Goal: Information Seeking & Learning: Learn about a topic

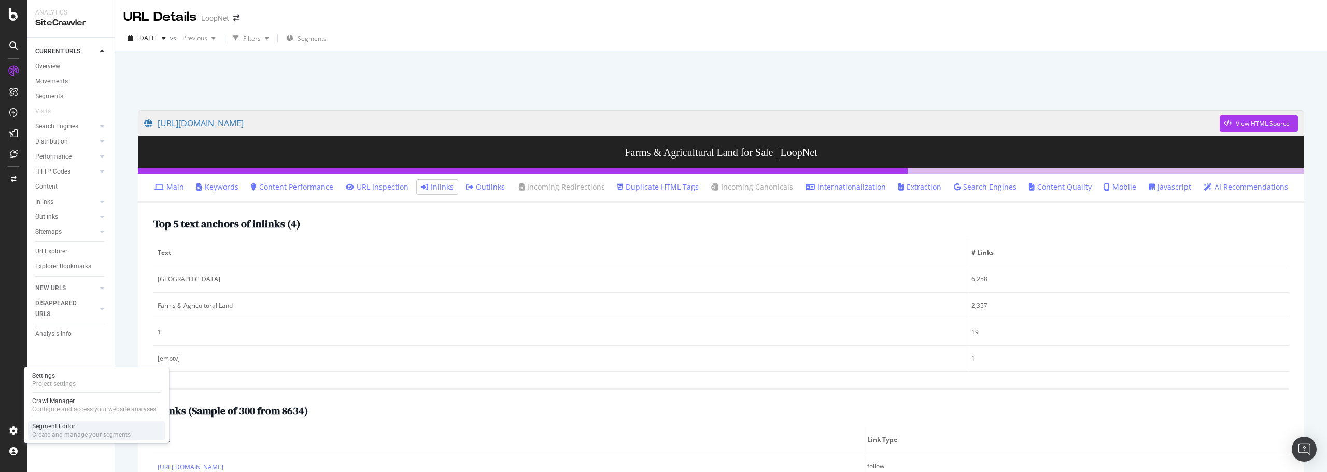
click at [48, 424] on div "Segment Editor" at bounding box center [81, 426] width 98 height 8
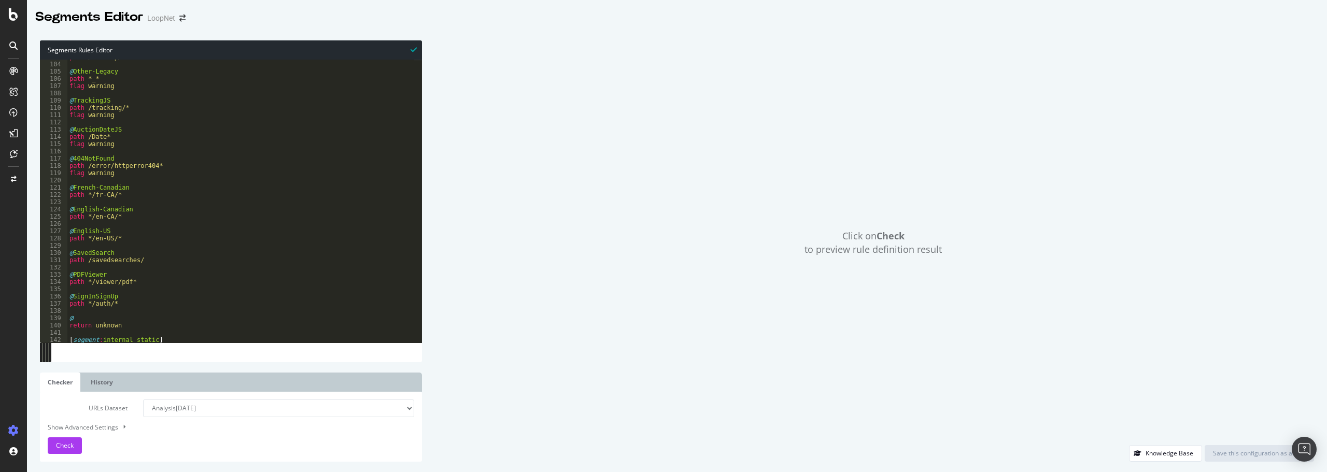
scroll to position [715, 0]
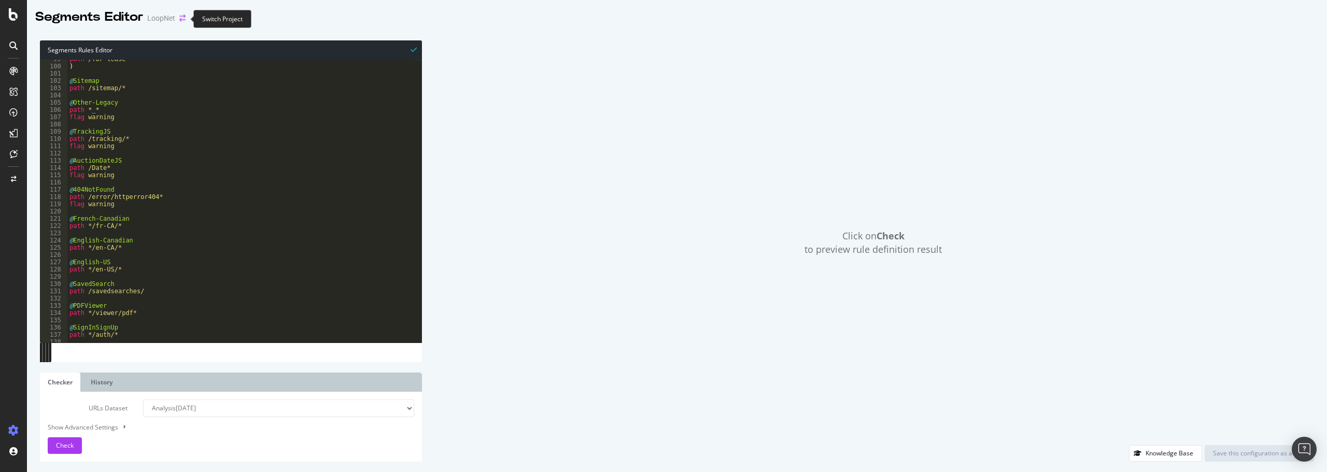
click at [183, 16] on icon "arrow-right-arrow-left" at bounding box center [182, 18] width 6 height 7
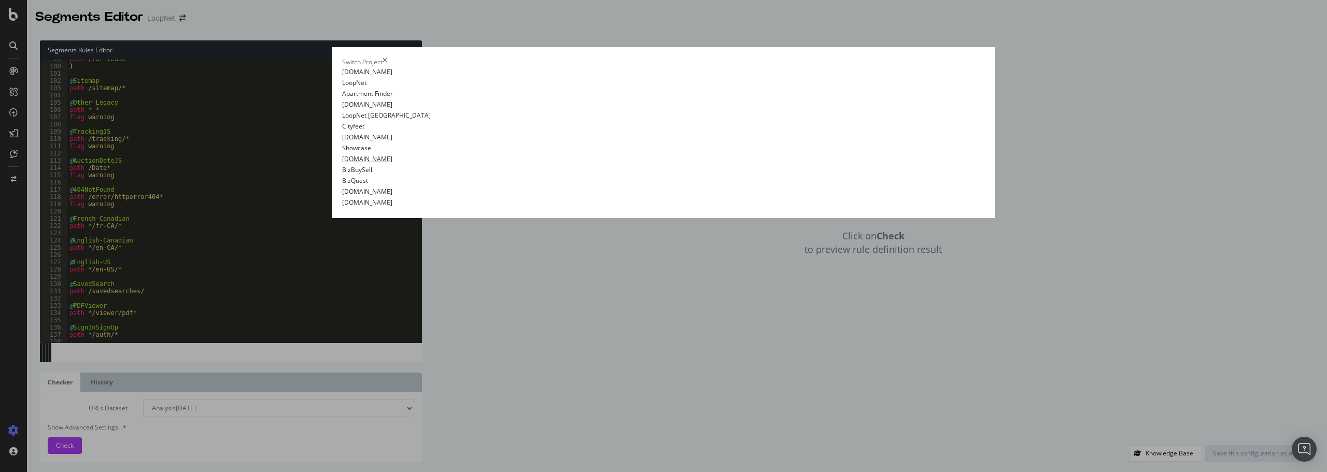
click at [381, 164] on link "[DOMAIN_NAME]" at bounding box center [367, 158] width 50 height 11
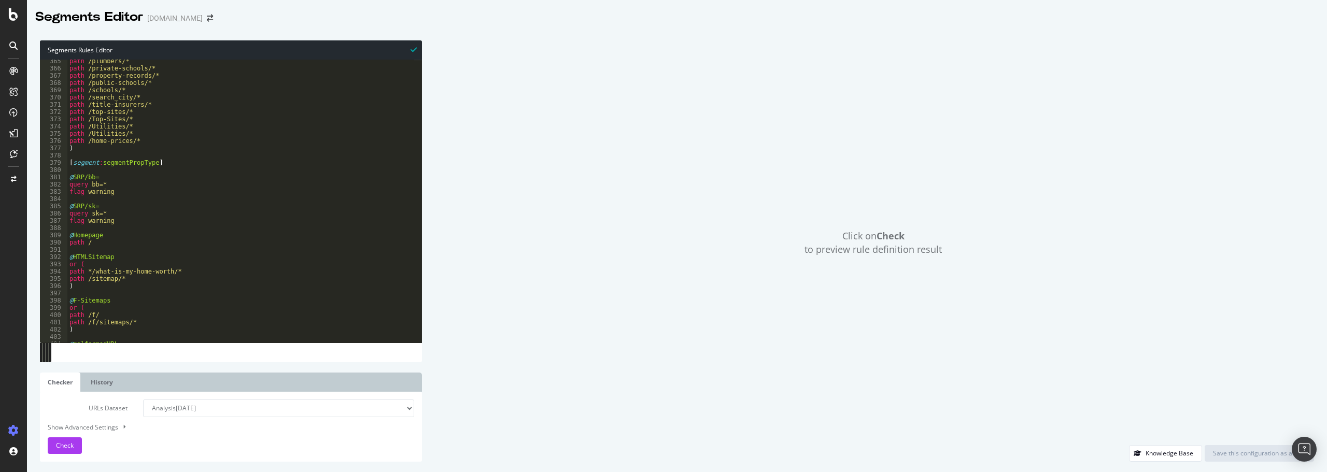
scroll to position [2643, 0]
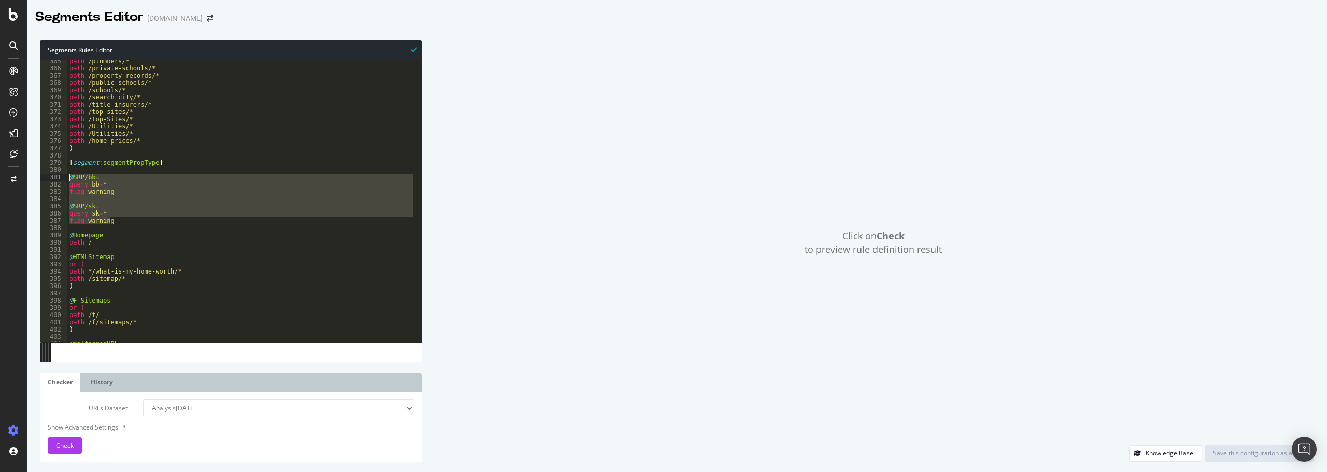
drag, startPoint x: 113, startPoint y: 221, endPoint x: 67, endPoint y: 178, distance: 63.1
click at [67, 178] on div "365 366 367 368 369 370 371 372 373 374 375 376 377 378 379 380 381 382 383 384…" at bounding box center [231, 201] width 382 height 283
click at [137, 201] on div "path /plumbers/* path /private-schools/* path /property-records/* path /public-…" at bounding box center [240, 201] width 347 height 283
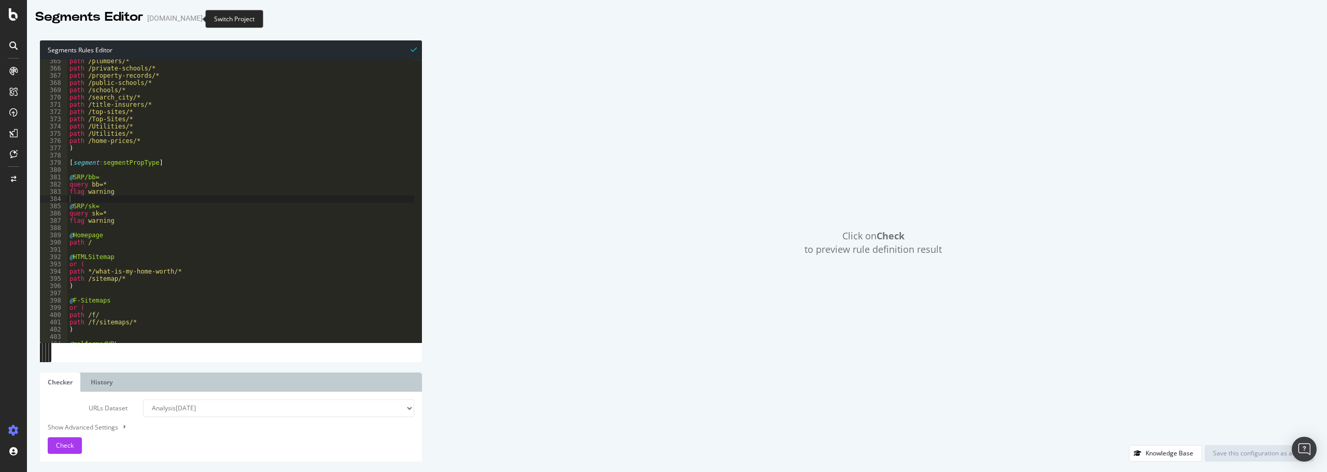
click at [207, 18] on icon "arrow-right-arrow-left" at bounding box center [210, 18] width 6 height 7
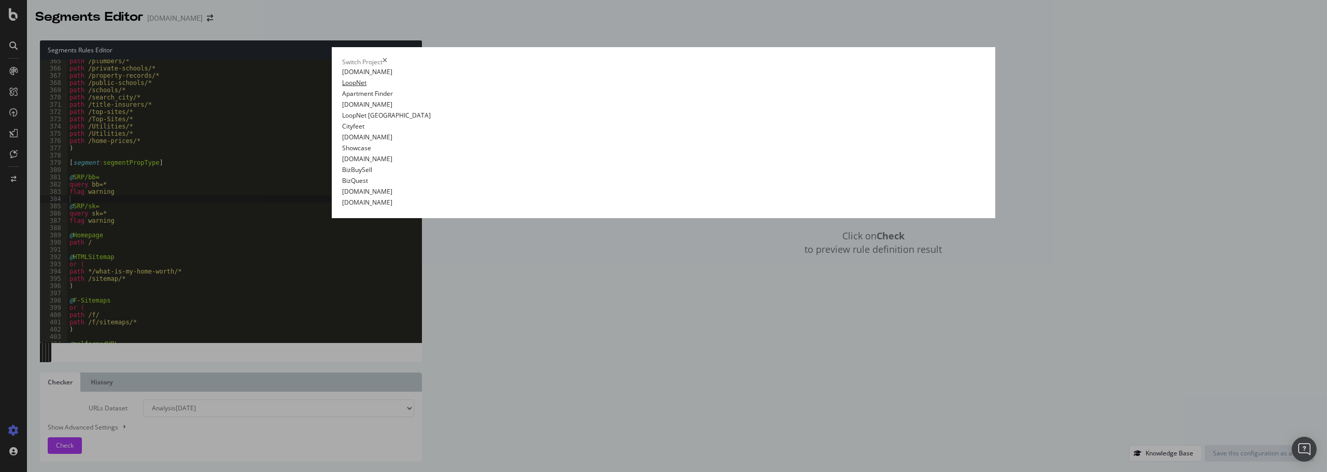
click at [366, 88] on link "LoopNet" at bounding box center [354, 82] width 24 height 11
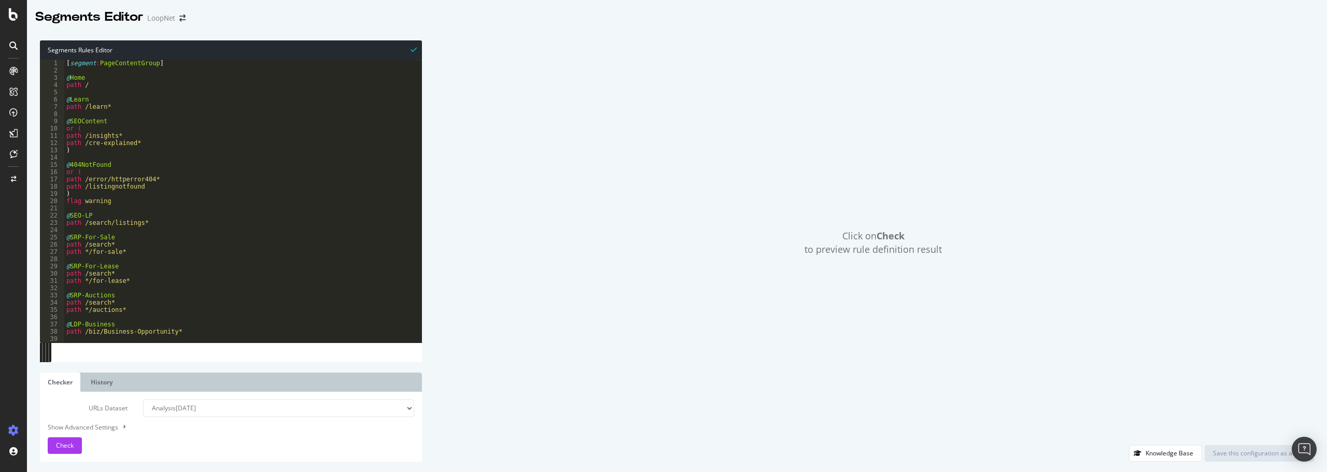
click at [75, 69] on div "[ segment : PageContentGroup ] @ Home path / @ Learn path /learn* @ SEOContent …" at bounding box center [239, 208] width 350 height 297
paste textarea "flag warning"
type textarea "flag warning"
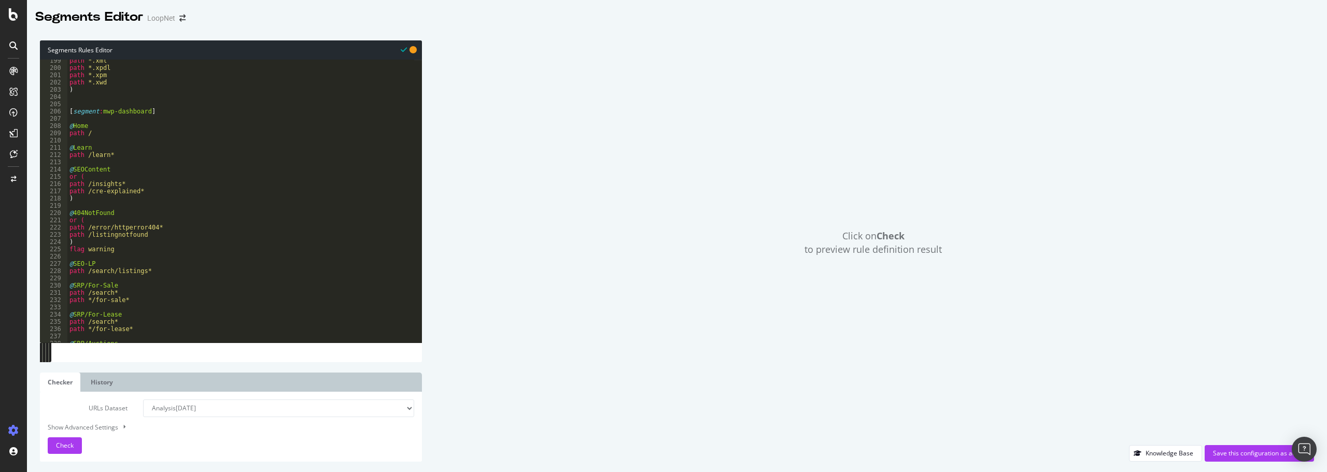
scroll to position [1439, 0]
click at [95, 120] on div "path *.xml path *.xpdl path *.xpm path *.xwd ) [ segment : mwp-dashboard ] @ Ho…" at bounding box center [240, 205] width 347 height 297
paste textarea "flag warning"
type textarea "flag warning"
click at [63, 439] on div "Check" at bounding box center [65, 446] width 18 height 16
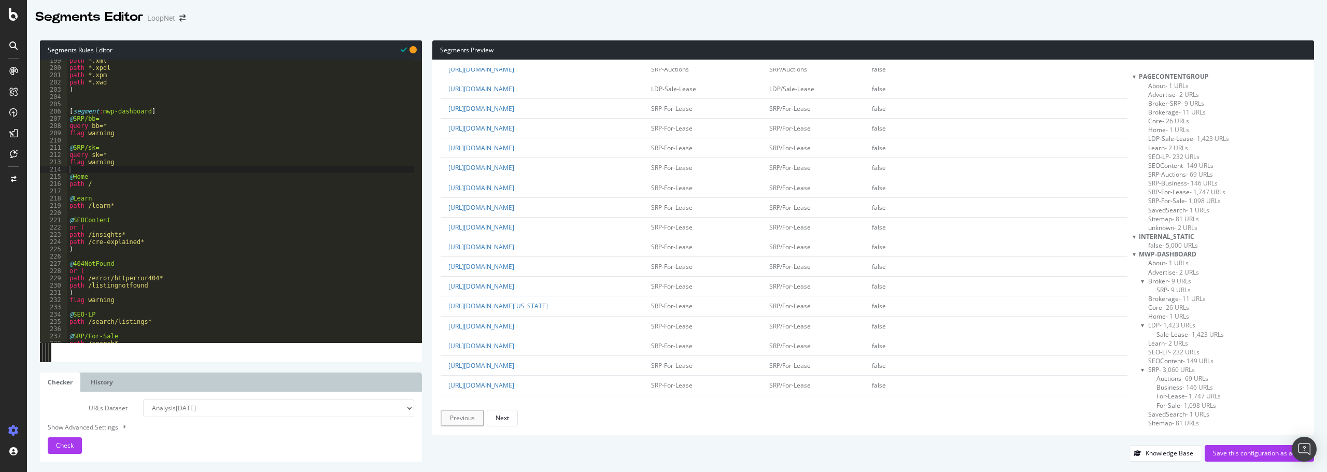
scroll to position [777, 0]
click at [84, 118] on div "path *.xml path *.xpdl path *.xpm path *.xwd ) [ segment : mwp-dashboard ] @ SR…" at bounding box center [240, 205] width 347 height 297
type textarea "flag warning"
click at [86, 147] on div "path *.xml path *.xpdl path *.xpm path *.xwd ) [ segment : mwp-dashboard ] @ Pa…" at bounding box center [240, 205] width 347 height 297
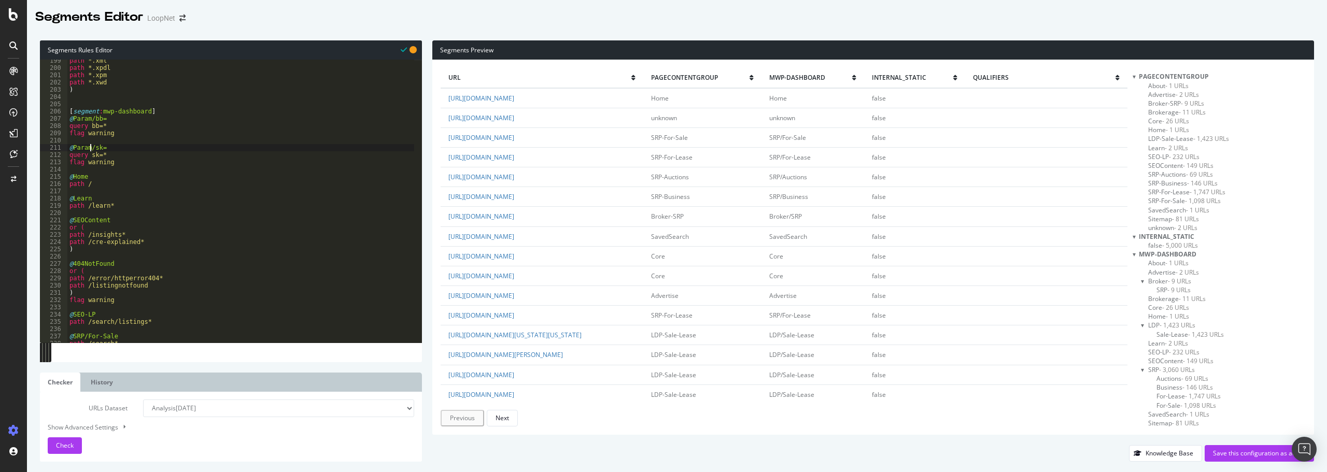
click at [86, 147] on div "path *.xml path *.xpdl path *.xpm path *.xwd ) [ segment : mwp-dashboard ] @ Pa…" at bounding box center [240, 205] width 347 height 297
click at [73, 68] on div "[ segment : PageContentGroup ] @ SRP/bb= query bb=* flag warning @ SRP/sk= quer…" at bounding box center [239, 208] width 350 height 297
paste textarea "Param"
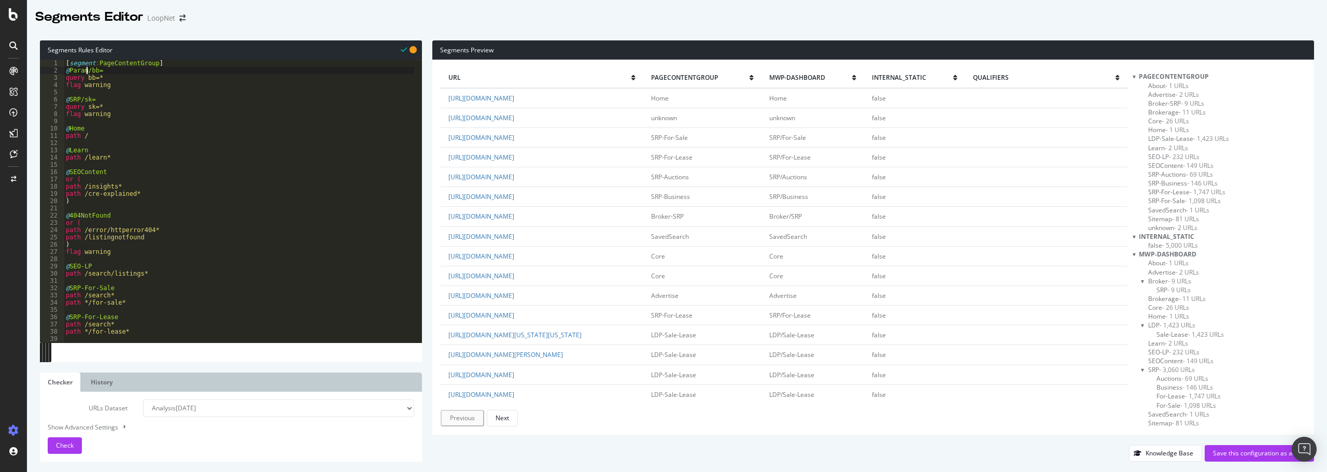
click at [76, 101] on div "[ segment : PageContentGroup ] @ Param/bb= query bb=* flag warning @ SRP/sk= qu…" at bounding box center [239, 208] width 350 height 297
paste textarea "Param"
type textarea "@Param/sk="
click at [65, 447] on span "Check" at bounding box center [65, 445] width 18 height 9
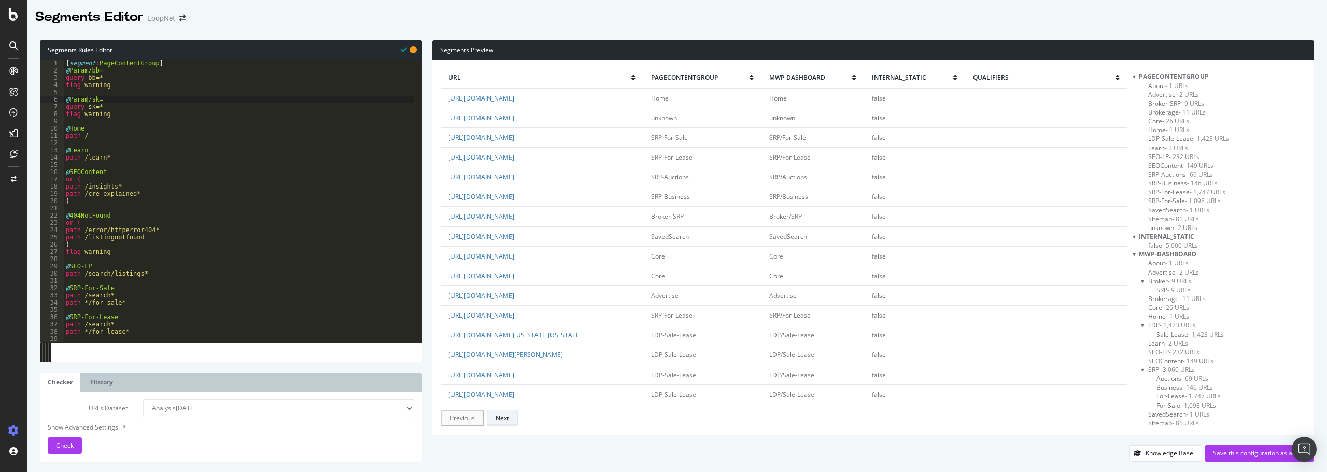
click at [501, 418] on div "Next" at bounding box center [501, 418] width 13 height 9
click at [501, 418] on div "Next" at bounding box center [500, 418] width 13 height 9
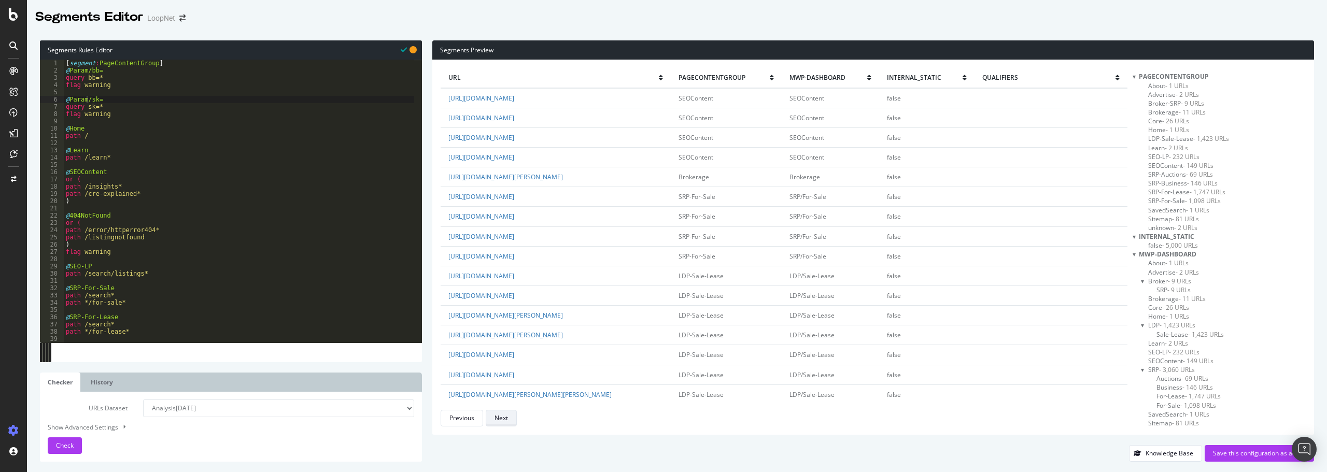
click at [501, 418] on div "Next" at bounding box center [500, 418] width 13 height 9
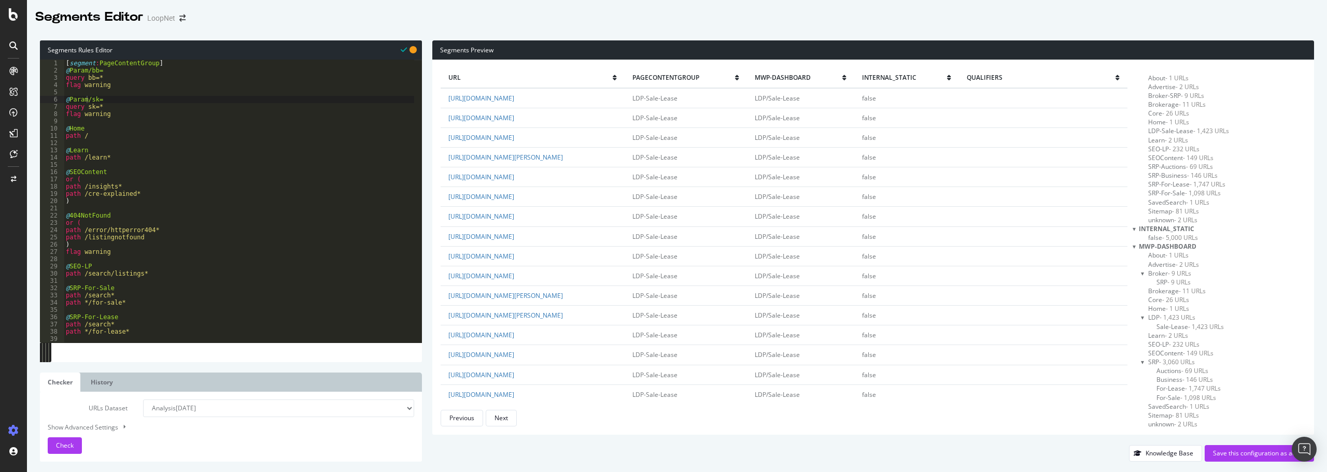
scroll to position [10, 0]
click at [103, 383] on link "History" at bounding box center [102, 382] width 38 height 19
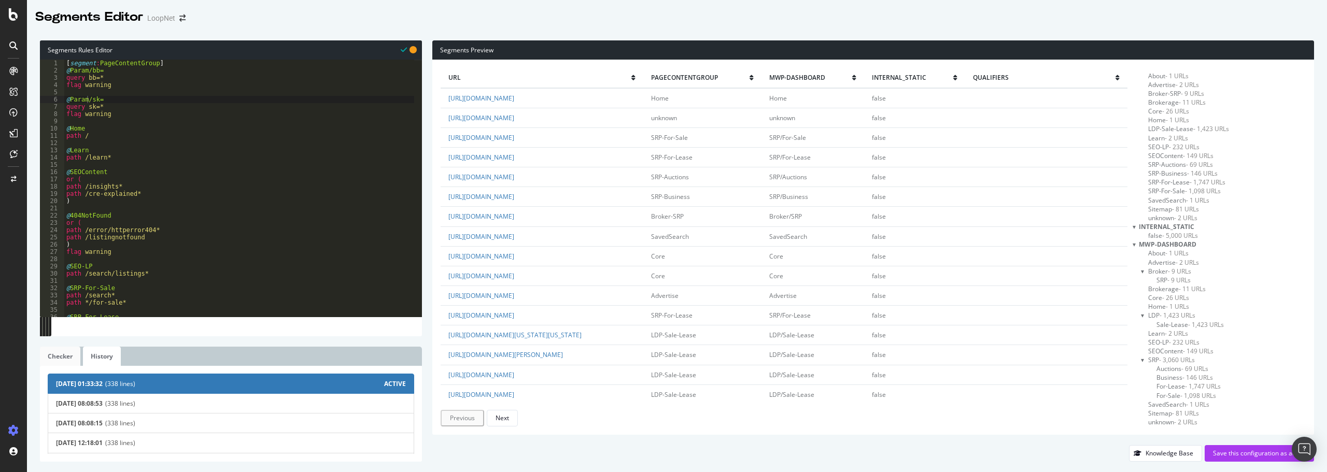
click at [73, 355] on link "Checker" at bounding box center [60, 356] width 40 height 19
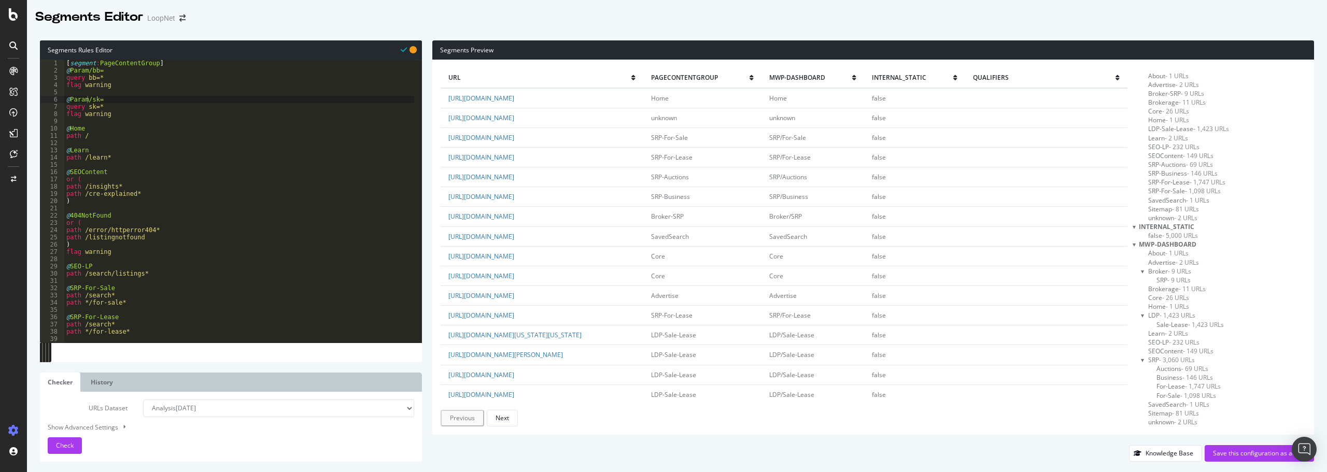
click at [97, 427] on div "Show Advanced Settings" at bounding box center [223, 427] width 366 height 10
select select "5000"
select select "100"
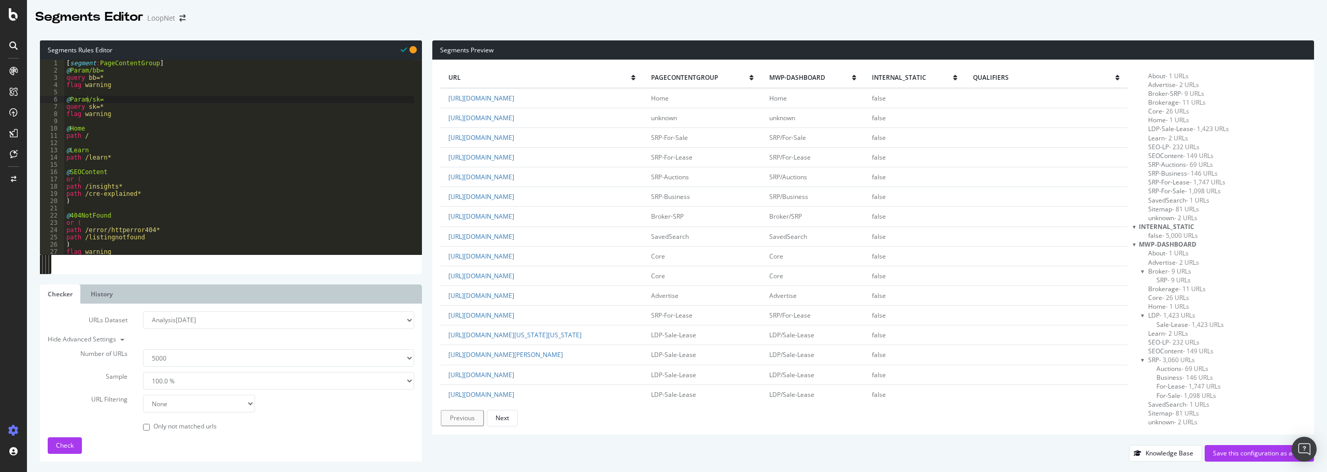
click at [181, 359] on select "100 500 1000 5000" at bounding box center [278, 358] width 271 height 18
click at [181, 358] on select "100 500 1000 5000" at bounding box center [278, 358] width 271 height 18
click at [144, 428] on input "Only not matched urls" at bounding box center [146, 427] width 7 height 7
click at [62, 442] on span "Check" at bounding box center [65, 445] width 18 height 9
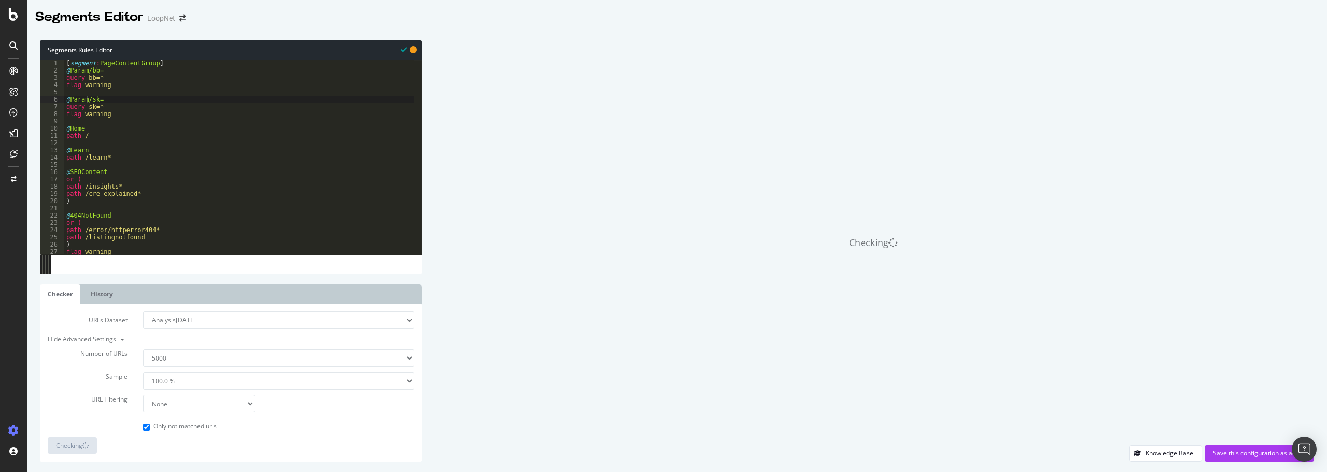
click at [183, 399] on select "None Equal to Not equal to Starts with Doesn't start with Ends with Doesn't end…" at bounding box center [199, 404] width 112 height 18
click at [201, 401] on select "None Equal to Not equal to Starts with Doesn't start with Ends with Doesn't end…" at bounding box center [199, 404] width 112 height 18
click at [147, 427] on input "Only not matched urls" at bounding box center [146, 427] width 7 height 7
checkbox input "false"
click at [93, 286] on link "History" at bounding box center [102, 293] width 38 height 19
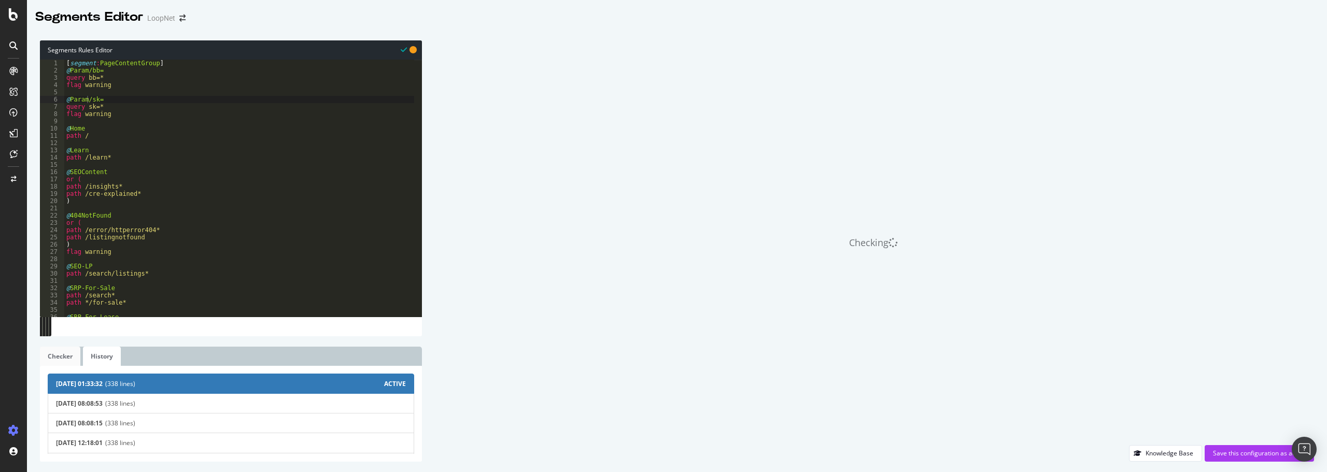
click at [64, 351] on link "Checker" at bounding box center [60, 356] width 40 height 19
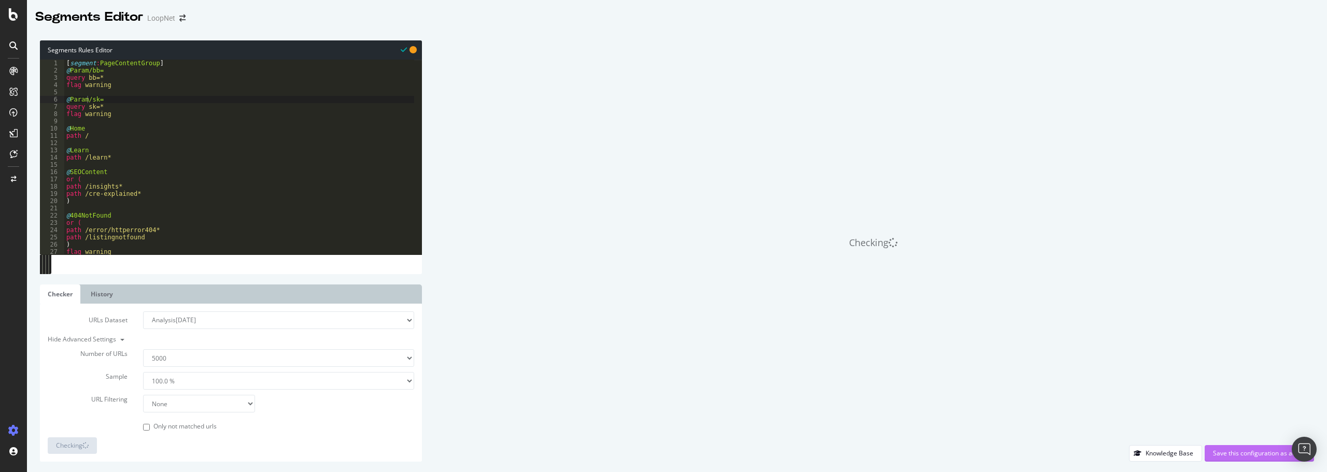
click at [1252, 449] on div "Save this configuration as active" at bounding box center [1259, 453] width 93 height 9
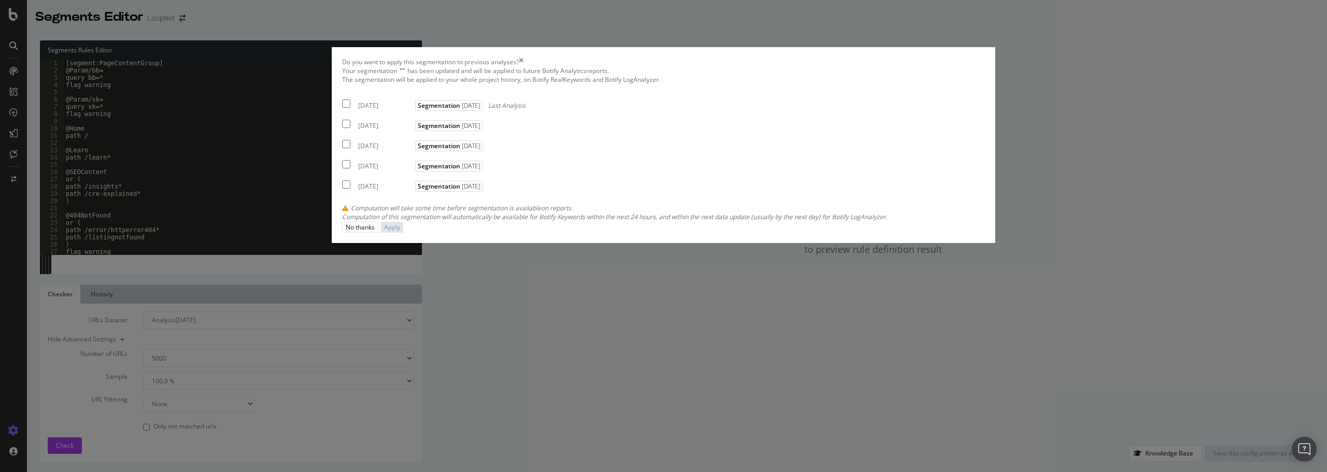
click at [350, 108] on input "modal" at bounding box center [346, 103] width 8 height 8
checkbox input "true"
click at [350, 128] on input "modal" at bounding box center [346, 124] width 8 height 8
checkbox input "true"
click at [350, 148] on input "modal" at bounding box center [346, 144] width 8 height 8
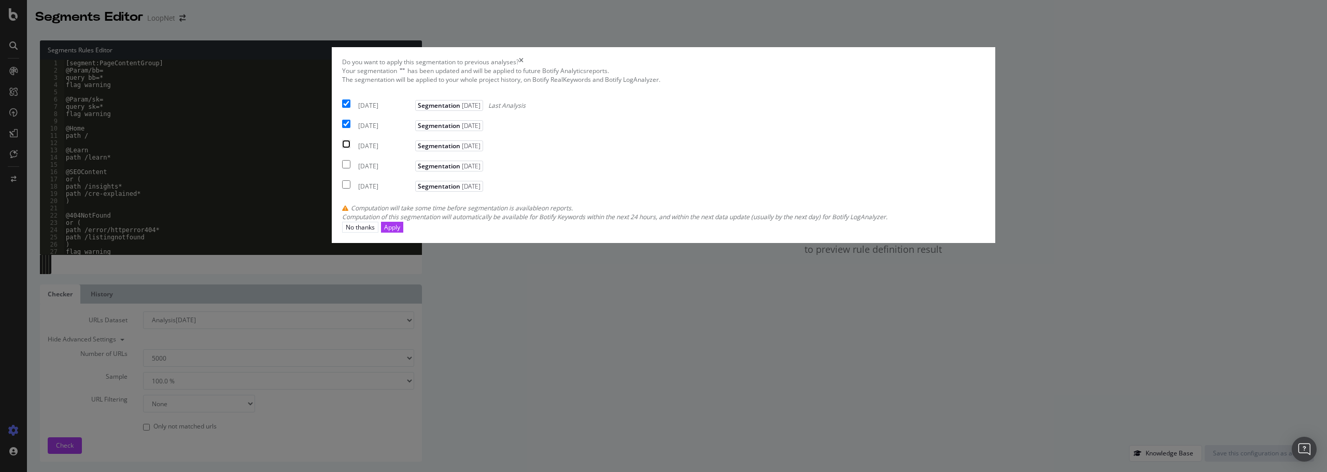
checkbox input "true"
click at [400, 232] on div "Apply" at bounding box center [392, 227] width 16 height 9
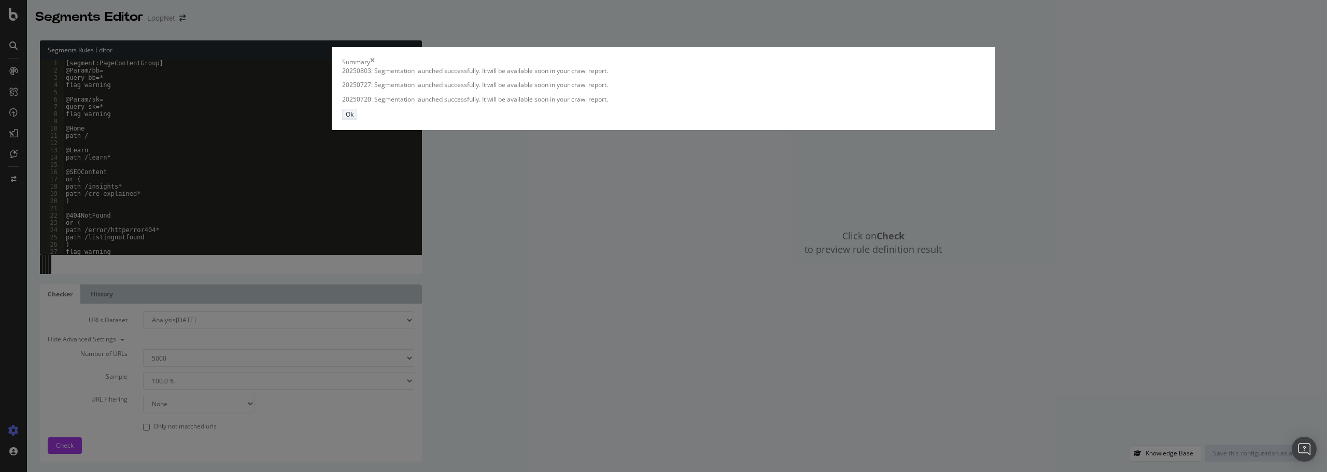
click at [353, 119] on div "Ok" at bounding box center [350, 114] width 8 height 9
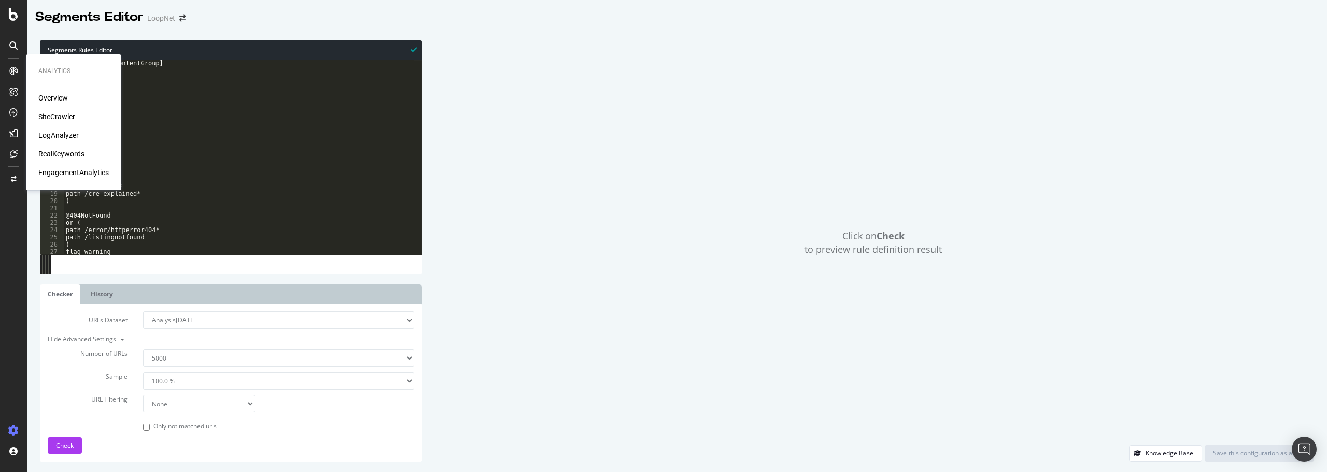
click at [59, 117] on div "SiteCrawler" at bounding box center [56, 116] width 37 height 10
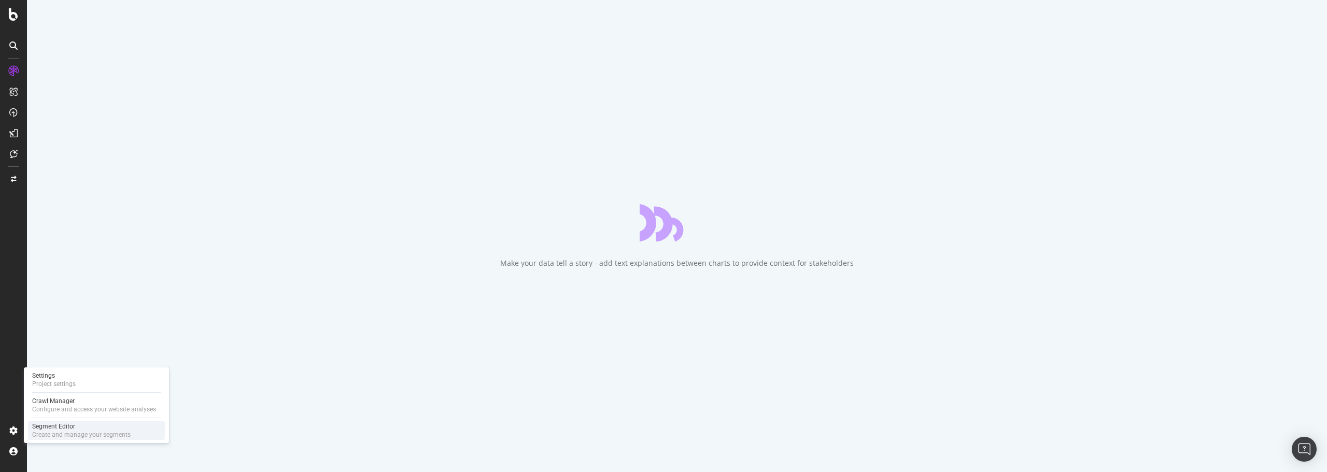
click at [61, 423] on div "Segment Editor" at bounding box center [81, 426] width 98 height 8
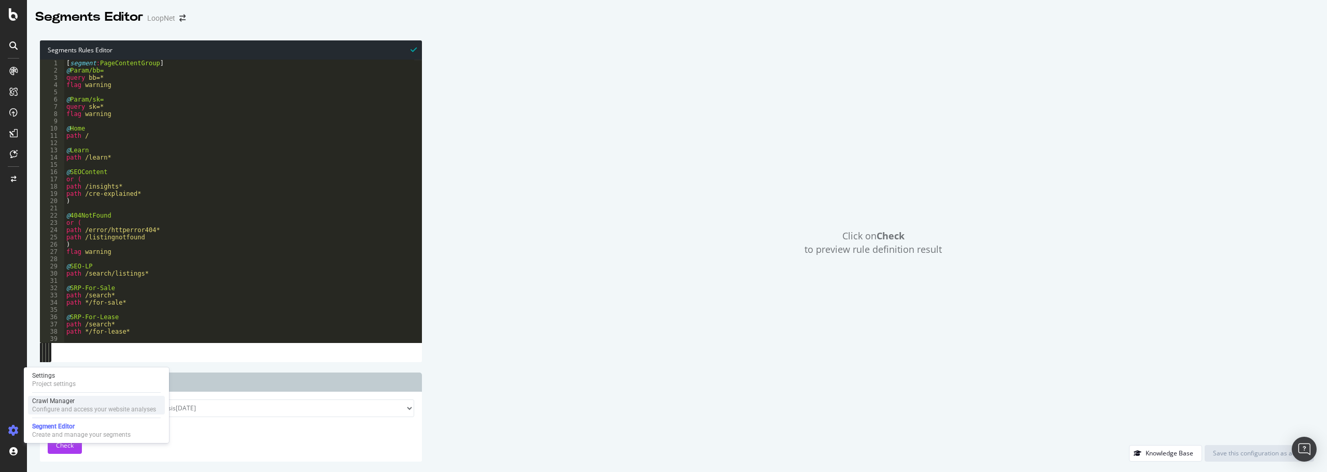
click at [51, 406] on div "Configure and access your website analyses" at bounding box center [94, 409] width 124 height 8
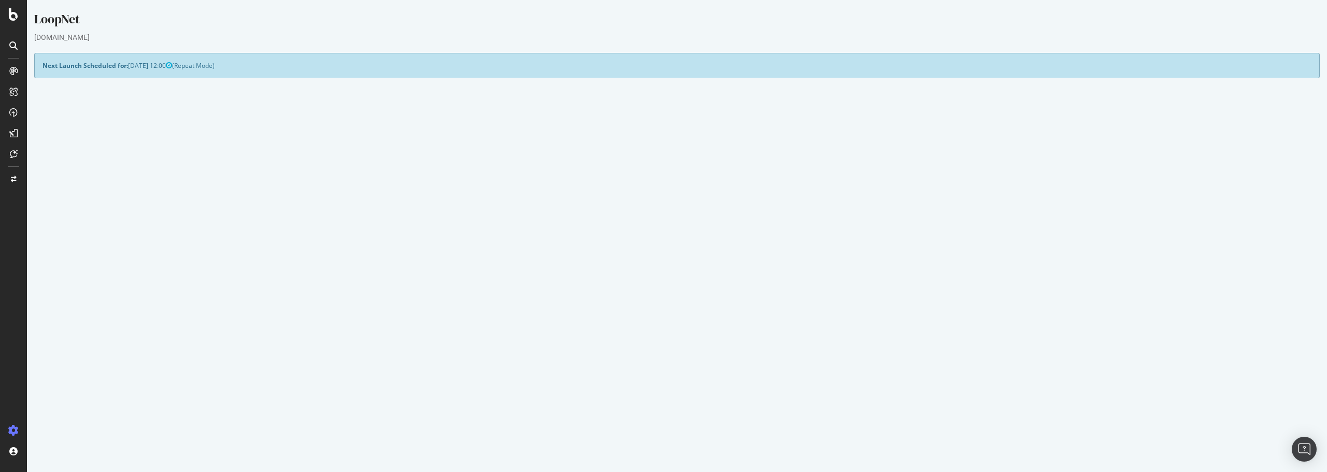
click at [354, 292] on link "Modify Project's Settings" at bounding box center [352, 291] width 95 height 17
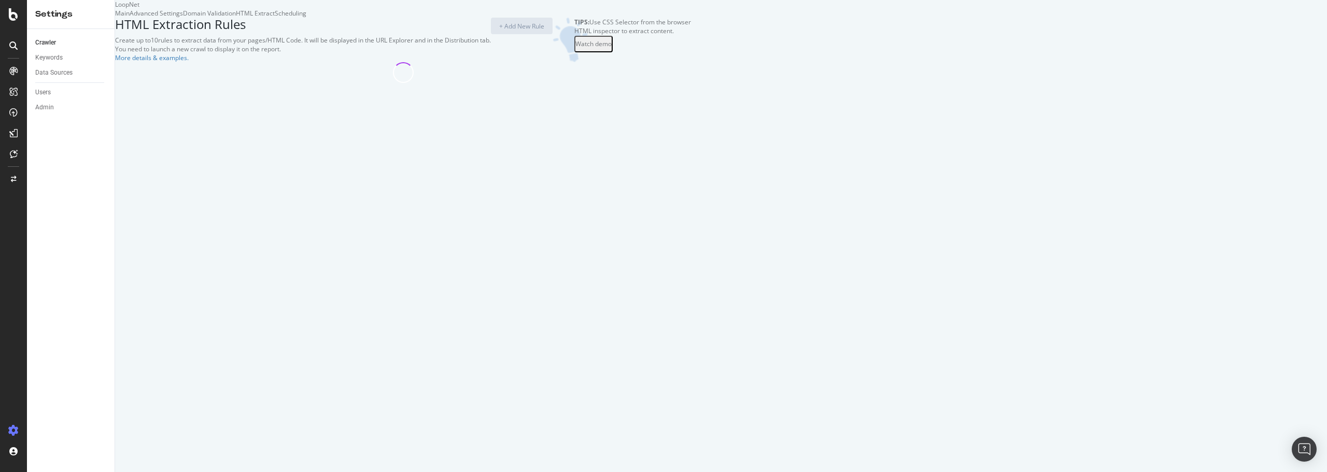
select select "count"
select select "i"
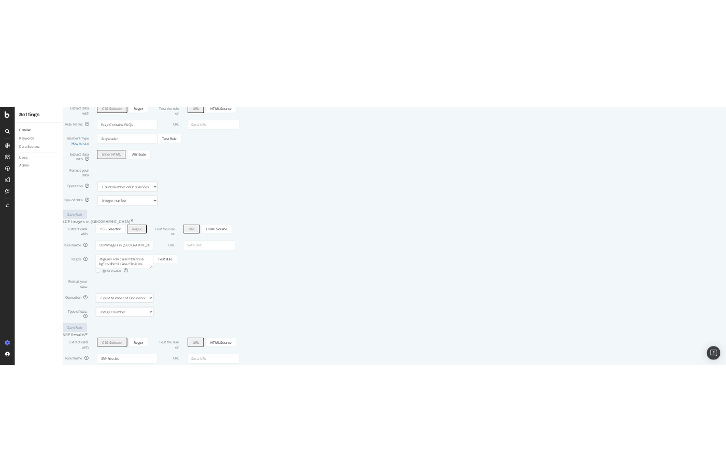
scroll to position [62, 0]
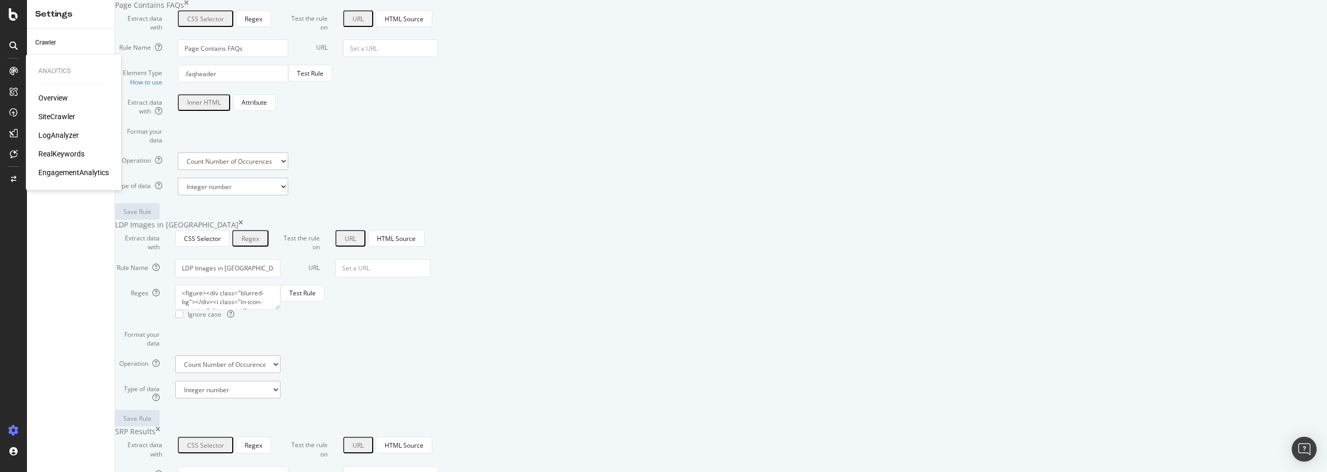
click at [63, 116] on div "SiteCrawler" at bounding box center [56, 116] width 37 height 10
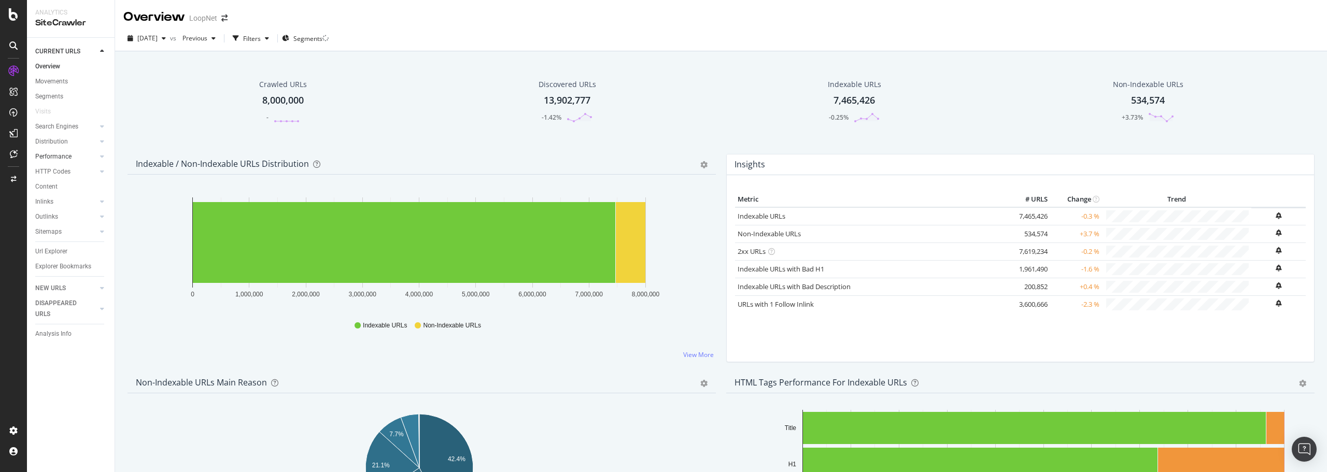
click at [86, 158] on link "Performance" at bounding box center [66, 156] width 62 height 11
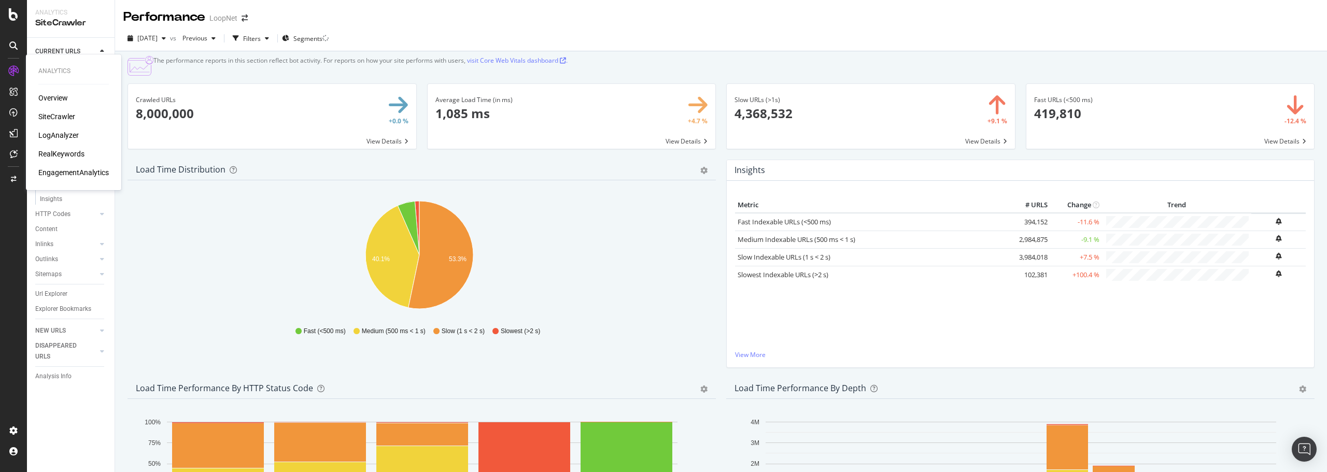
click at [67, 156] on div "RealKeywords" at bounding box center [61, 154] width 46 height 10
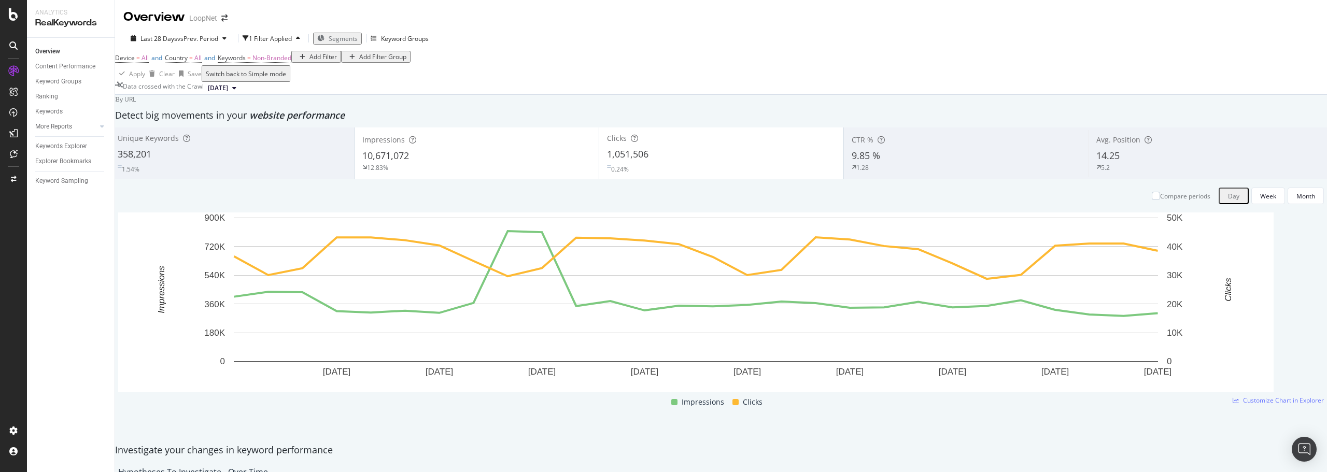
click at [472, 163] on div "10,671,072" at bounding box center [476, 155] width 229 height 13
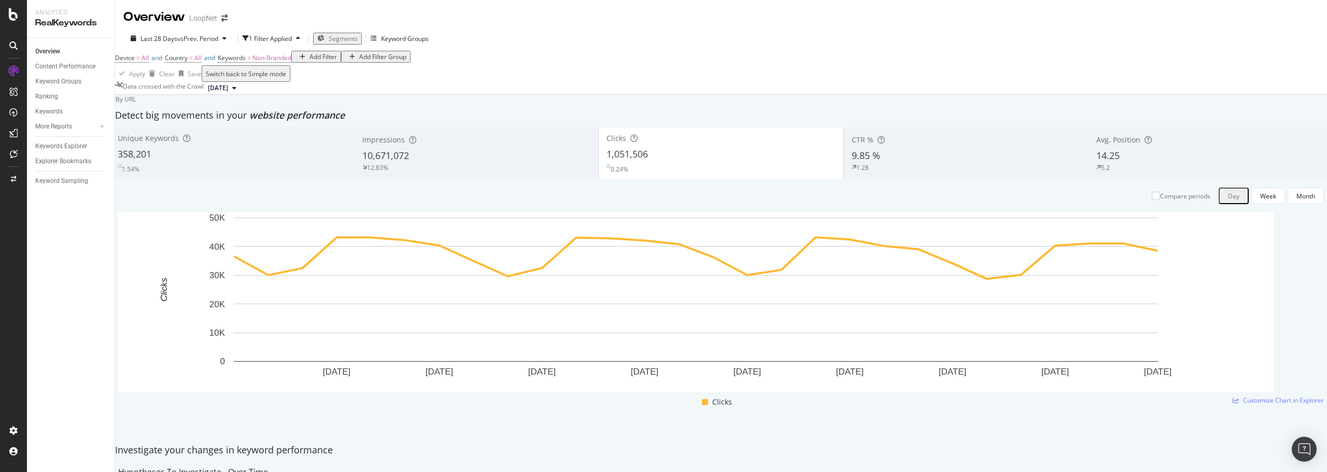
click at [643, 160] on span "1,051,506" at bounding box center [626, 154] width 41 height 12
click at [544, 163] on div "10,671,072" at bounding box center [476, 155] width 228 height 13
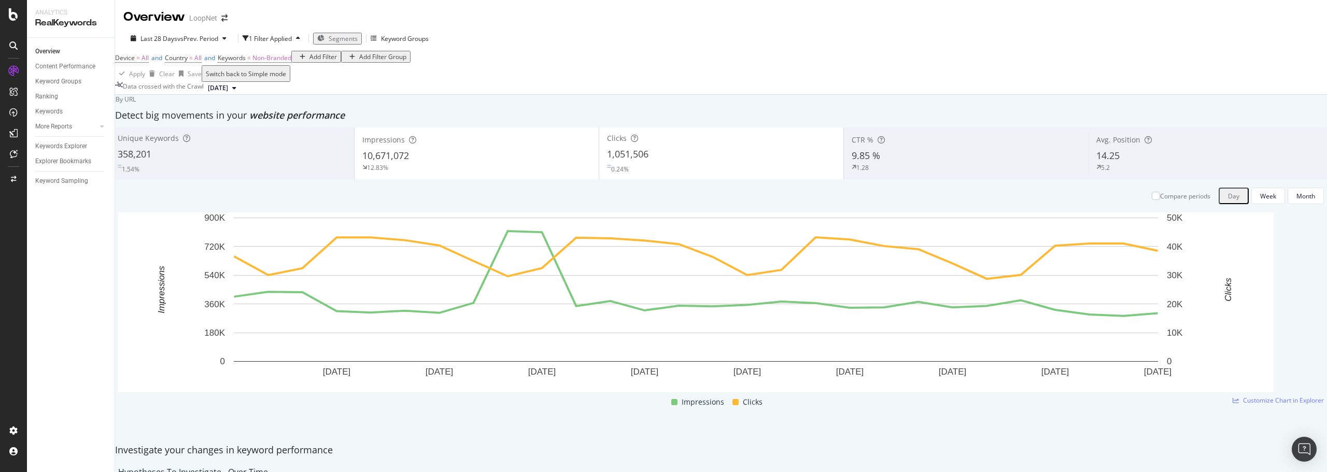
click at [732, 161] on div "1,051,506" at bounding box center [721, 154] width 229 height 13
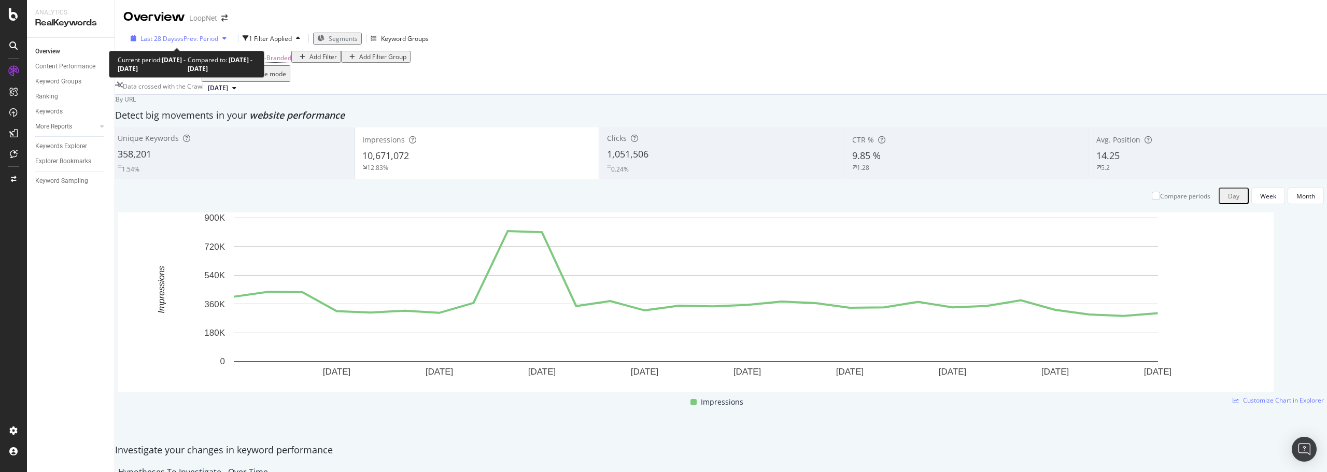
click at [204, 38] on span "vs Prev. Period" at bounding box center [197, 38] width 41 height 9
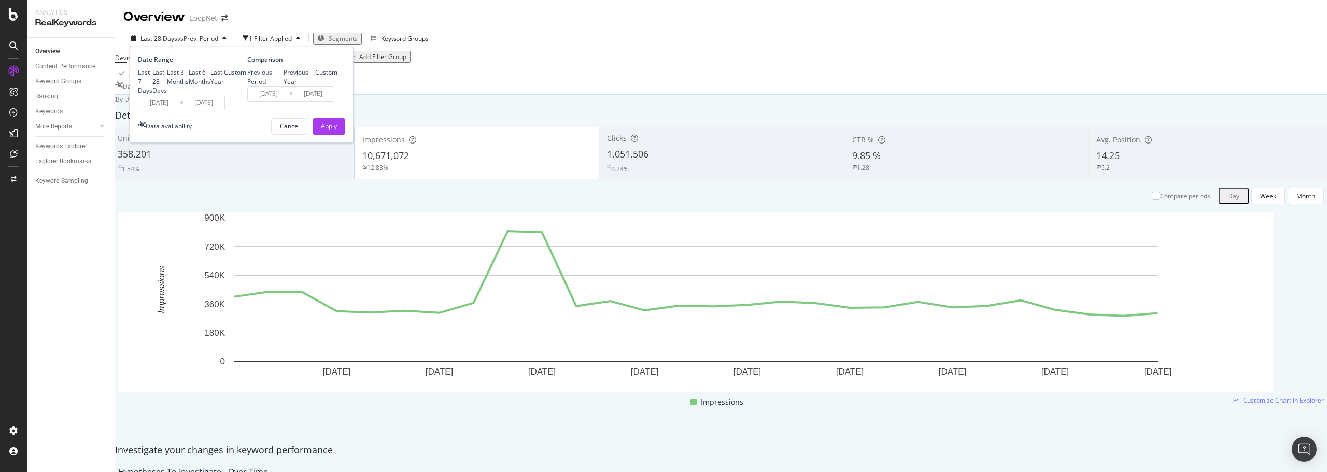
click at [174, 86] on div "Last 3 Months" at bounding box center [178, 77] width 22 height 18
type input "[DATE]"
click at [332, 131] on div "Apply" at bounding box center [329, 126] width 16 height 9
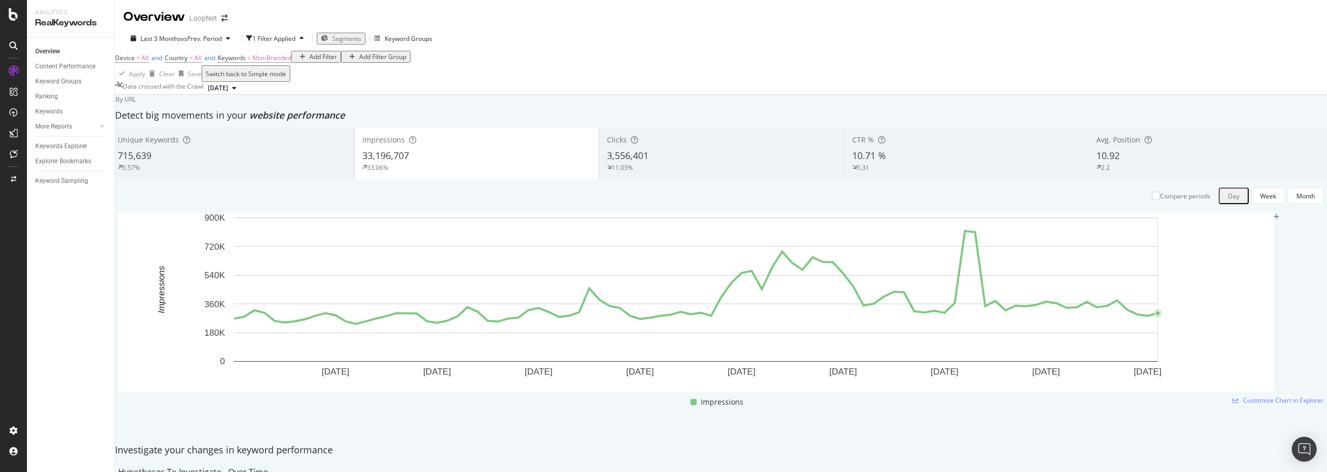
click at [1273, 290] on rect "A chart." at bounding box center [695, 302] width 1155 height 180
click at [303, 163] on div "715,639" at bounding box center [232, 155] width 229 height 13
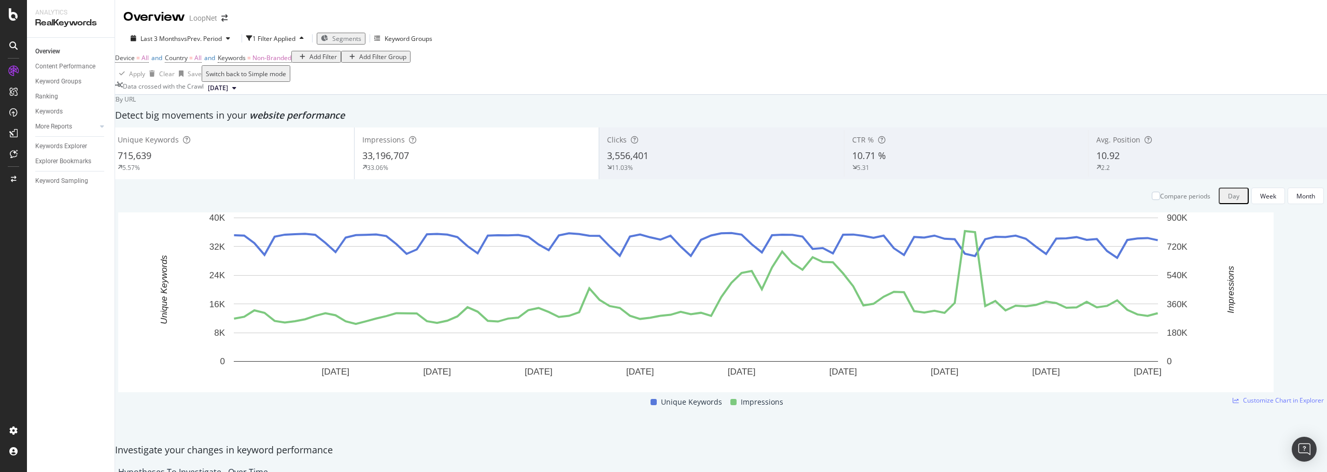
click at [505, 163] on div "33,196,707" at bounding box center [476, 155] width 229 height 13
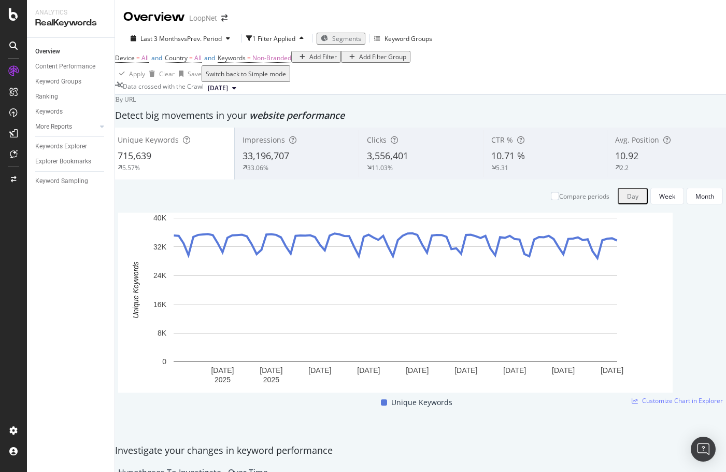
click at [408, 177] on div "Clicks 3,556,401 11.03%" at bounding box center [421, 153] width 124 height 47
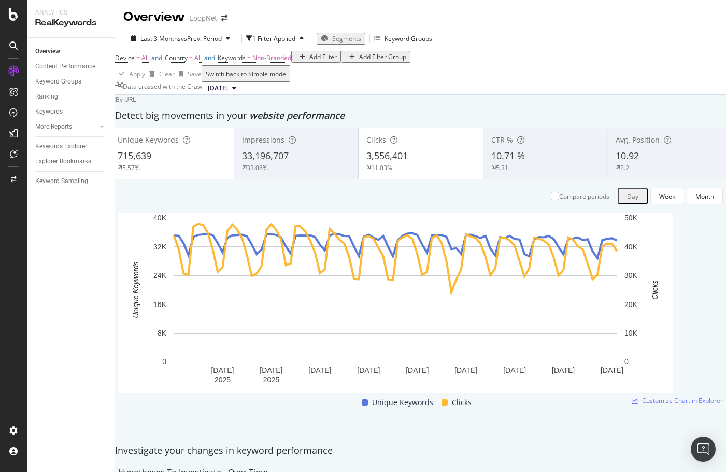
click at [634, 163] on div "10.92" at bounding box center [670, 155] width 108 height 13
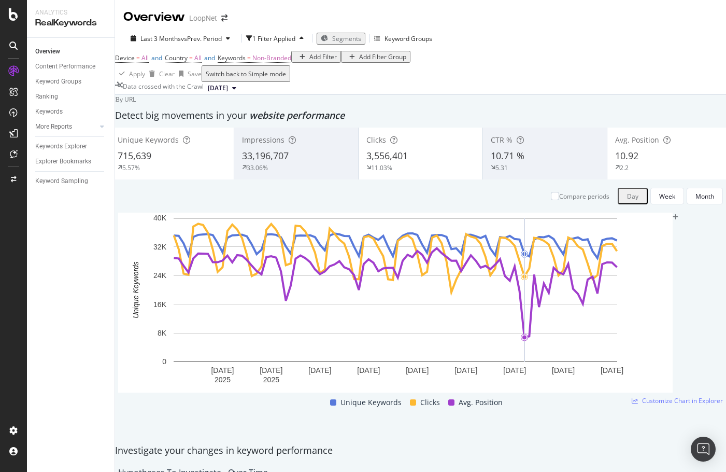
click at [411, 145] on div "Clicks" at bounding box center [420, 140] width 108 height 10
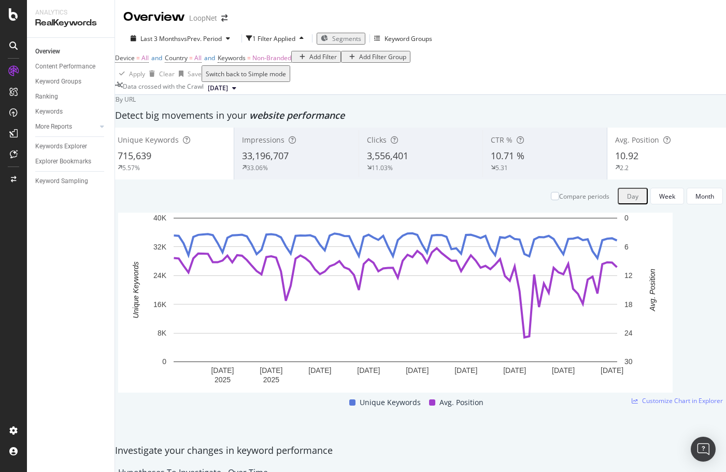
click at [411, 145] on div "Clicks" at bounding box center [421, 140] width 108 height 10
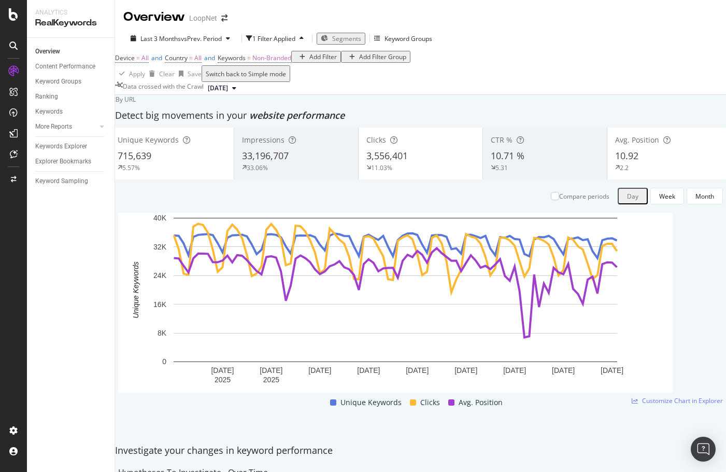
click at [515, 145] on div "CTR %" at bounding box center [545, 140] width 108 height 10
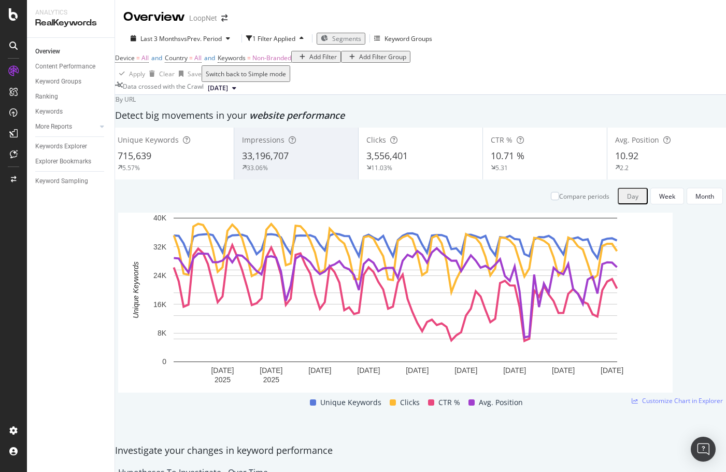
click at [625, 163] on div "10.92" at bounding box center [669, 155] width 108 height 13
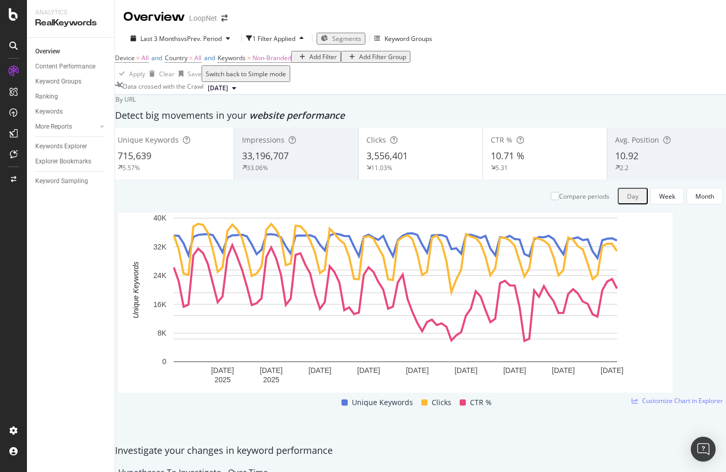
click at [625, 163] on div "10.92" at bounding box center [669, 155] width 108 height 13
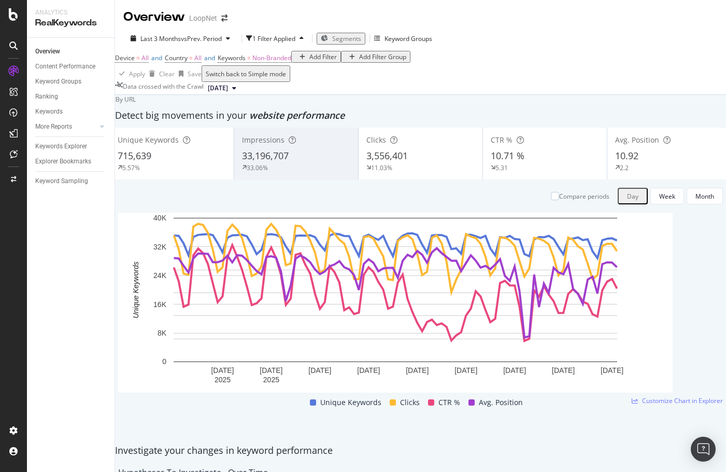
click at [516, 162] on span "10.71 %" at bounding box center [508, 155] width 34 height 12
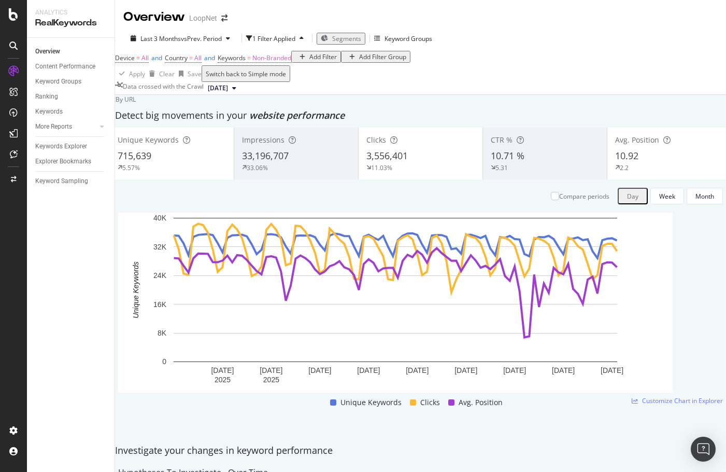
click at [414, 163] on div "3,556,401" at bounding box center [420, 155] width 108 height 13
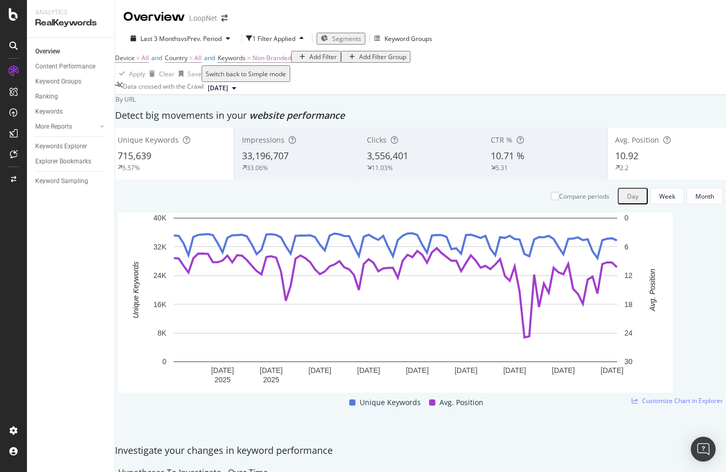
click at [288, 162] on span "33,196,707" at bounding box center [265, 155] width 47 height 12
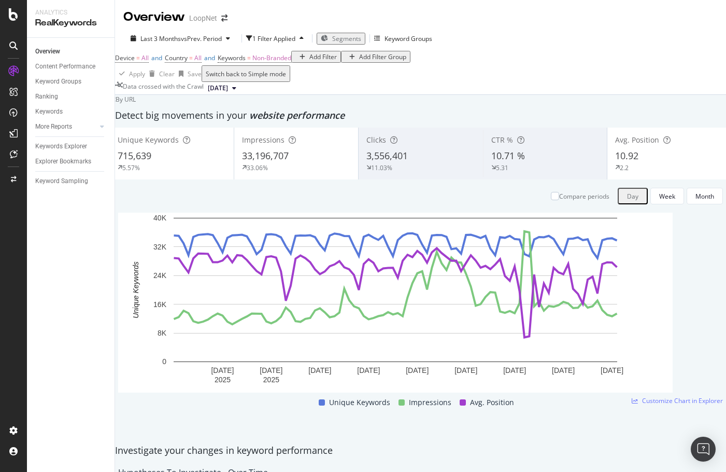
click at [187, 163] on div "715,639" at bounding box center [172, 155] width 108 height 13
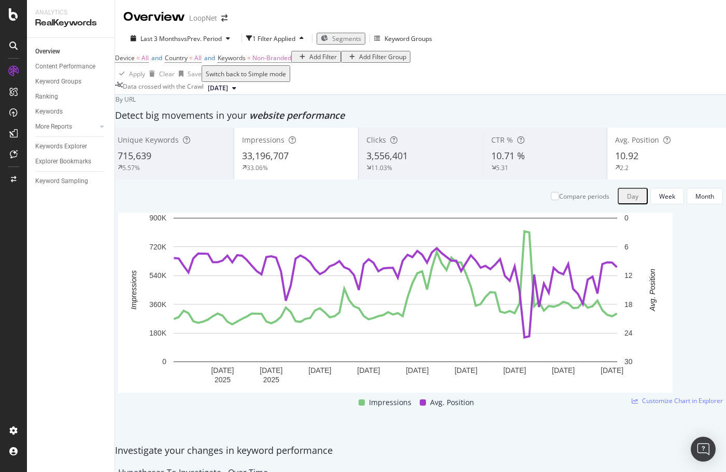
click at [302, 411] on div "Impressions Avg. Position" at bounding box center [416, 401] width 605 height 19
click at [162, 145] on span "Unique Keywords" at bounding box center [148, 140] width 61 height 10
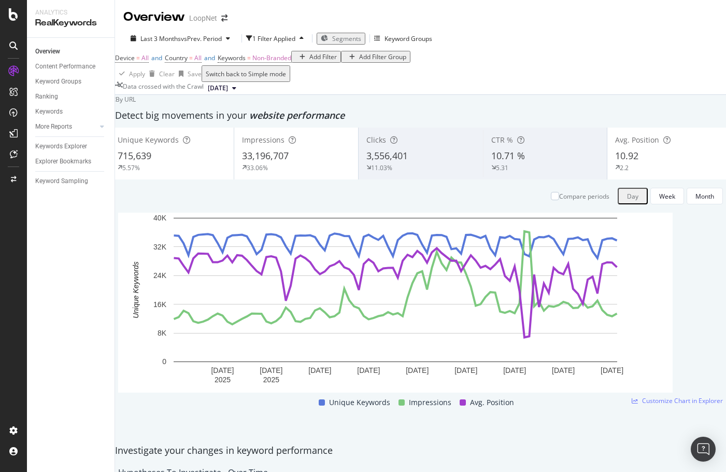
click at [320, 163] on div "33,196,707" at bounding box center [296, 155] width 108 height 13
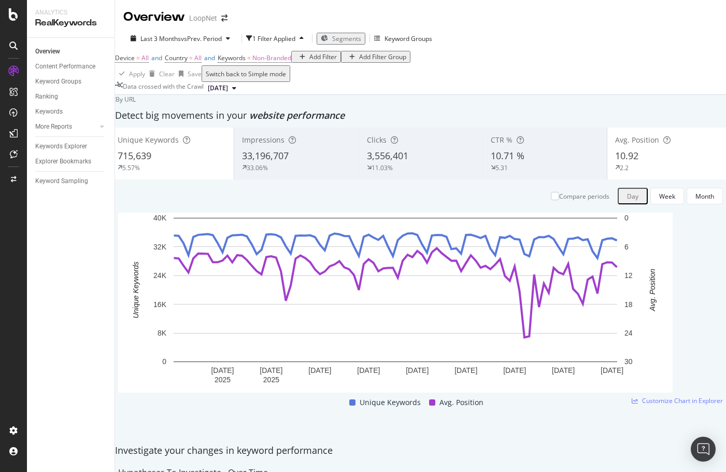
click at [636, 163] on div "10.92" at bounding box center [669, 155] width 108 height 13
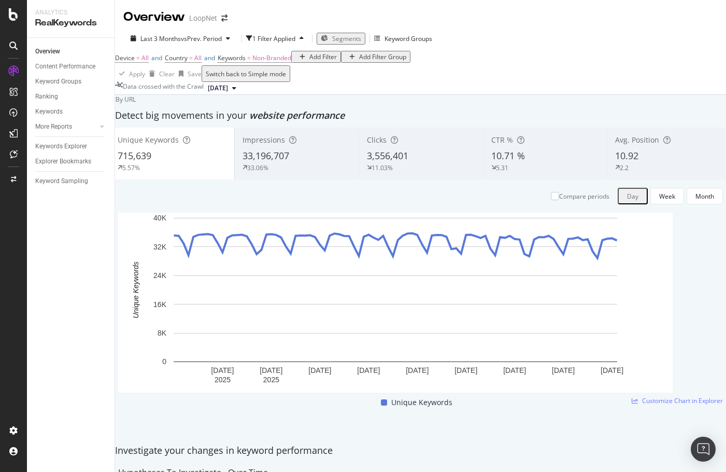
click at [636, 163] on div "10.92" at bounding box center [669, 155] width 108 height 13
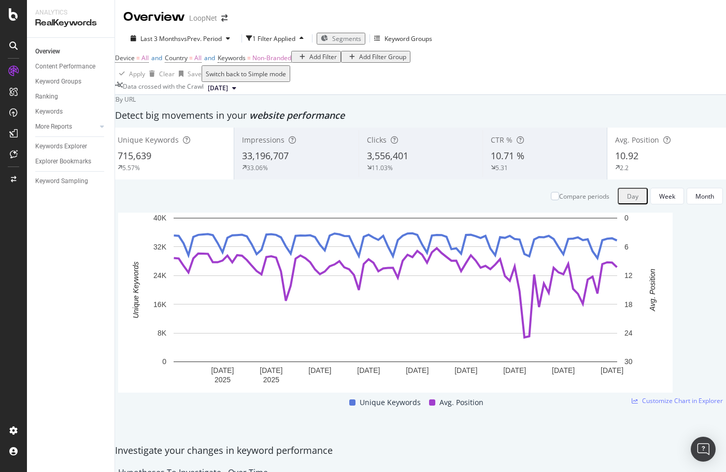
click at [319, 172] on div "33.06%" at bounding box center [296, 167] width 108 height 9
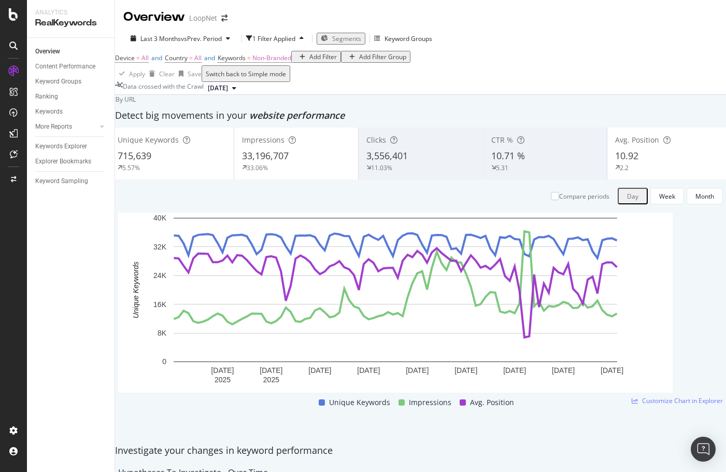
click at [308, 163] on div "33,196,707" at bounding box center [296, 155] width 108 height 13
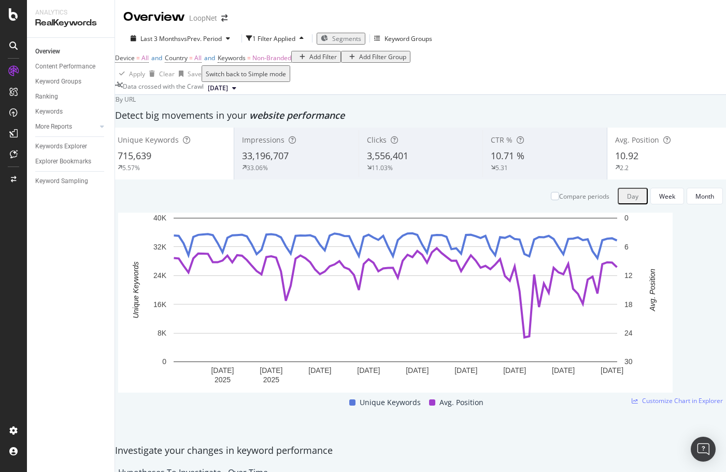
click at [396, 162] on span "3,556,401" at bounding box center [387, 155] width 41 height 12
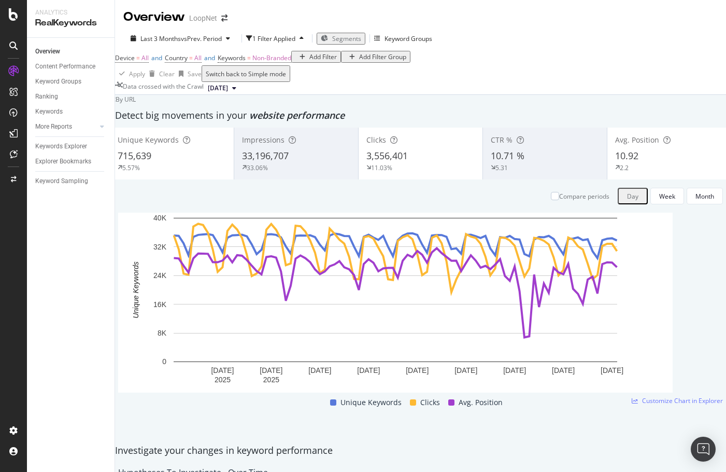
click at [396, 162] on span "3,556,401" at bounding box center [386, 155] width 41 height 12
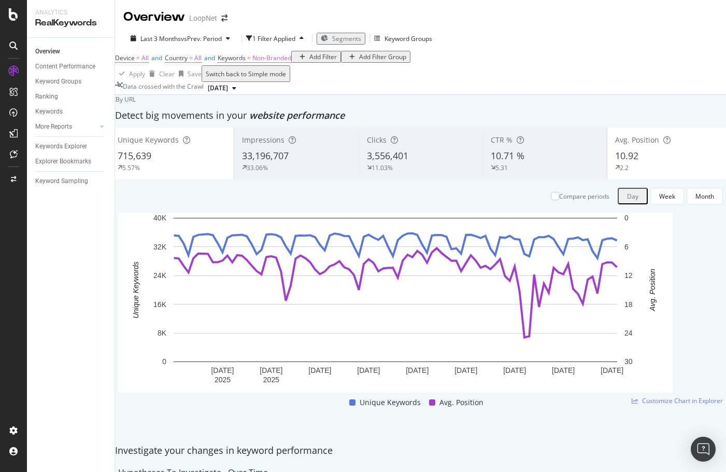
click at [535, 177] on div "CTR % 10.71 % 5.31" at bounding box center [544, 153] width 124 height 47
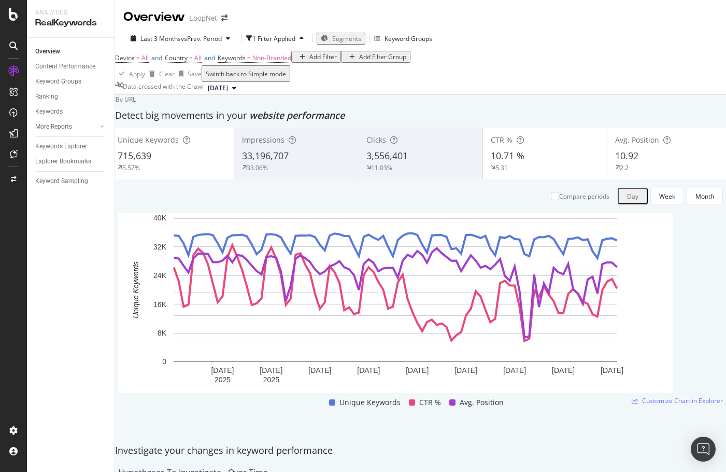
click at [535, 177] on div "CTR % 10.71 % 5.31" at bounding box center [545, 153] width 124 height 47
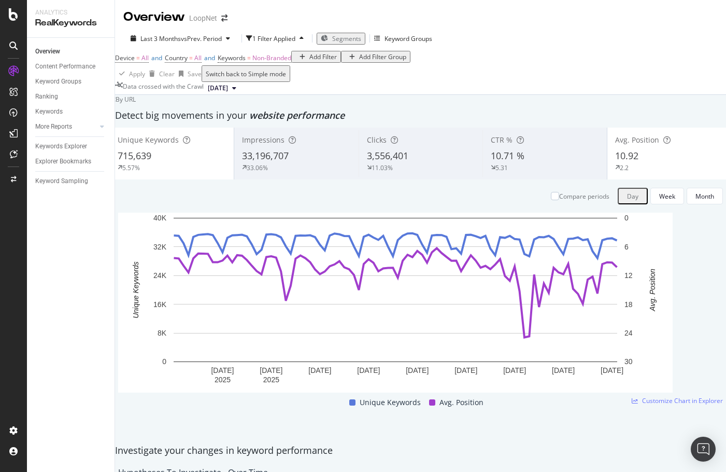
click at [176, 163] on div "715,639" at bounding box center [172, 155] width 108 height 13
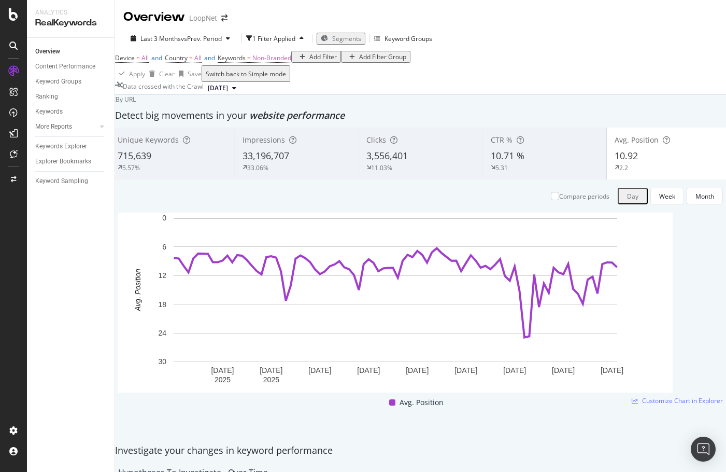
click at [176, 163] on div "715,639" at bounding box center [172, 155] width 109 height 13
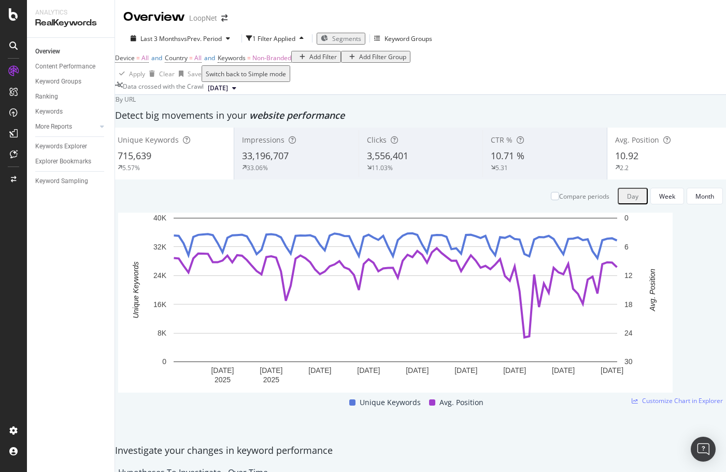
click at [289, 162] on span "33,196,707" at bounding box center [265, 155] width 47 height 12
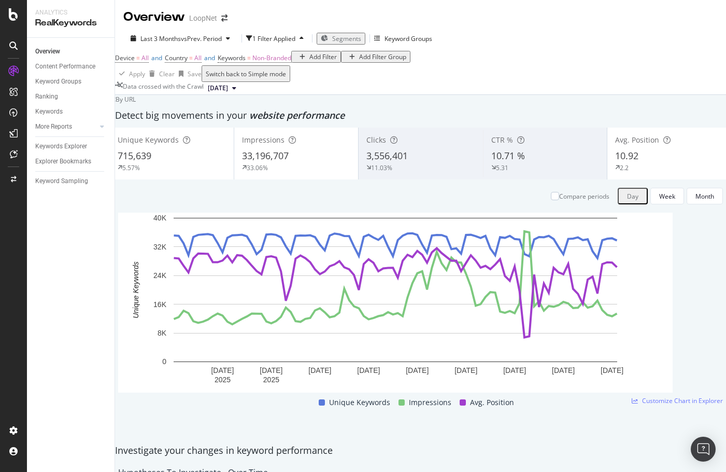
click at [289, 162] on span "33,196,707" at bounding box center [265, 155] width 47 height 12
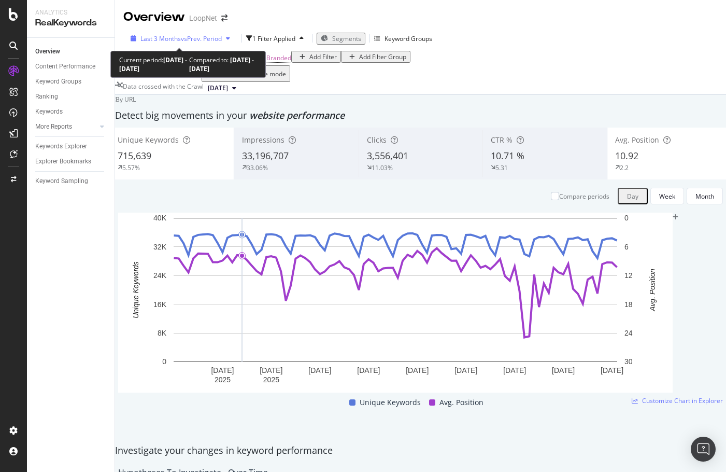
click at [220, 35] on span "vs Prev. Period" at bounding box center [201, 38] width 41 height 9
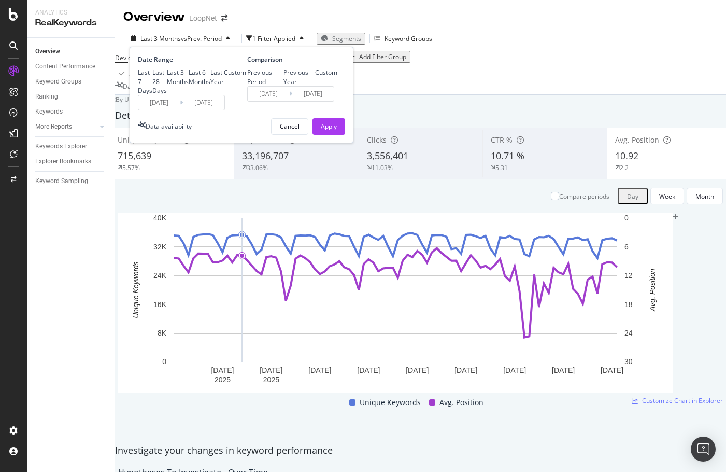
click at [189, 86] on div "Last 6 Months" at bounding box center [200, 77] width 22 height 18
type input "[DATE]"
click at [334, 131] on div "Apply" at bounding box center [329, 126] width 16 height 9
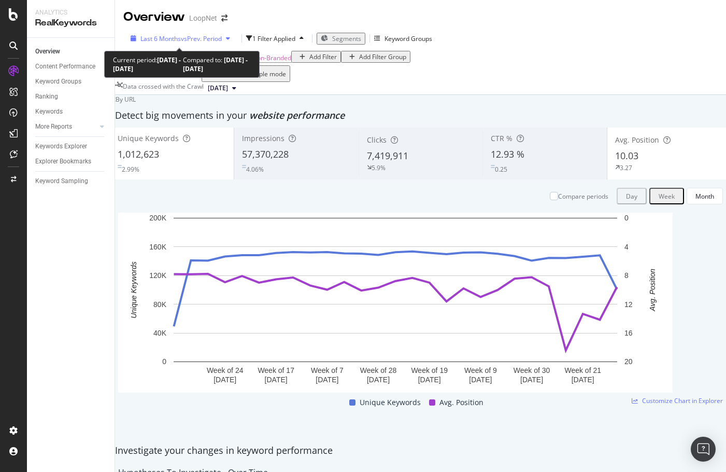
click at [181, 37] on span "vs Prev. Period" at bounding box center [201, 38] width 41 height 9
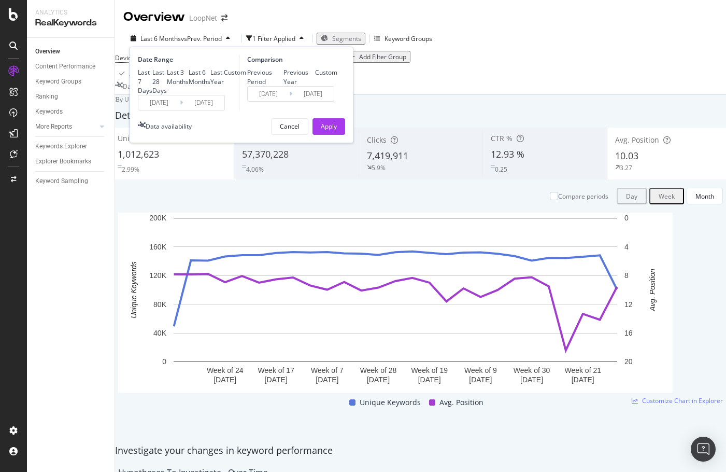
click at [169, 86] on div "Last 3 Months" at bounding box center [178, 77] width 22 height 18
type input "[DATE]"
click at [328, 131] on div "Apply" at bounding box center [329, 126] width 16 height 9
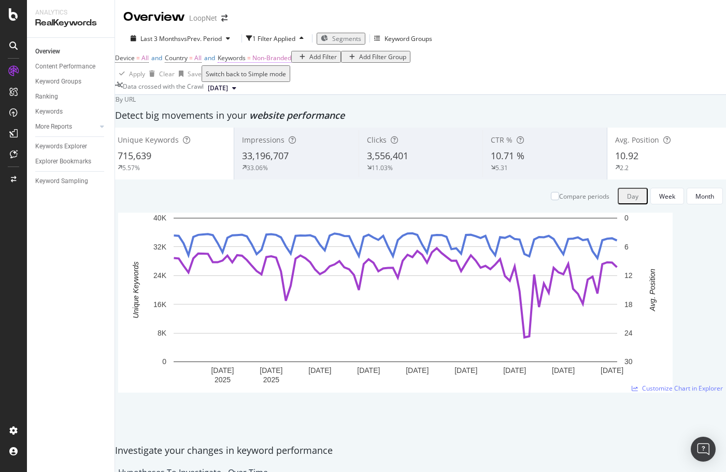
click at [277, 62] on span "Non-Branded" at bounding box center [271, 57] width 39 height 9
click at [281, 78] on span "Non-Branded" at bounding box center [259, 73] width 43 height 9
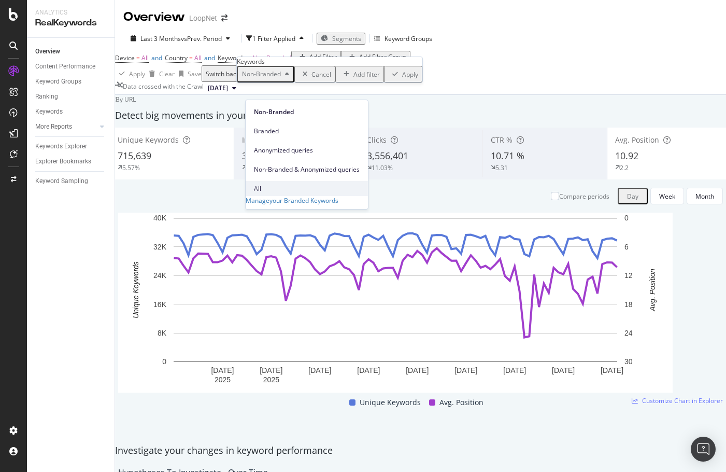
click at [269, 184] on span "All" at bounding box center [307, 188] width 106 height 9
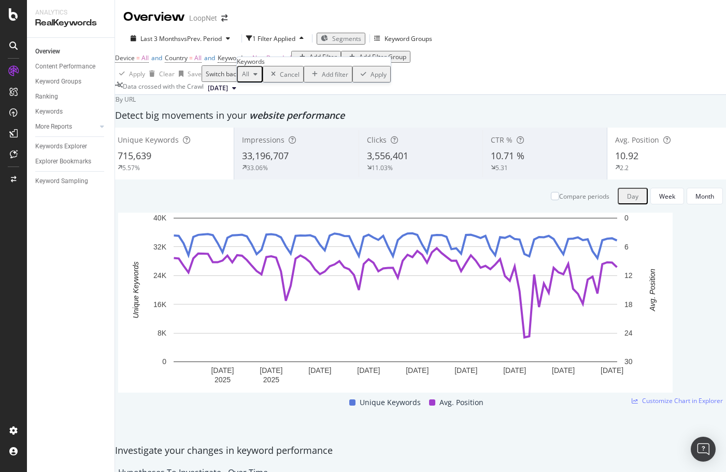
click at [371, 79] on div "Apply" at bounding box center [379, 74] width 16 height 9
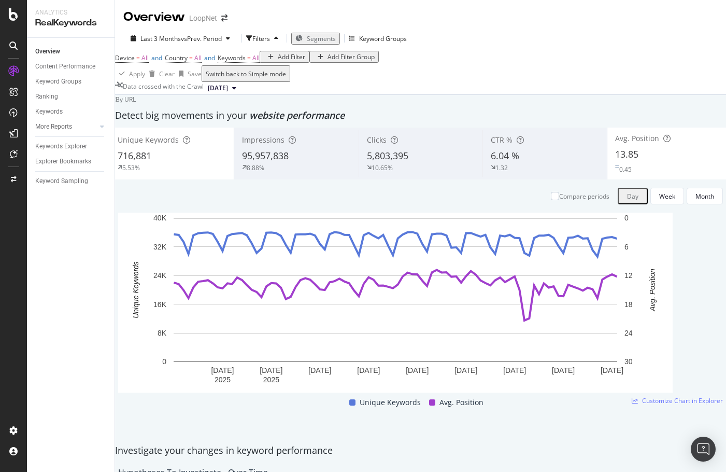
click at [278, 61] on div "Add Filter" at bounding box center [291, 56] width 27 height 9
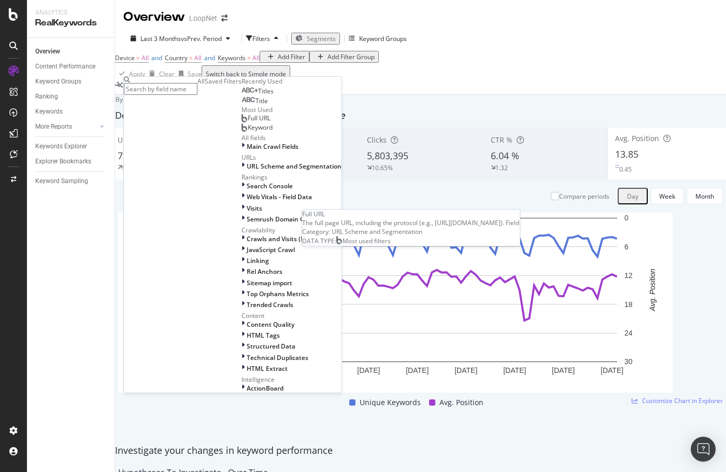
click at [248, 122] on span "Full URL" at bounding box center [259, 117] width 23 height 9
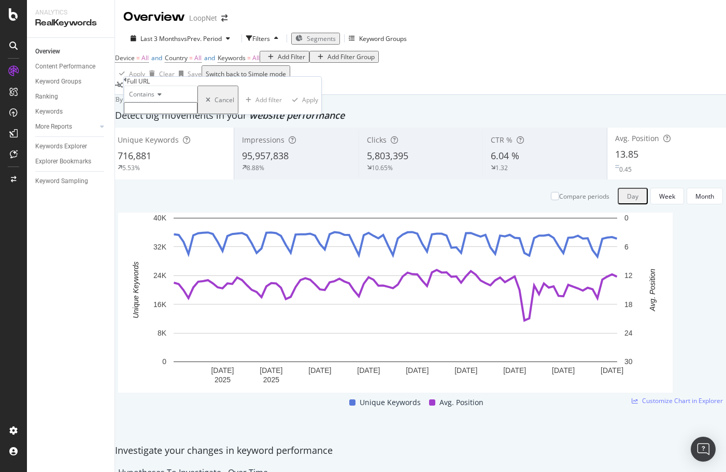
click at [180, 114] on input "text" at bounding box center [161, 108] width 74 height 12
paste input "/search/office-buildings/"
type input "/search/office-buildings/"
click at [305, 107] on div "Apply" at bounding box center [313, 102] width 16 height 9
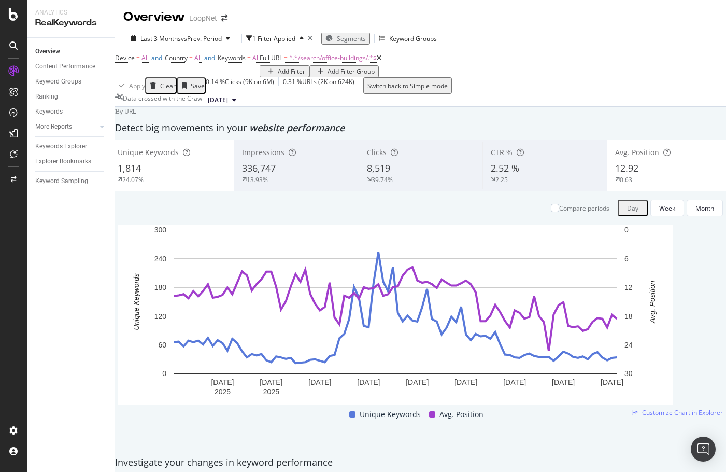
click at [276, 174] on span "336,747" at bounding box center [259, 168] width 34 height 12
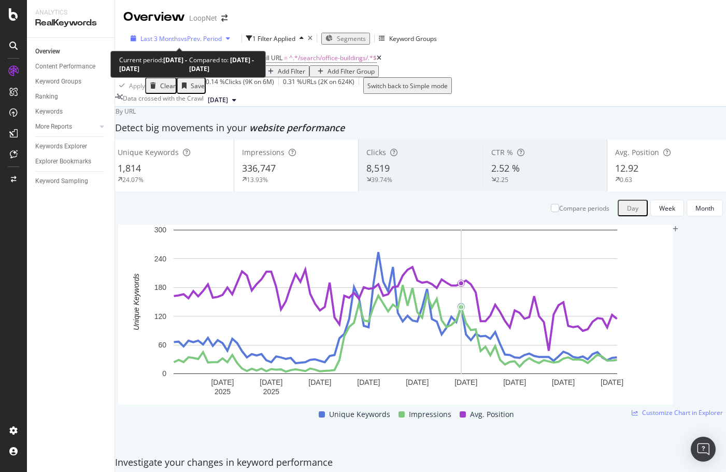
click at [199, 37] on span "vs Prev. Period" at bounding box center [201, 38] width 41 height 9
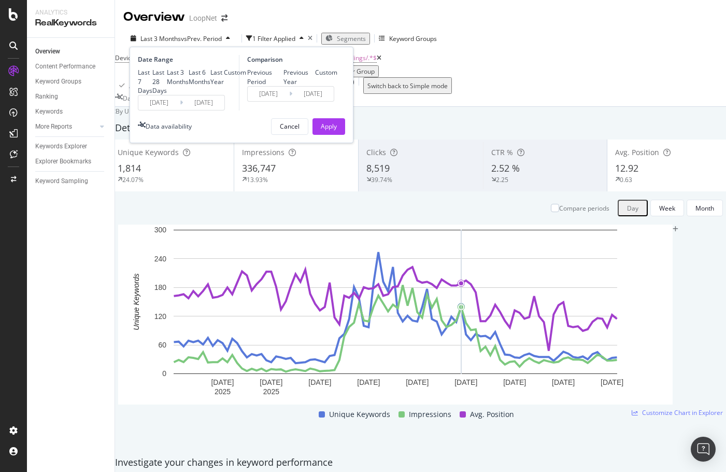
click at [168, 110] on input "[DATE]" at bounding box center [158, 102] width 41 height 15
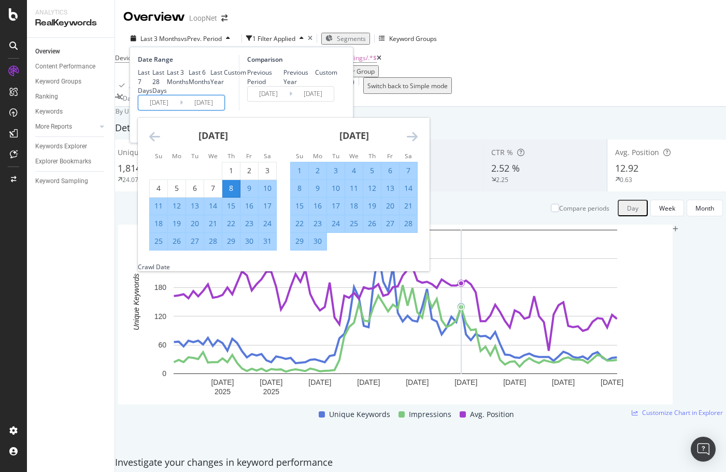
click at [155, 143] on icon "Move backward to switch to the previous month." at bounding box center [154, 136] width 11 height 12
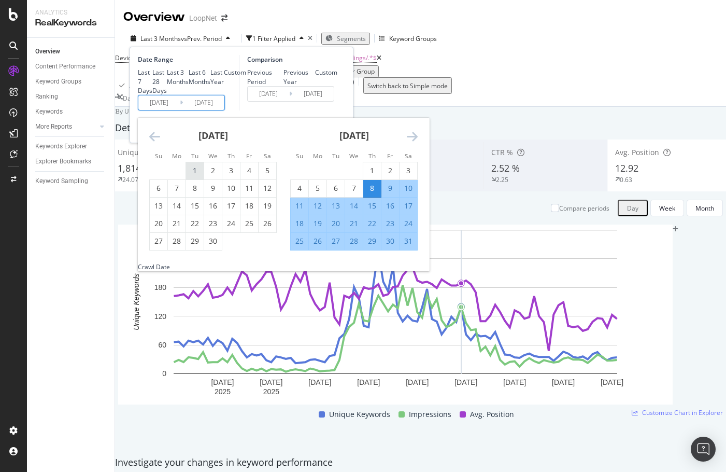
click at [194, 176] on div "1" at bounding box center [195, 170] width 18 height 10
type input "[DATE]"
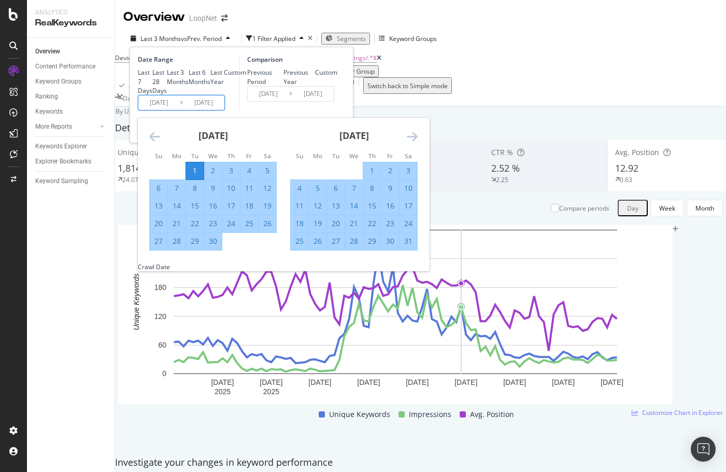
click at [295, 110] on div "Comparison Previous Period Previous Year Custom [DATE] Navigate forward to inte…" at bounding box center [288, 82] width 98 height 55
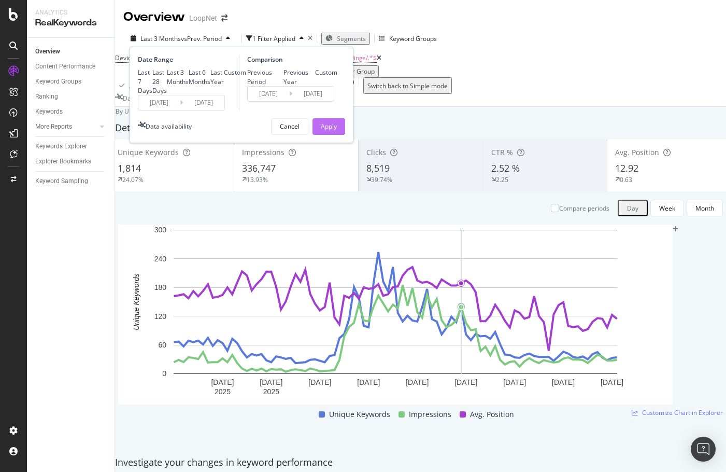
click at [332, 131] on div "Apply" at bounding box center [329, 126] width 16 height 9
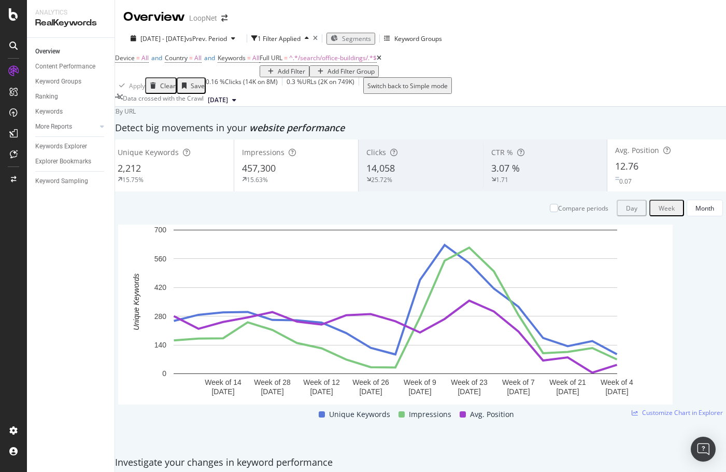
click at [419, 175] on div "14,058" at bounding box center [420, 168] width 108 height 13
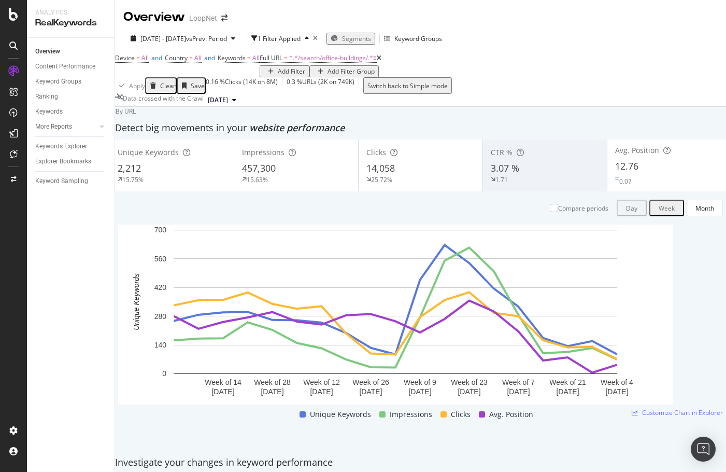
click at [412, 175] on div "14,058" at bounding box center [420, 168] width 108 height 13
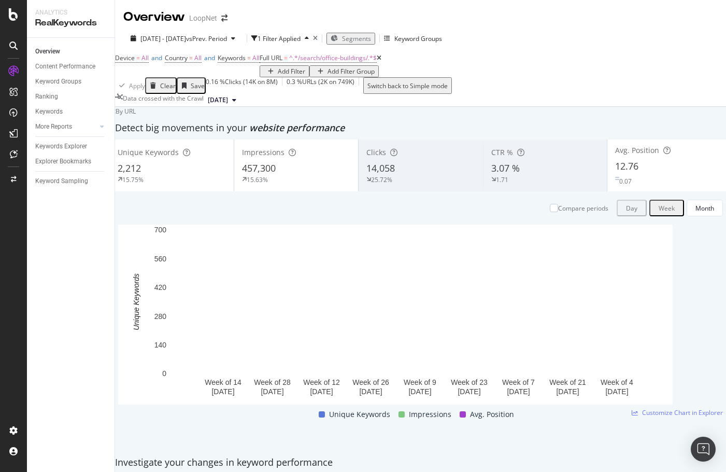
scroll to position [363, 0]
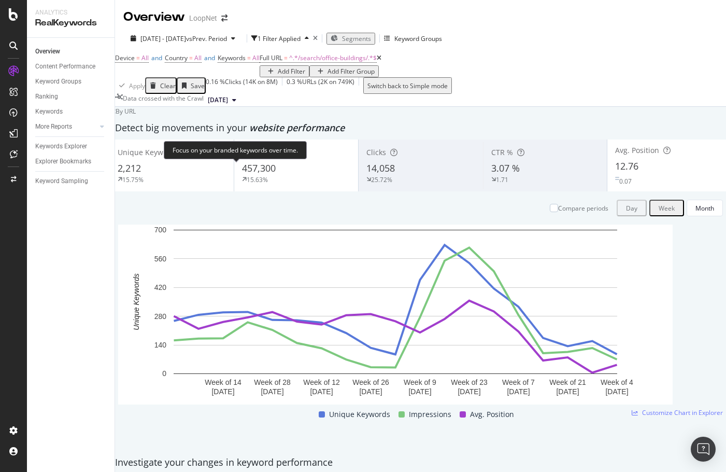
click at [377, 59] on icon at bounding box center [379, 58] width 5 height 6
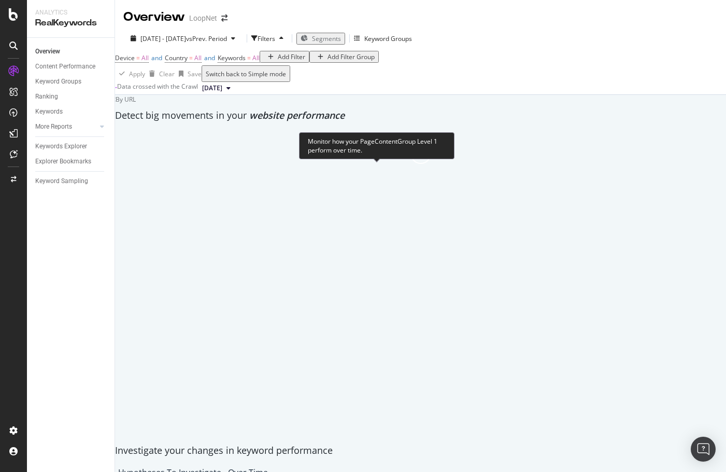
scroll to position [361, 0]
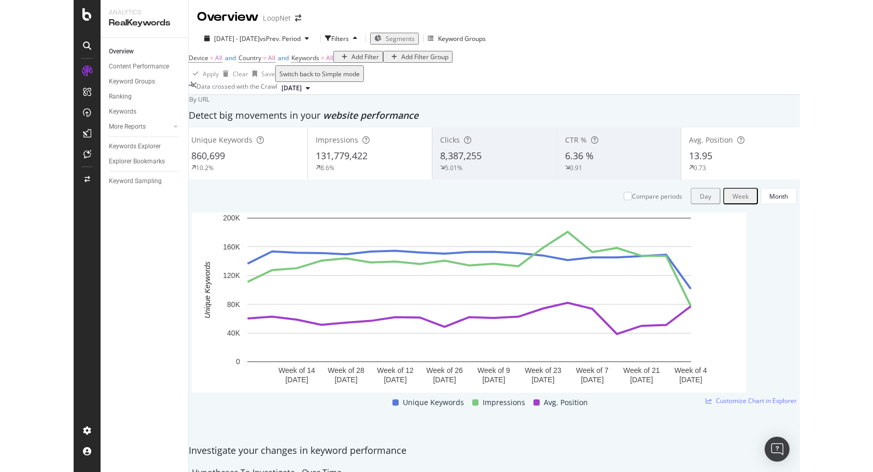
scroll to position [0, 0]
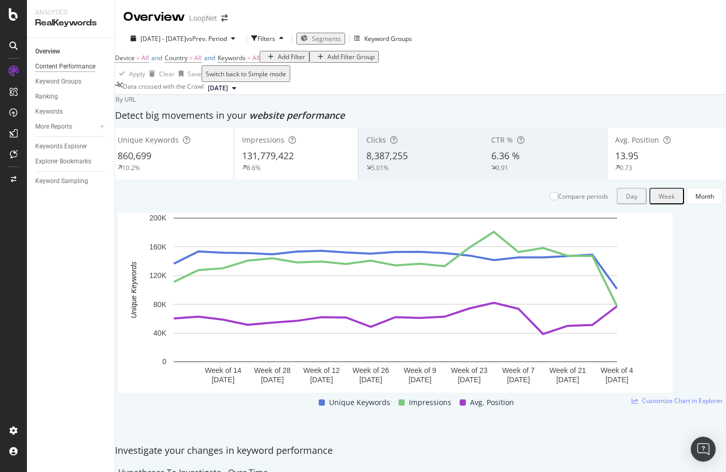
click at [65, 67] on div "Content Performance" at bounding box center [65, 66] width 60 height 11
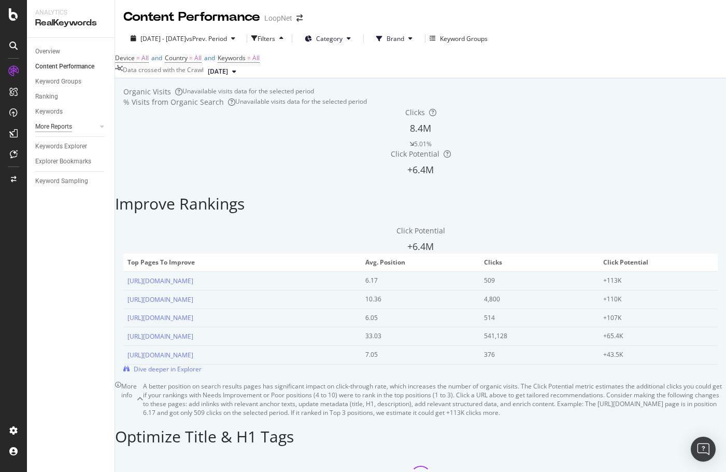
click at [62, 125] on div "More Reports" at bounding box center [53, 126] width 37 height 11
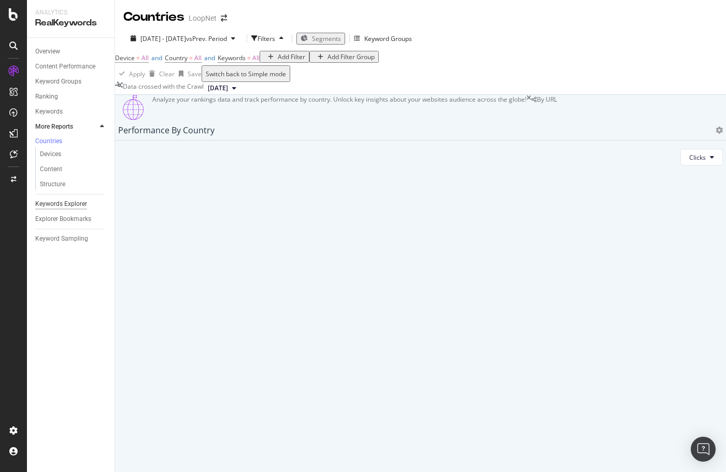
click at [63, 208] on div "Keywords Explorer" at bounding box center [61, 203] width 52 height 11
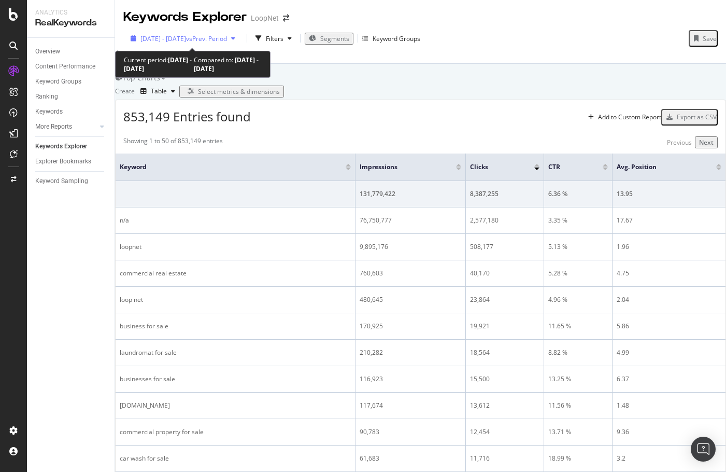
click at [186, 39] on span "[DATE] - [DATE]" at bounding box center [163, 38] width 46 height 9
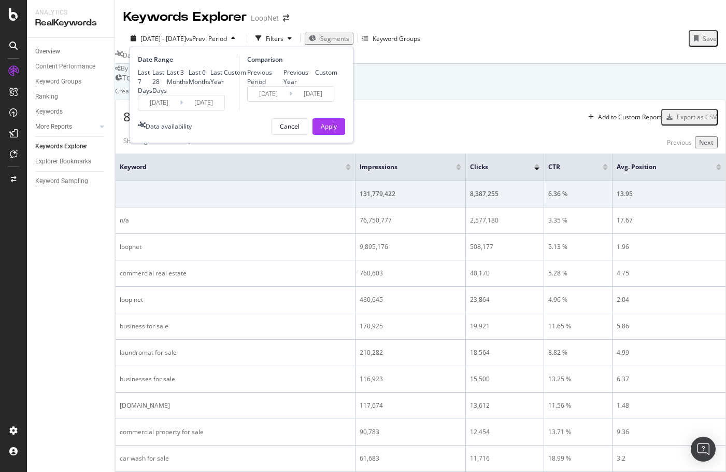
click at [186, 39] on span "[DATE] - [DATE]" at bounding box center [163, 38] width 46 height 9
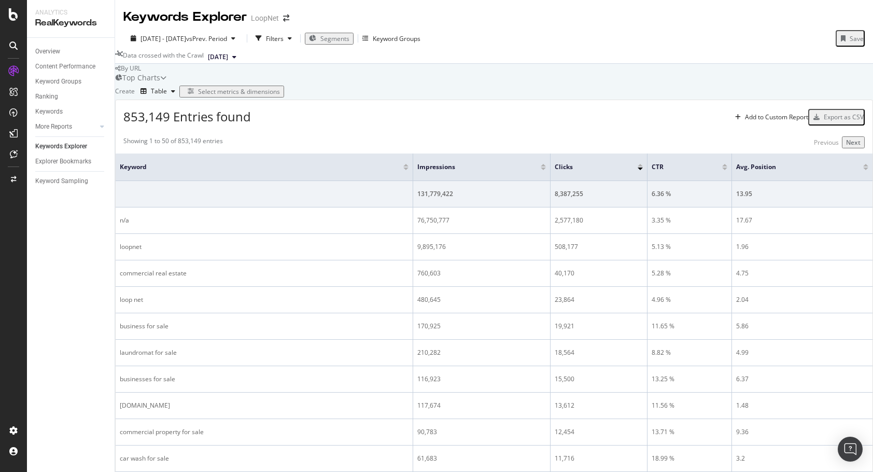
click at [280, 96] on div "Select metrics & dimensions" at bounding box center [239, 91] width 82 height 9
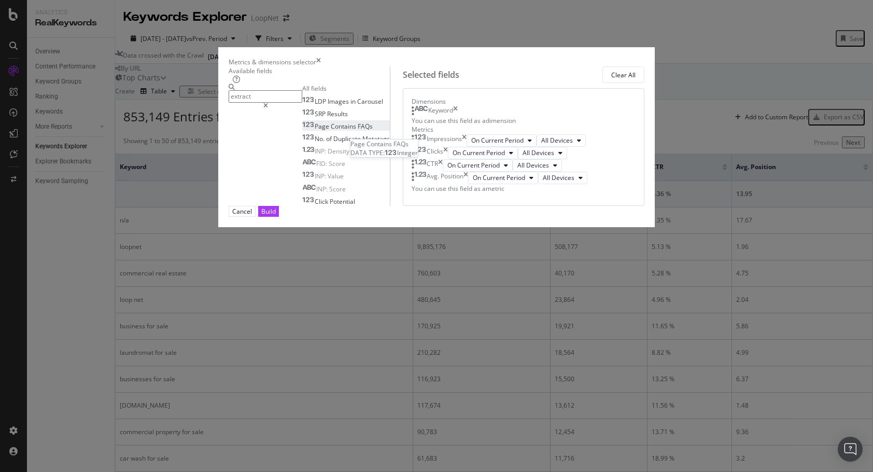
type input "extract"
click at [331, 131] on span "Contains" at bounding box center [344, 126] width 27 height 9
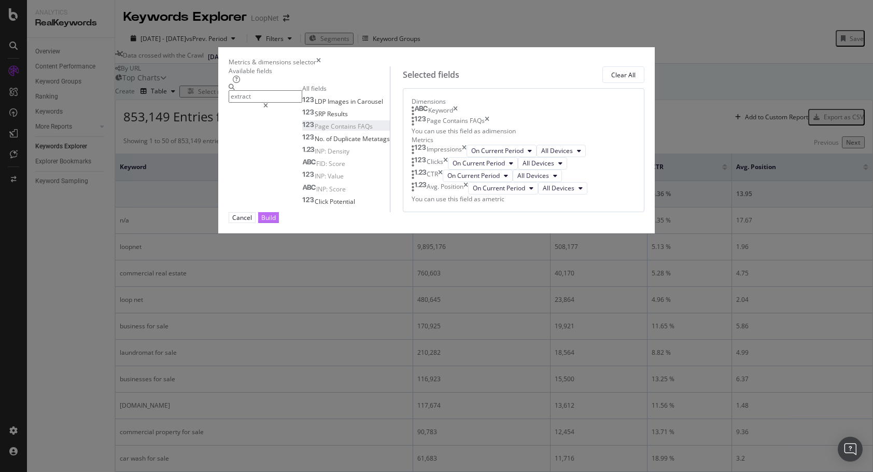
click at [276, 222] on div "Build" at bounding box center [268, 217] width 15 height 9
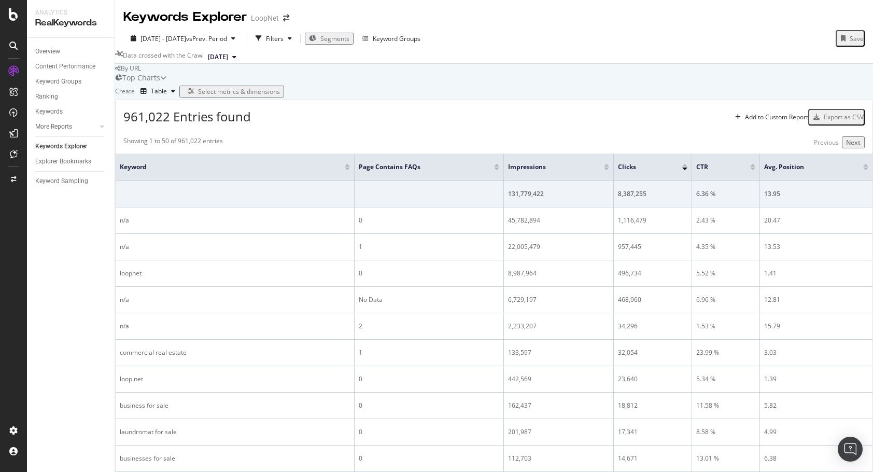
click at [280, 96] on div "Select metrics & dimensions" at bounding box center [239, 91] width 82 height 9
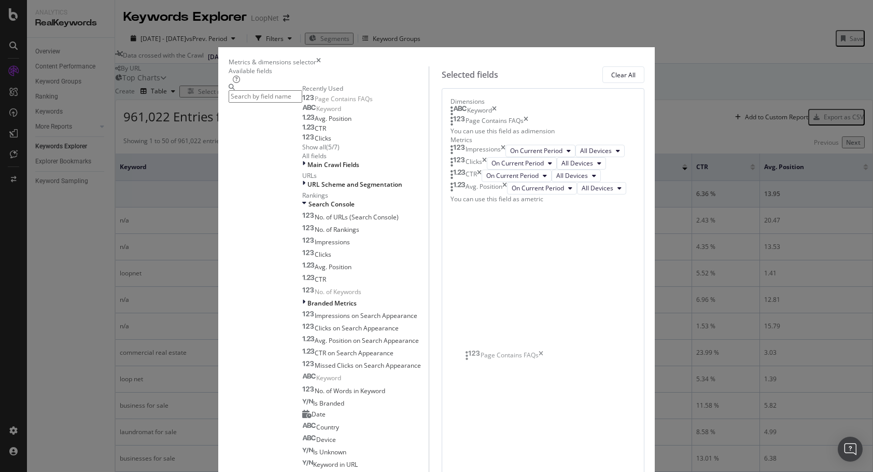
drag, startPoint x: 539, startPoint y: 149, endPoint x: 547, endPoint y: 357, distance: 207.9
click at [547, 357] on body "Analytics RealKeywords Overview Content Performance Keyword Groups Ranking Keyw…" at bounding box center [436, 236] width 873 height 472
click at [496, 116] on icon "times" at bounding box center [494, 111] width 5 height 10
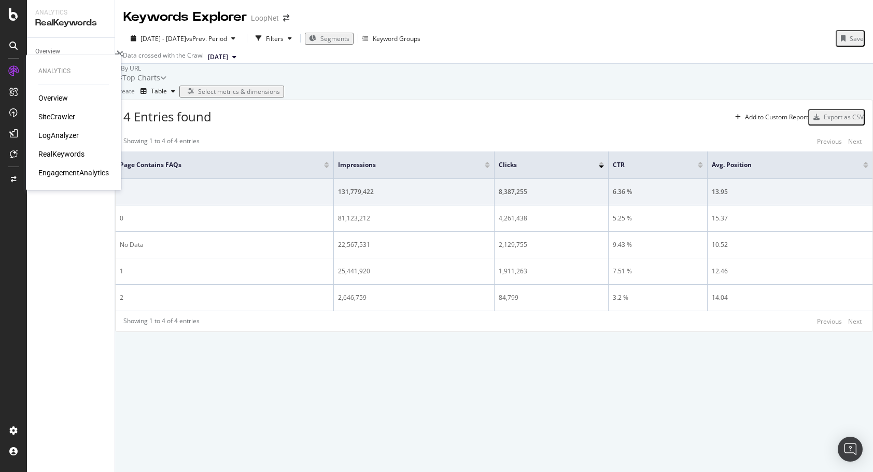
click at [62, 116] on div "SiteCrawler" at bounding box center [56, 116] width 37 height 10
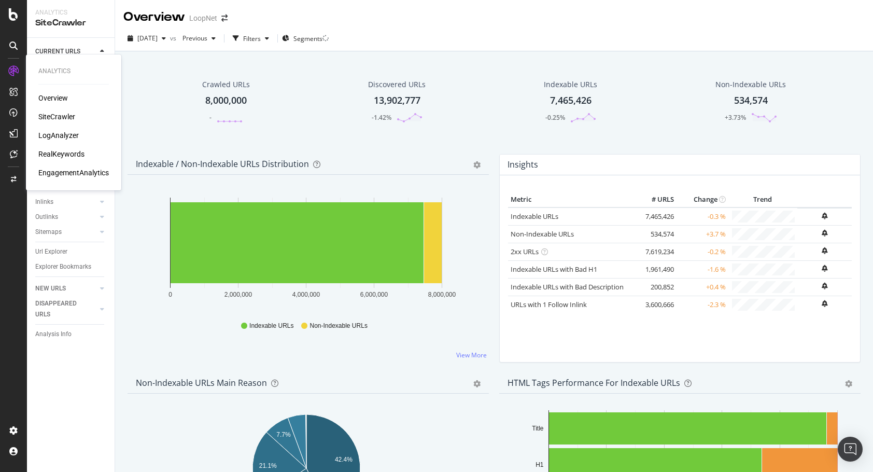
click at [66, 137] on div "LogAnalyzer" at bounding box center [58, 135] width 40 height 10
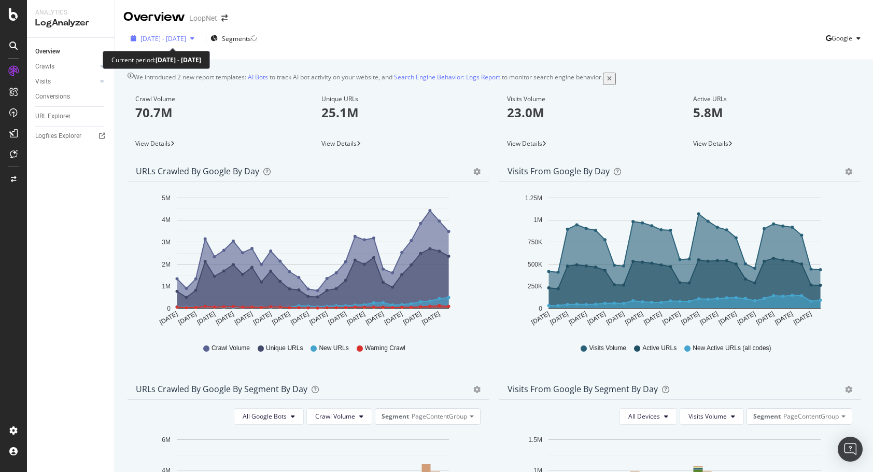
click at [186, 35] on span "[DATE] - [DATE]" at bounding box center [163, 38] width 46 height 9
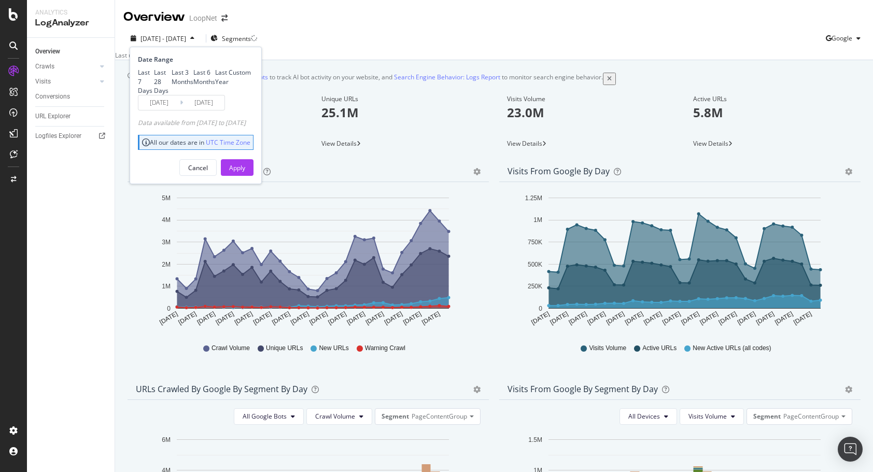
click at [193, 86] on div "Last 6 Months" at bounding box center [204, 77] width 22 height 18
type input "[DATE]"
click at [245, 172] on div "Apply" at bounding box center [237, 167] width 16 height 9
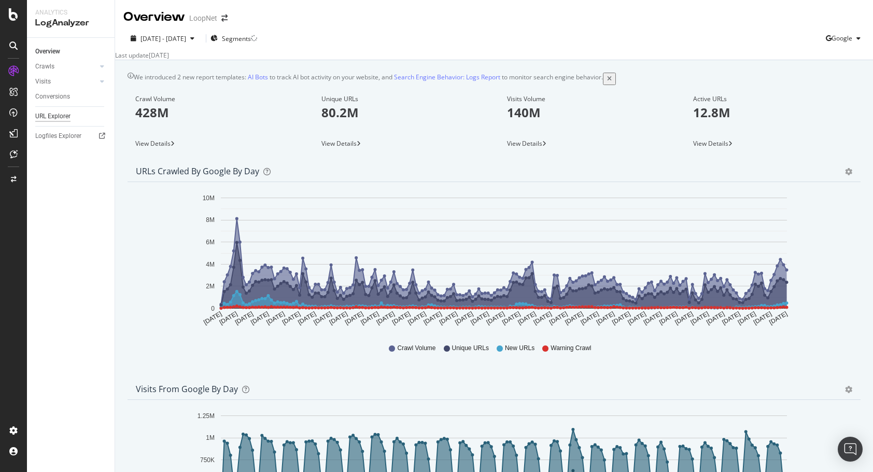
click at [52, 117] on div "URL Explorer" at bounding box center [52, 116] width 35 height 11
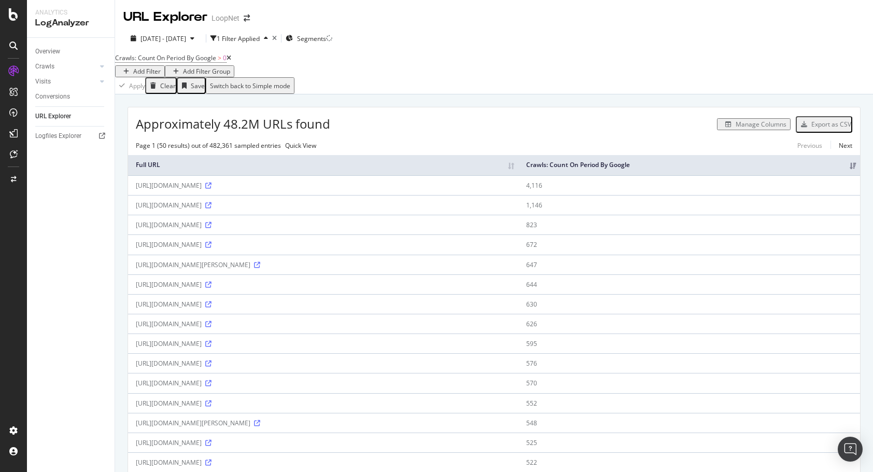
click at [749, 129] on div "Manage Columns" at bounding box center [760, 124] width 51 height 9
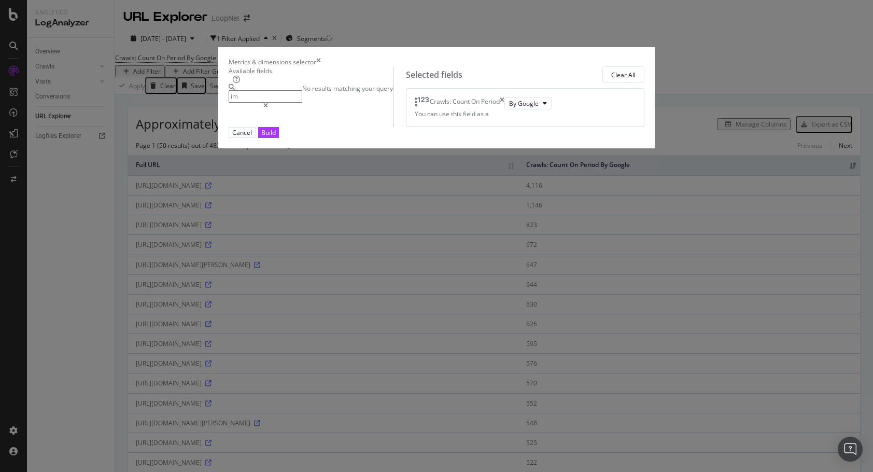
type input "i"
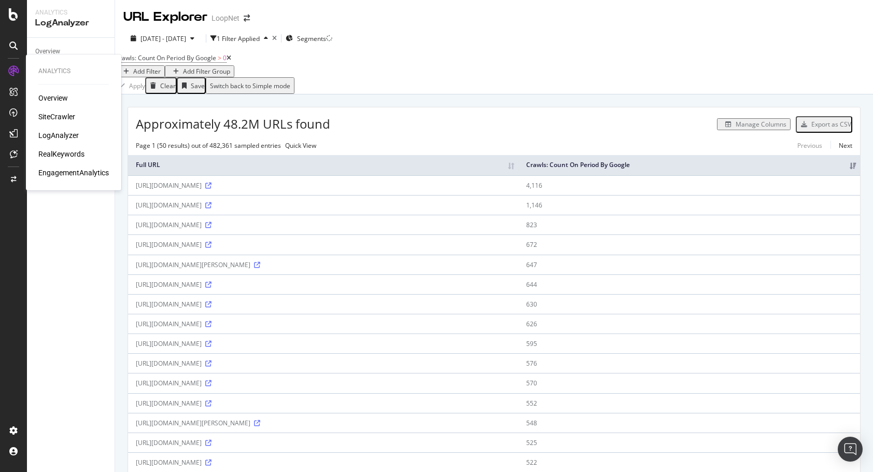
click at [58, 116] on div "SiteCrawler" at bounding box center [56, 116] width 37 height 10
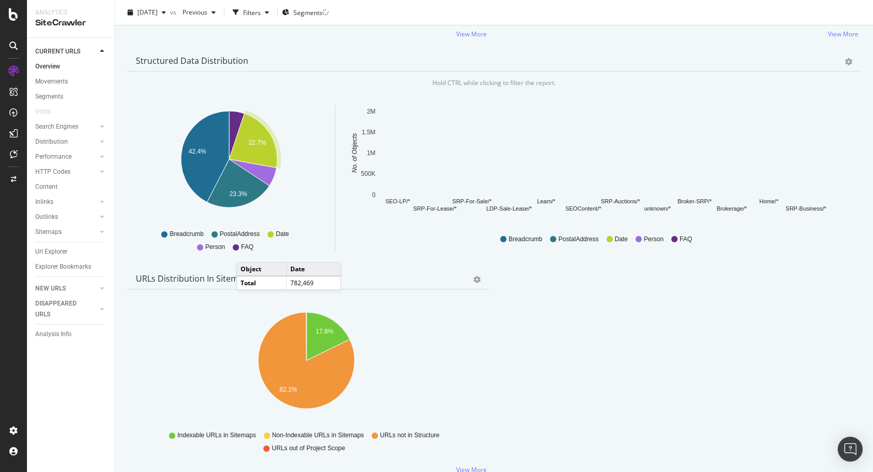
scroll to position [1032, 0]
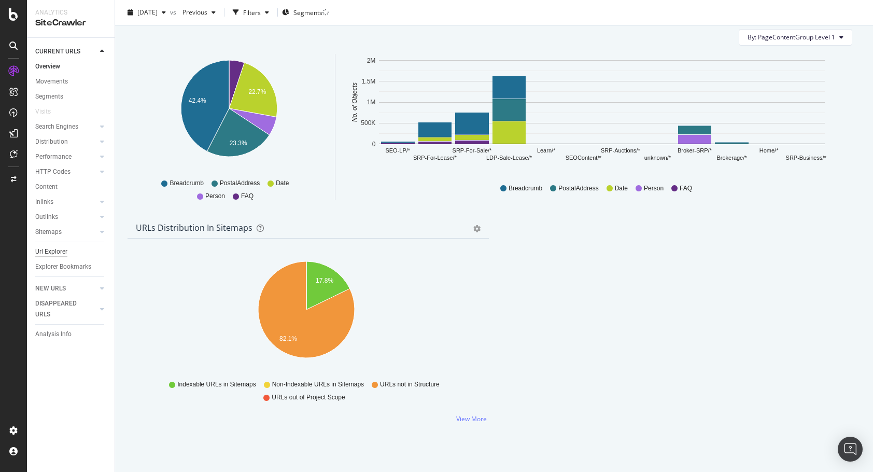
click at [52, 253] on div "Url Explorer" at bounding box center [51, 251] width 32 height 11
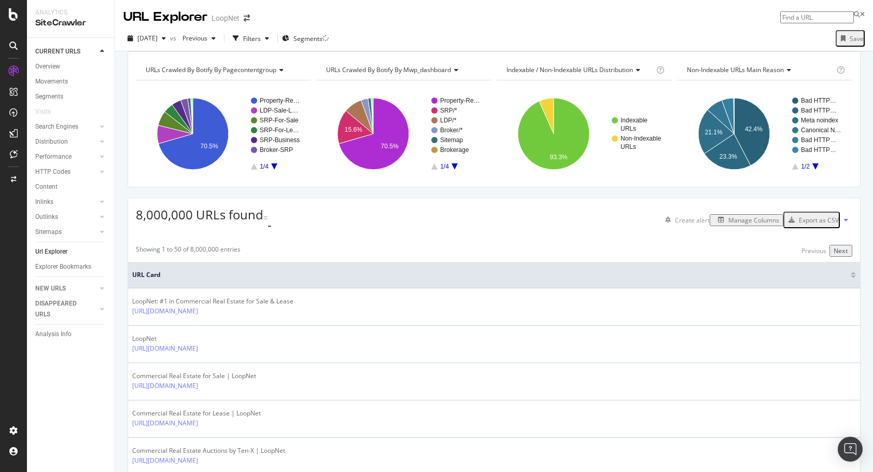
click at [737, 224] on div "Manage Columns" at bounding box center [753, 220] width 51 height 9
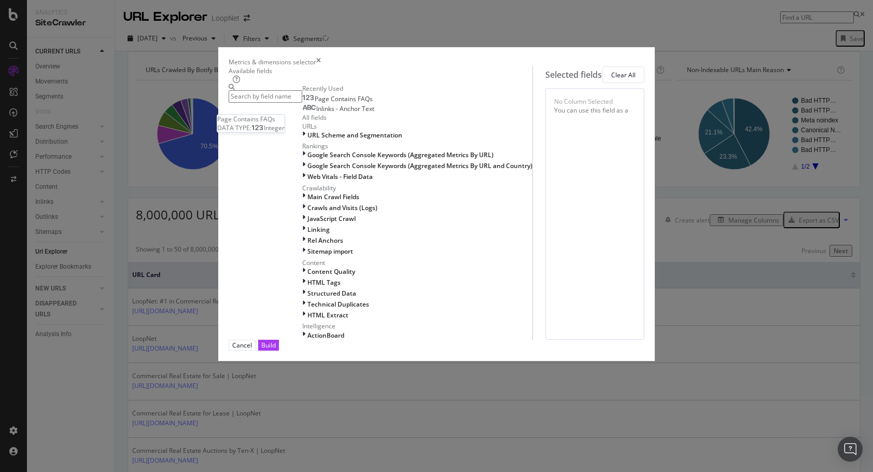
click at [315, 103] on span "Page Contains FAQs" at bounding box center [344, 98] width 58 height 9
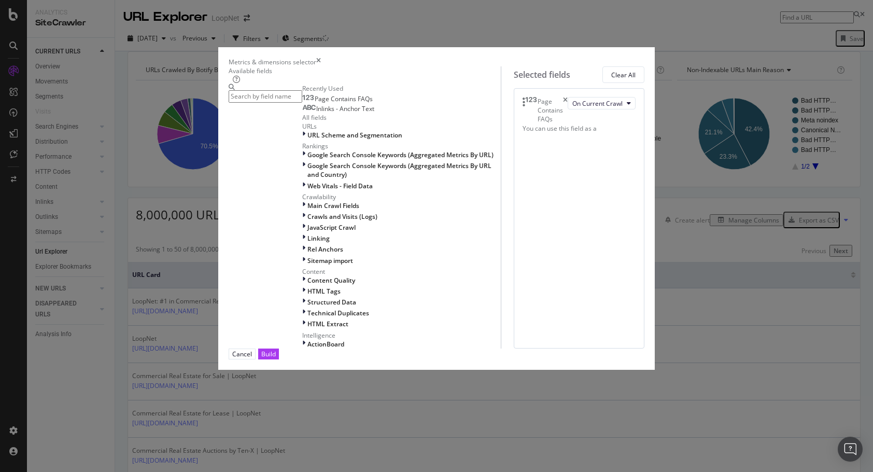
click at [278, 102] on input "modal" at bounding box center [266, 96] width 74 height 12
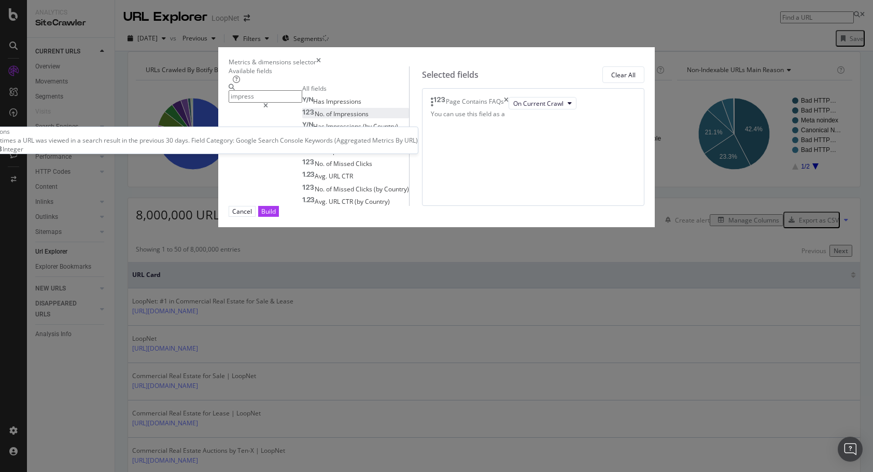
type input "impress"
click at [333, 118] on span "Impressions" at bounding box center [350, 113] width 35 height 9
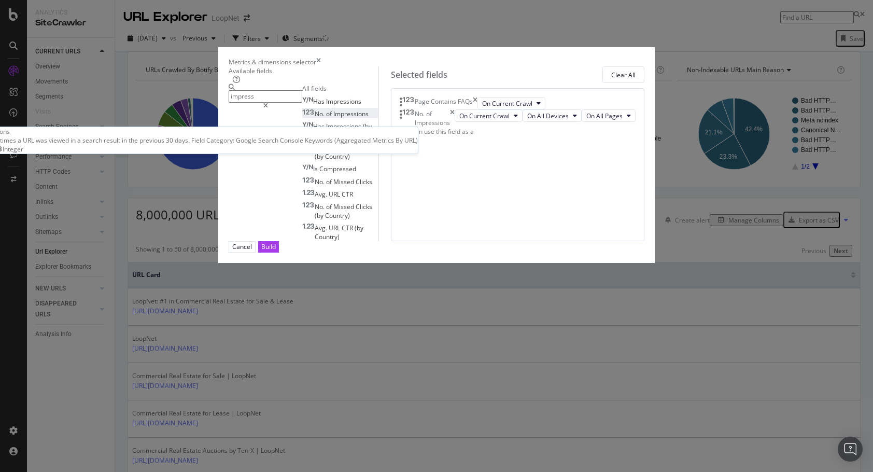
click at [333, 118] on span "Impressions" at bounding box center [350, 113] width 35 height 9
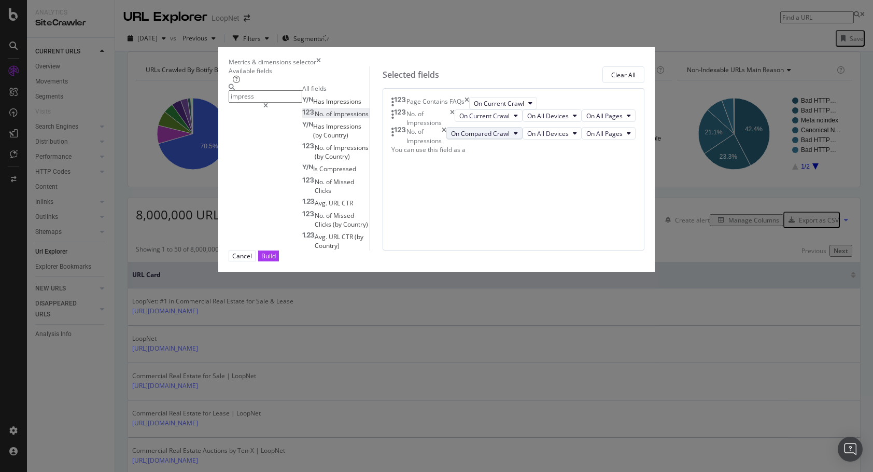
click at [509, 138] on span "On Compared Crawl" at bounding box center [480, 133] width 59 height 9
click at [503, 261] on span "On Compared Crawl" at bounding box center [499, 263] width 60 height 9
click at [503, 138] on span "On Compared Crawl" at bounding box center [480, 133] width 59 height 9
click at [490, 120] on span "On Current Crawl" at bounding box center [484, 115] width 50 height 9
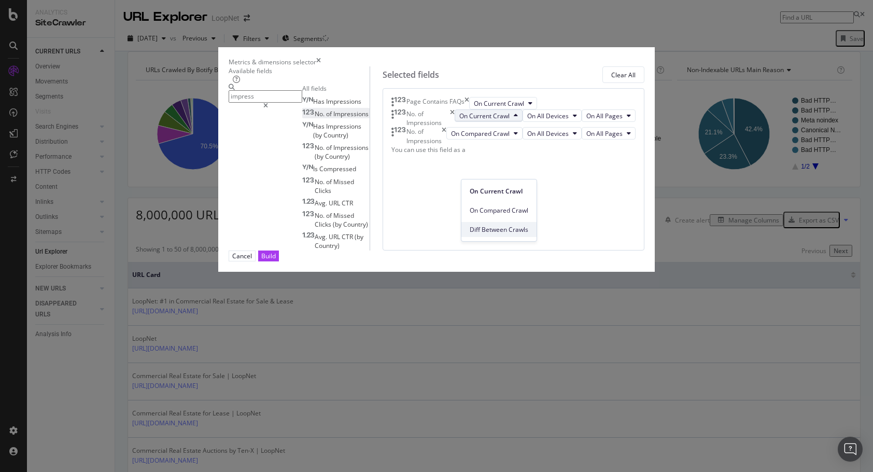
click at [491, 228] on span "Diff Between Crawls" at bounding box center [498, 229] width 59 height 9
click at [446, 145] on icon "times" at bounding box center [444, 136] width 5 height 18
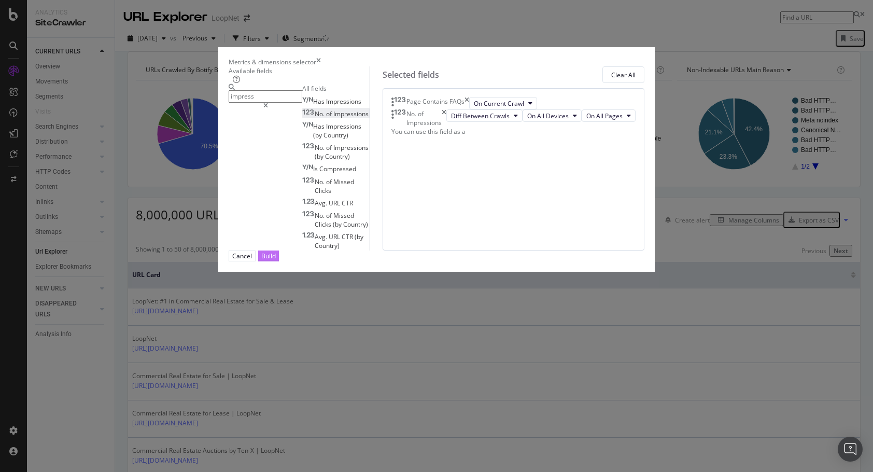
click at [276, 260] on div "Build" at bounding box center [268, 255] width 15 height 9
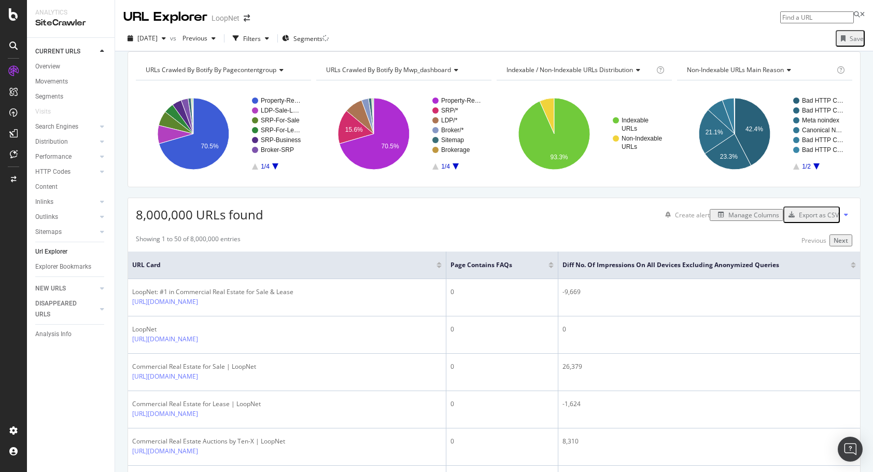
click at [850, 264] on div at bounding box center [852, 263] width 5 height 3
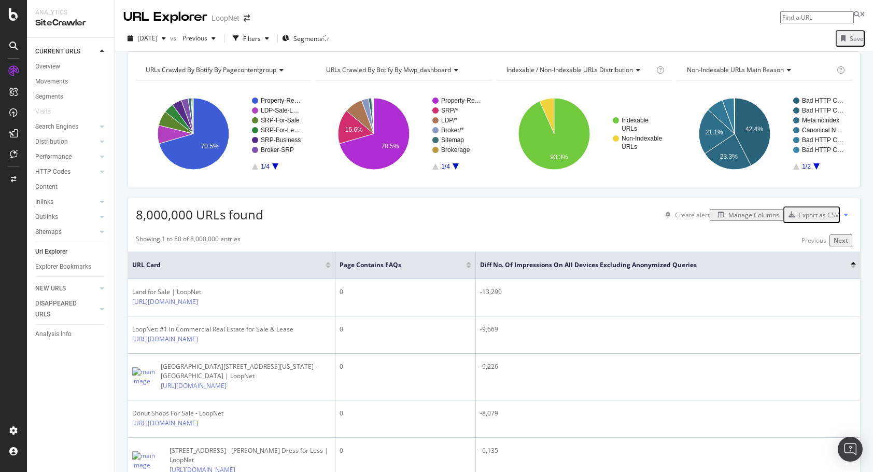
drag, startPoint x: 613, startPoint y: 381, endPoint x: 580, endPoint y: 162, distance: 221.7
click at [322, 38] on span "Segments" at bounding box center [307, 38] width 29 height 9
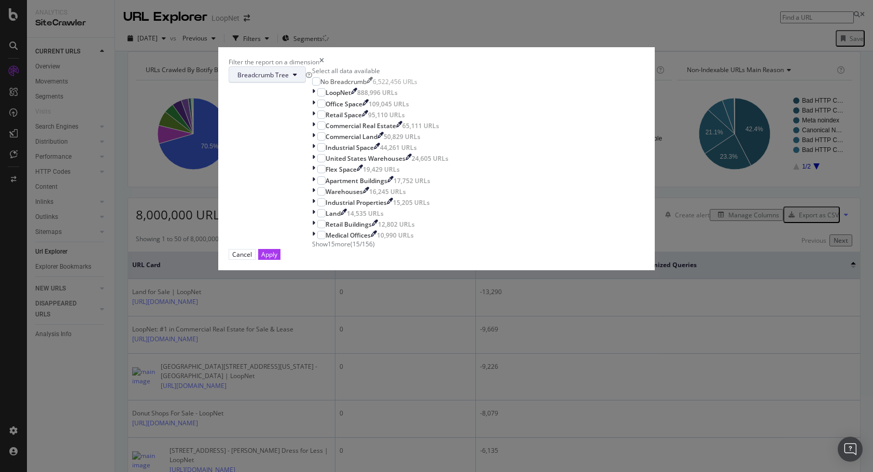
click at [289, 79] on span "Breadcrumb Tree" at bounding box center [262, 74] width 51 height 9
click at [374, 167] on span "PageContentGroup" at bounding box center [377, 169] width 67 height 9
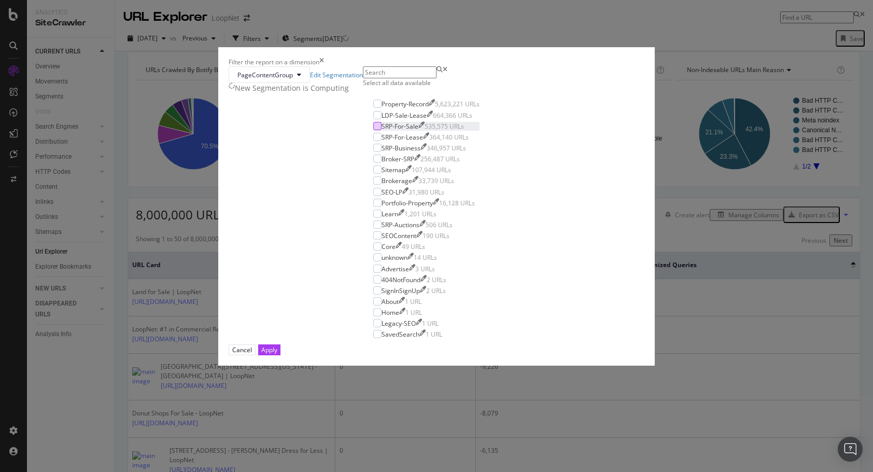
click at [373, 130] on div "modal" at bounding box center [377, 126] width 8 height 8
click at [277, 354] on div "Apply" at bounding box center [269, 349] width 16 height 9
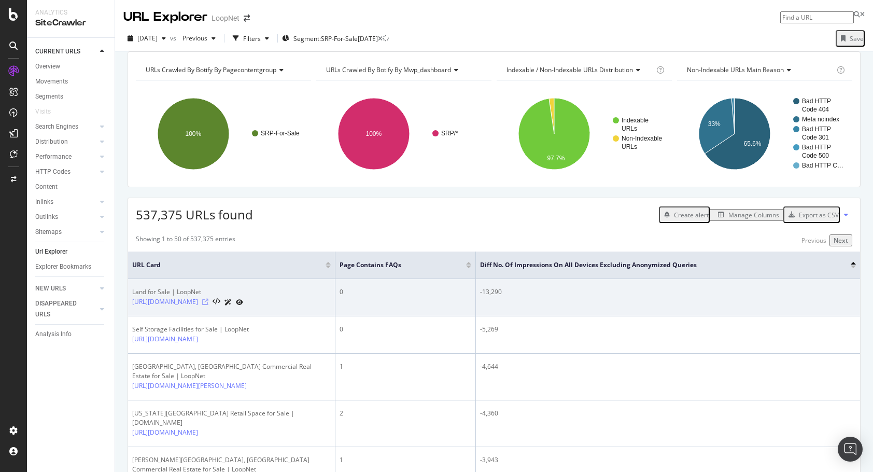
click at [208, 305] on icon at bounding box center [205, 301] width 6 height 6
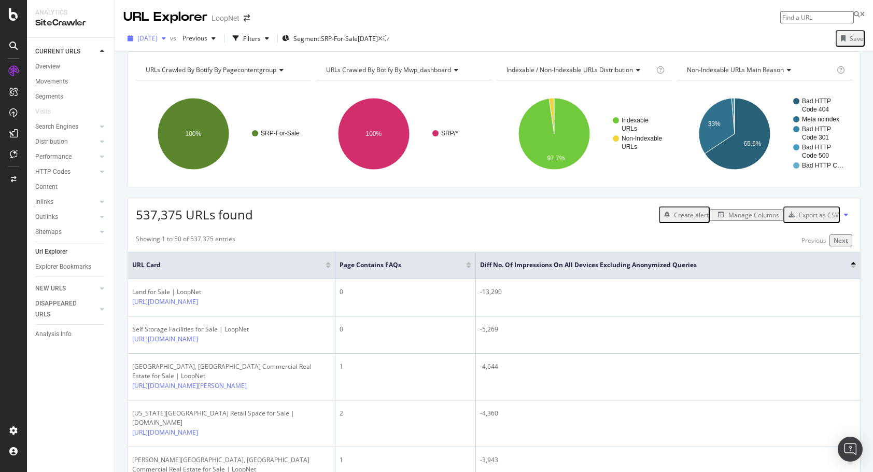
click at [158, 38] on span "[DATE]" at bounding box center [147, 38] width 20 height 9
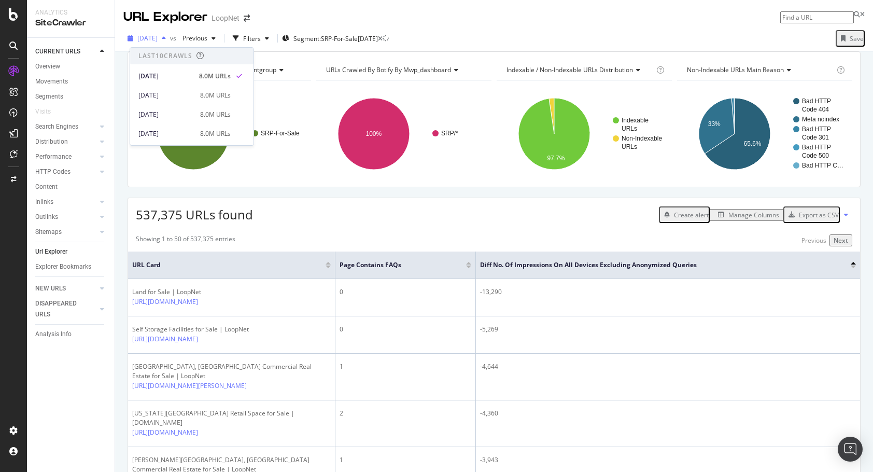
click at [158, 38] on span "[DATE]" at bounding box center [147, 38] width 20 height 9
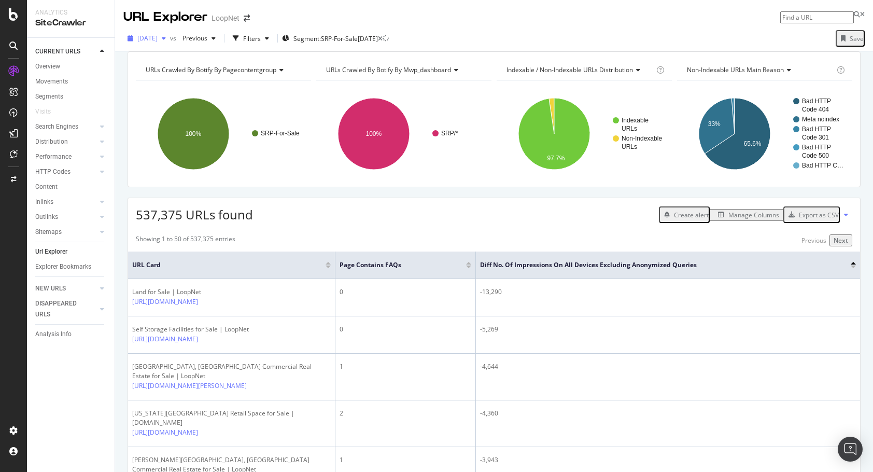
click at [158, 38] on span "[DATE]" at bounding box center [147, 38] width 20 height 9
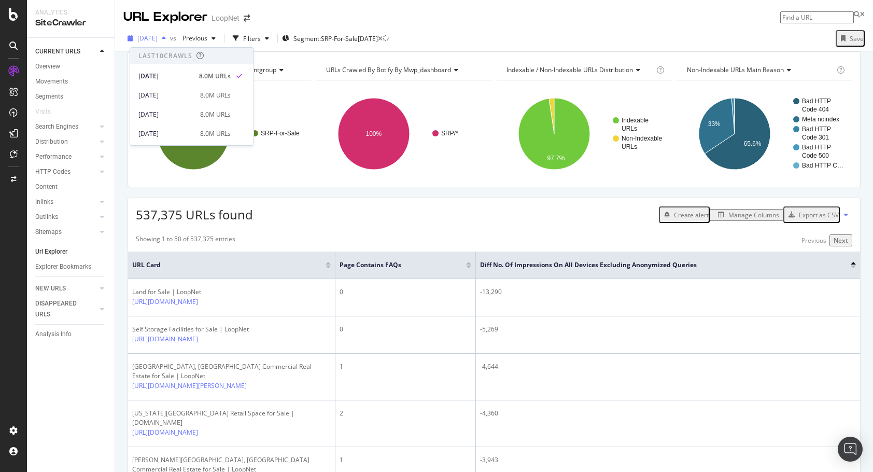
click at [158, 38] on span "[DATE]" at bounding box center [147, 38] width 20 height 9
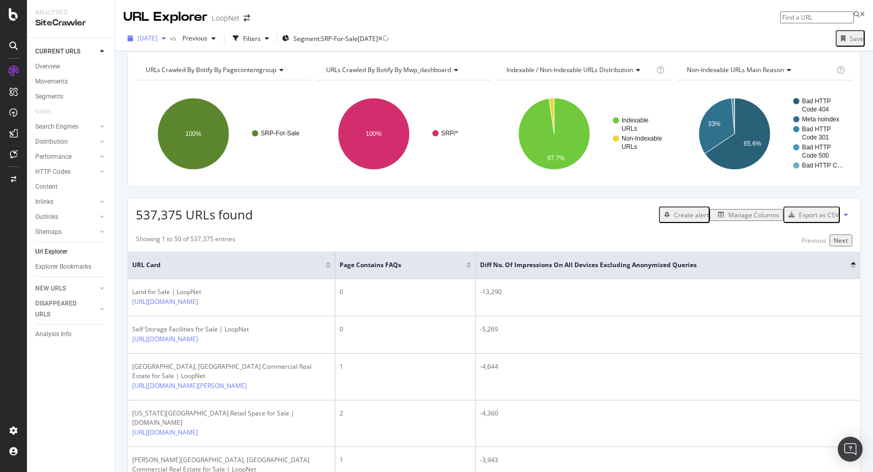
click at [158, 40] on span "[DATE]" at bounding box center [147, 38] width 20 height 9
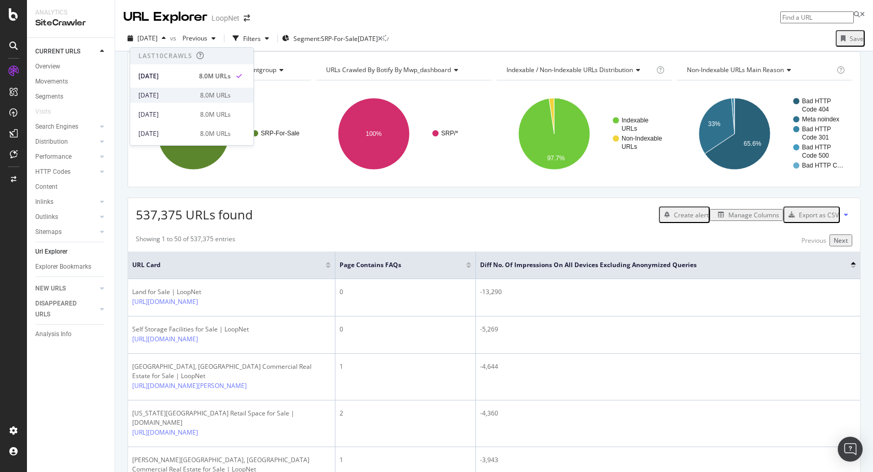
click at [165, 96] on div "[DATE]" at bounding box center [165, 95] width 55 height 9
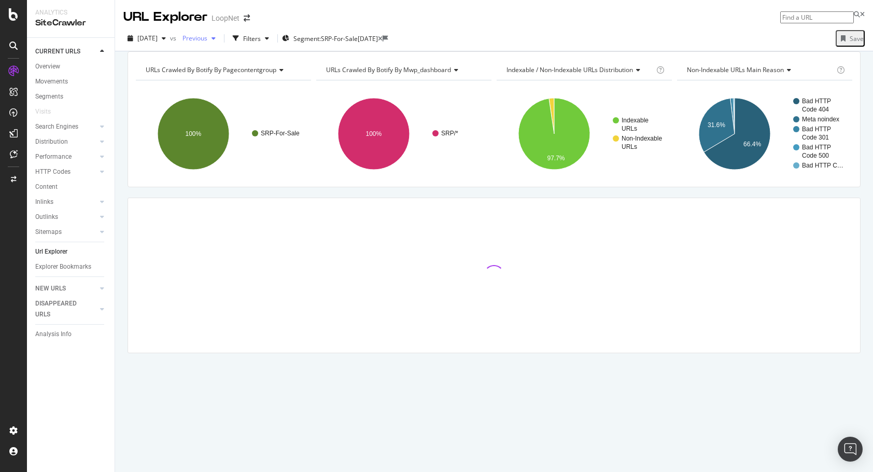
click at [207, 41] on span "Previous" at bounding box center [192, 38] width 29 height 9
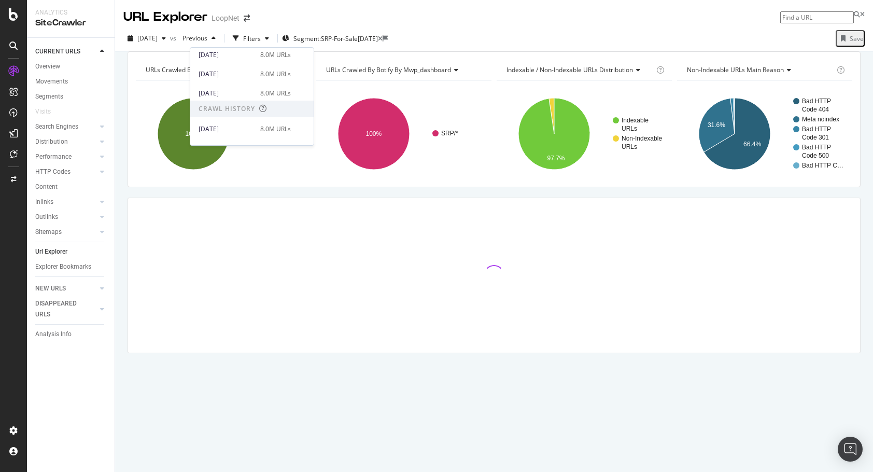
scroll to position [207, 0]
click at [244, 79] on div "[DATE]" at bounding box center [225, 77] width 55 height 9
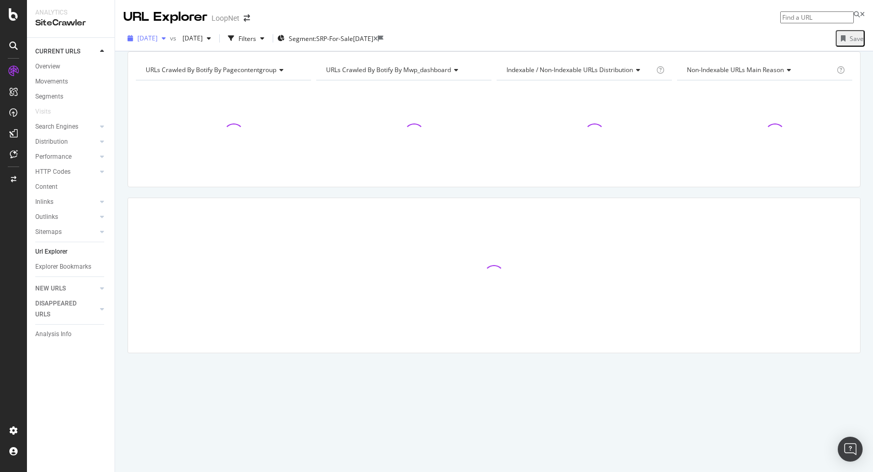
click at [158, 37] on span "[DATE]" at bounding box center [147, 38] width 20 height 9
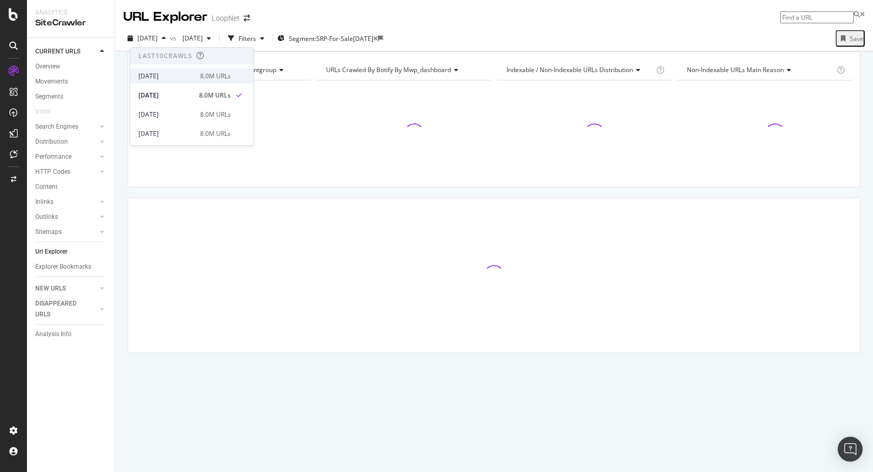
click at [175, 80] on div "[DATE]" at bounding box center [165, 76] width 55 height 9
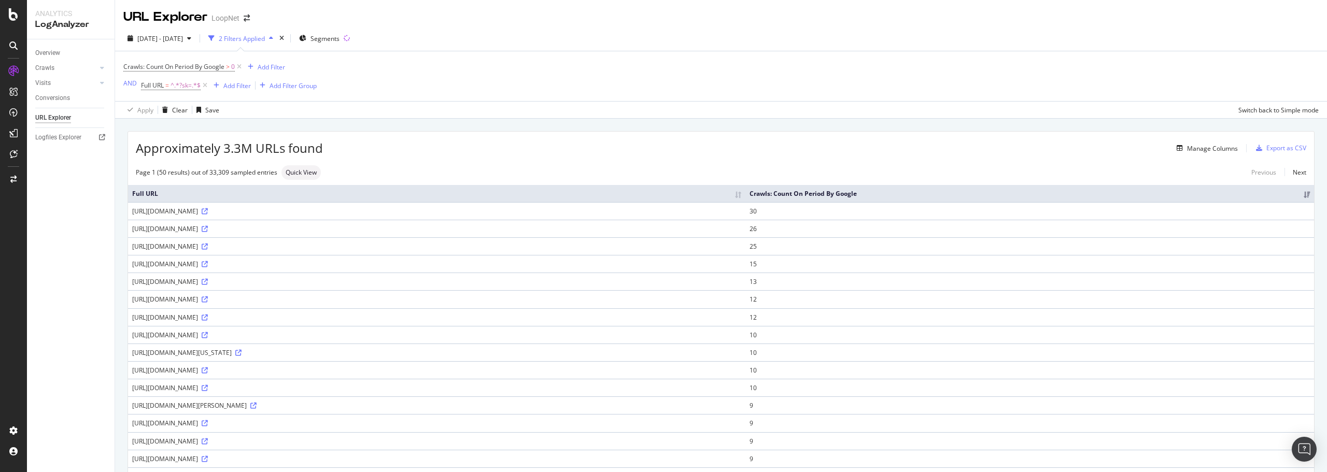
drag, startPoint x: 520, startPoint y: 265, endPoint x: 132, endPoint y: 263, distance: 388.1
click at [132, 263] on div "https://www.loopnet.com/search/commercial-real-estate/houston-tx/for-sale/?sk=6…" at bounding box center [436, 264] width 609 height 9
copy div "https://www.loopnet.com/search/commercial-real-estate/houston-tx/for-sale/?sk=6…"
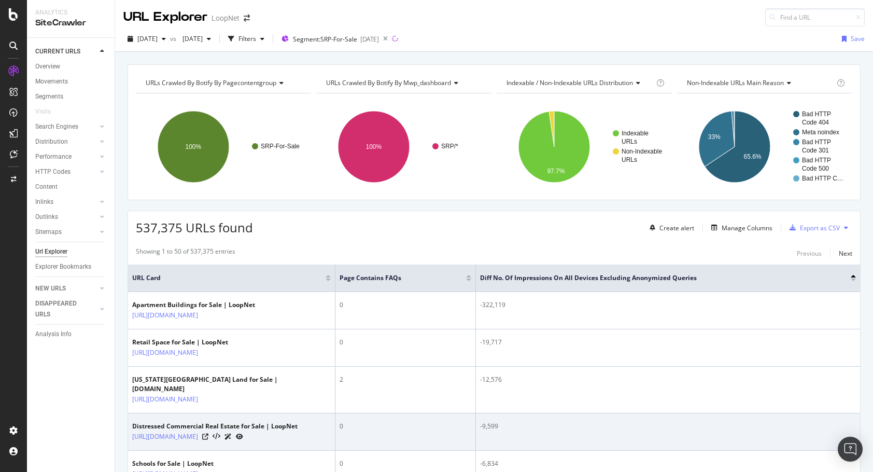
click at [537, 431] on div "-9,599" at bounding box center [668, 425] width 376 height 9
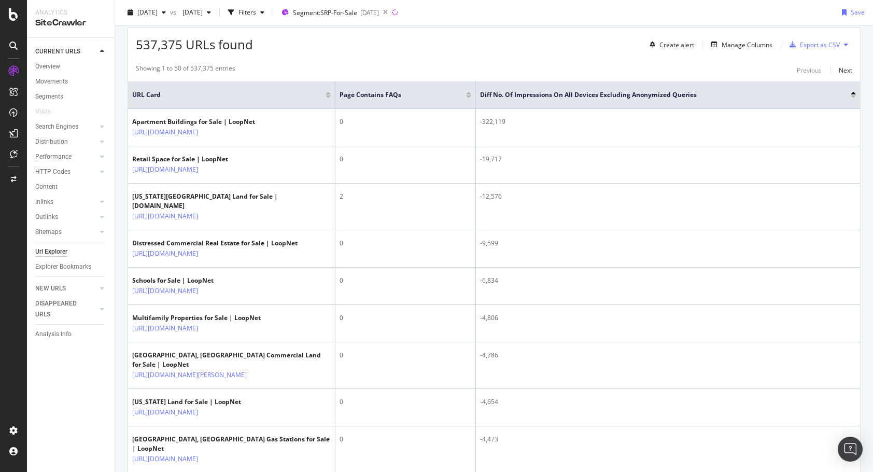
scroll to position [207, 0]
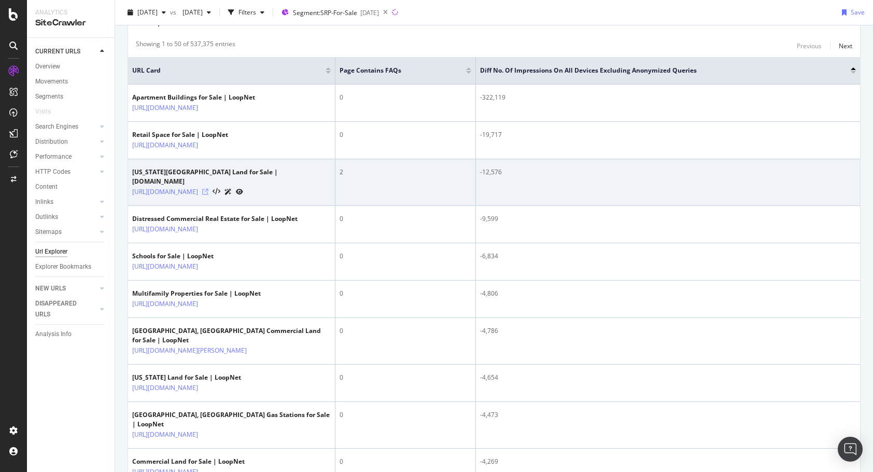
click at [208, 195] on icon at bounding box center [205, 192] width 6 height 6
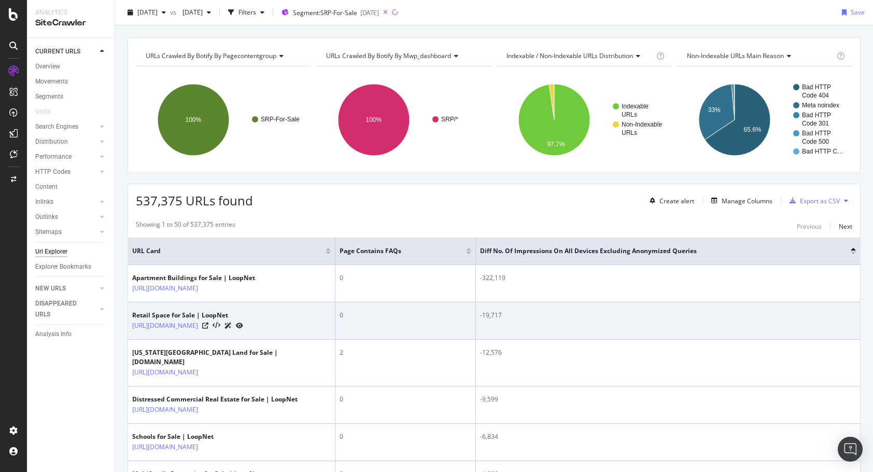
scroll to position [0, 0]
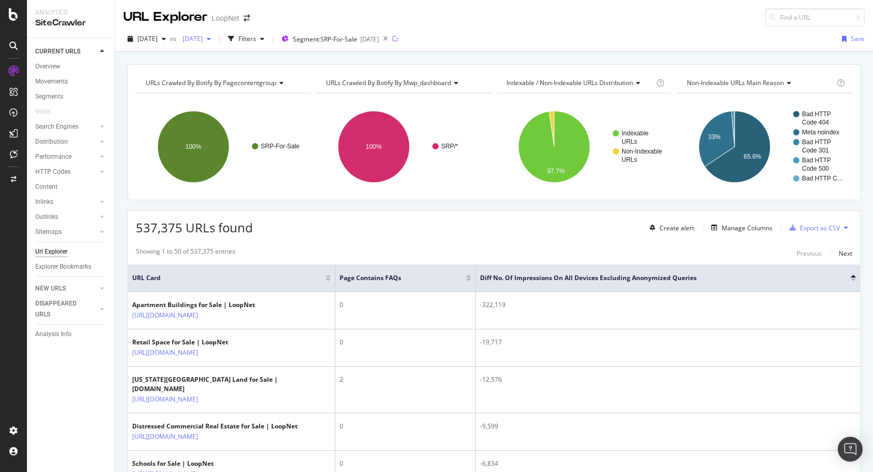
click at [203, 40] on span "[DATE]" at bounding box center [190, 38] width 24 height 9
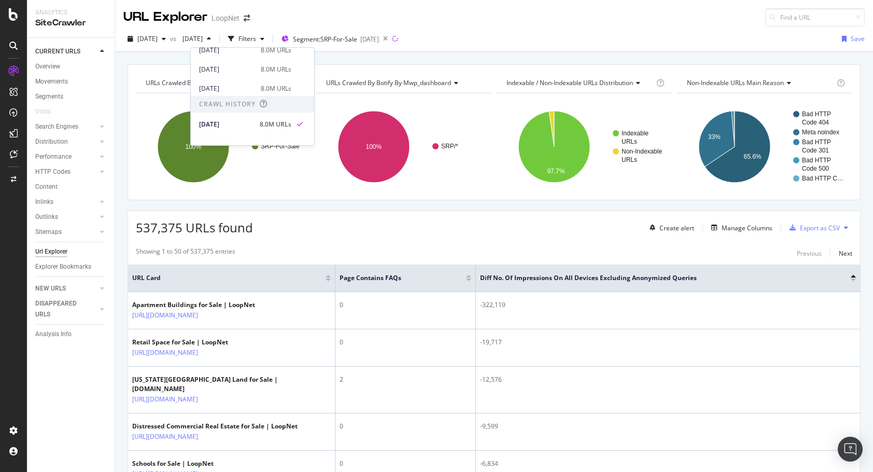
scroll to position [212, 0]
click at [249, 92] on div "[DATE]" at bounding box center [226, 91] width 55 height 9
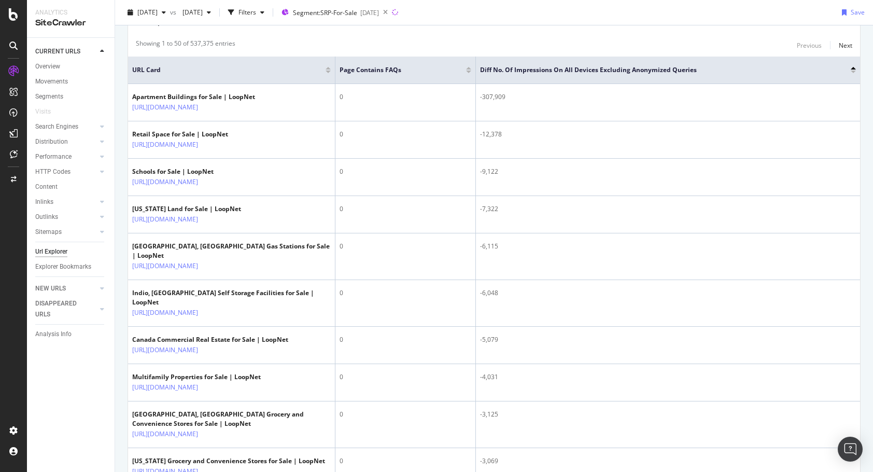
scroll to position [207, 0]
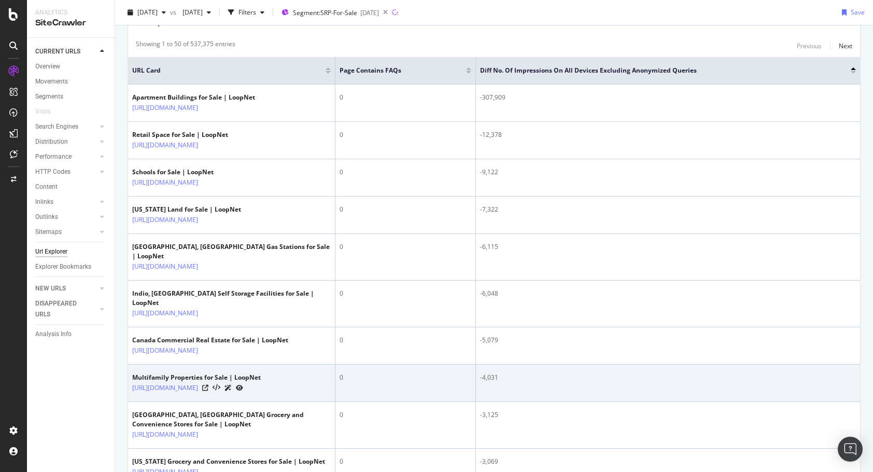
click at [433, 402] on td "0" at bounding box center [405, 382] width 140 height 37
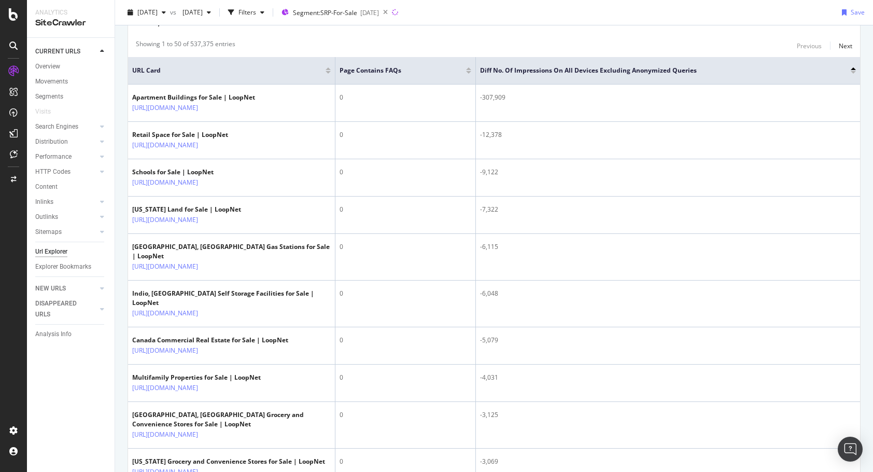
click at [850, 68] on div at bounding box center [852, 68] width 5 height 3
click at [850, 72] on div at bounding box center [852, 72] width 5 height 3
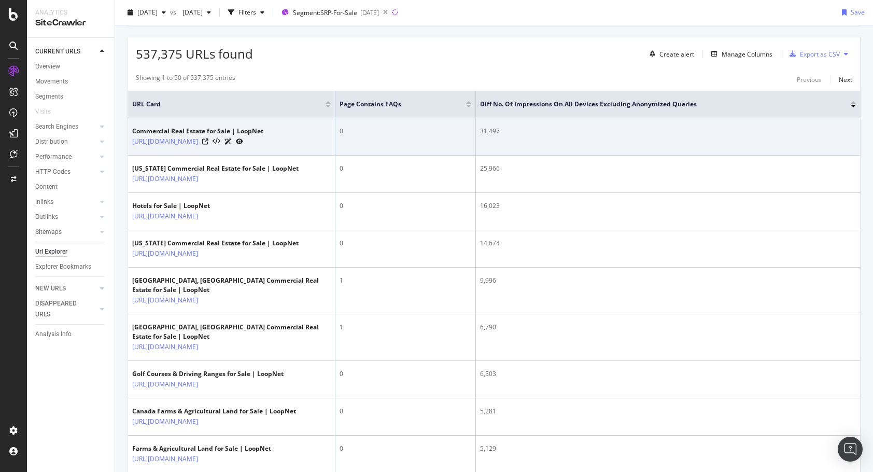
scroll to position [155, 0]
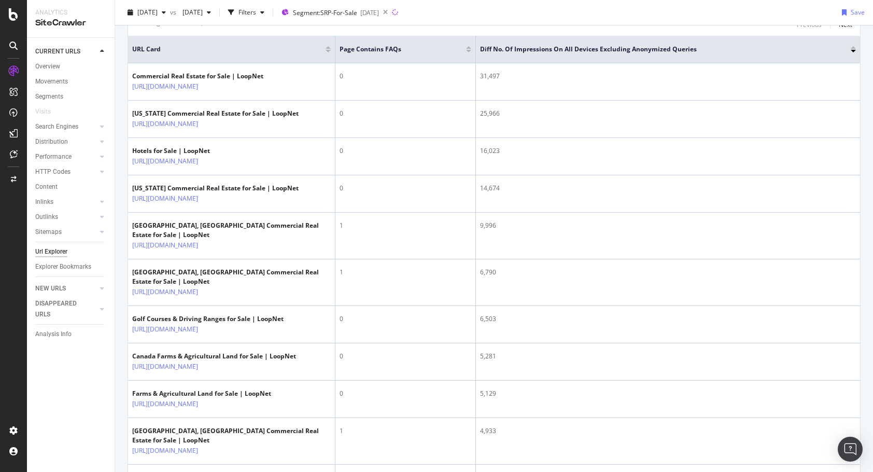
drag, startPoint x: 118, startPoint y: 354, endPoint x: 116, endPoint y: 378, distance: 23.4
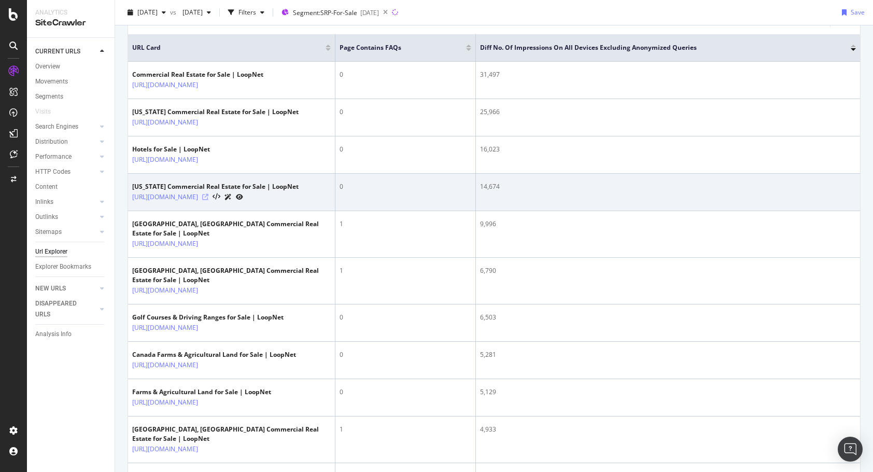
click at [208, 200] on icon at bounding box center [205, 197] width 6 height 6
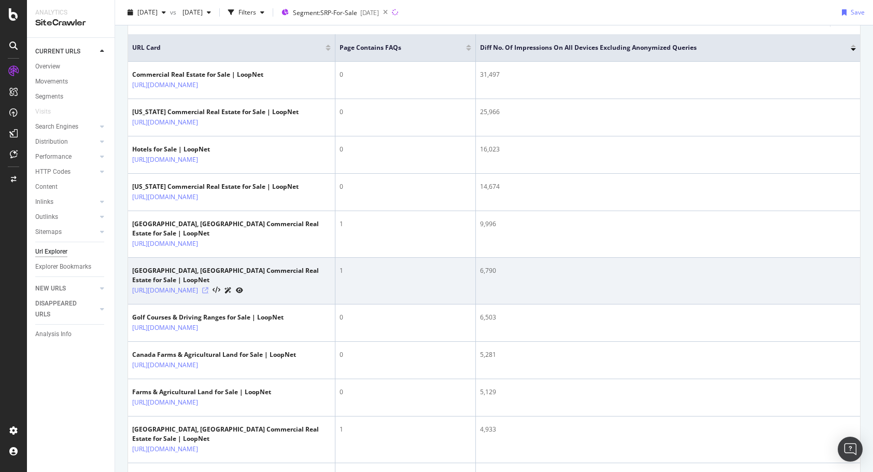
click at [208, 293] on icon at bounding box center [205, 290] width 6 height 6
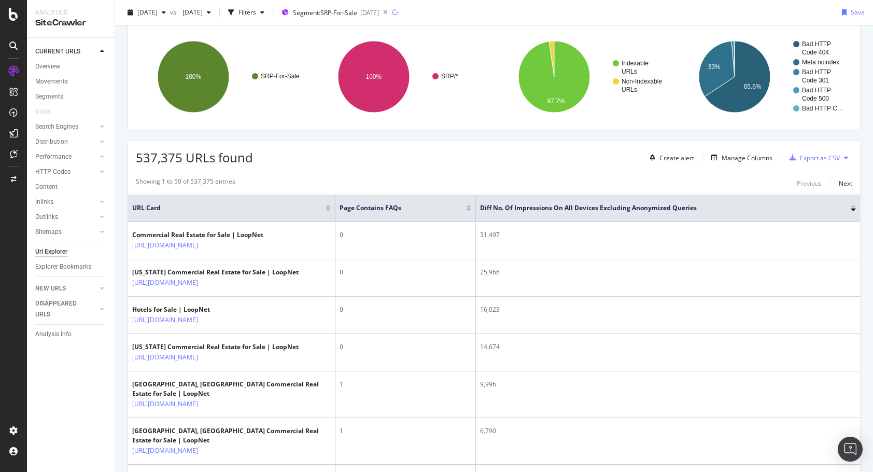
scroll to position [52, 0]
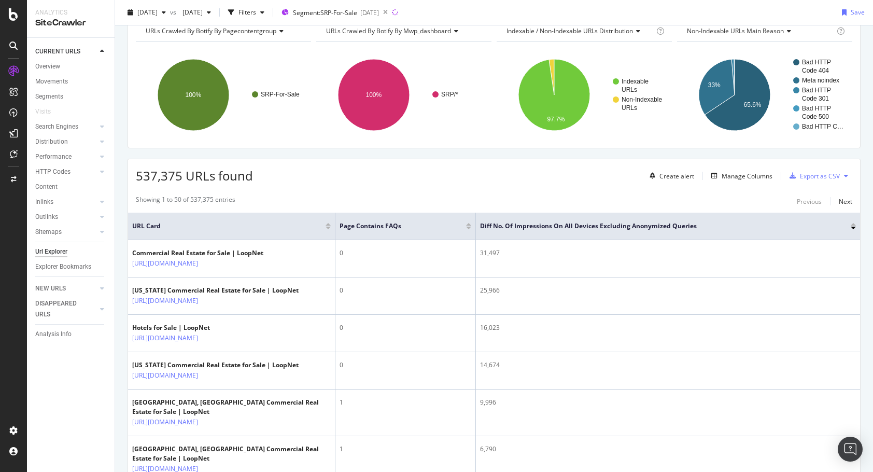
click at [850, 224] on div at bounding box center [852, 224] width 5 height 3
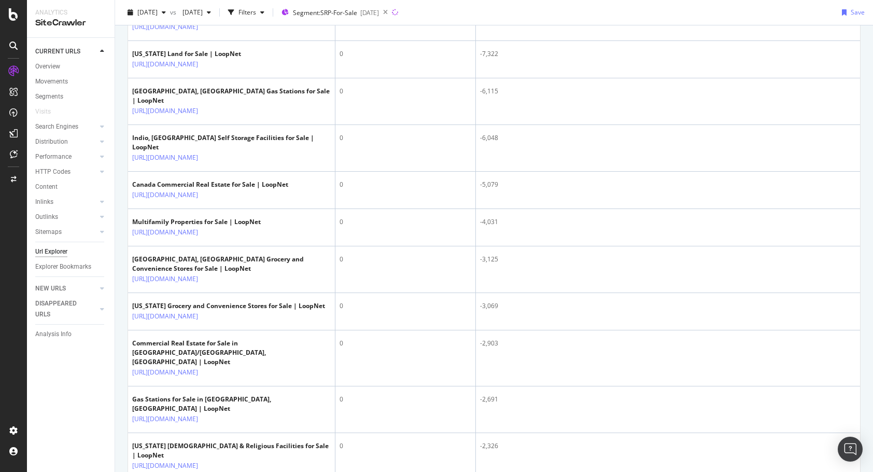
scroll to position [104, 0]
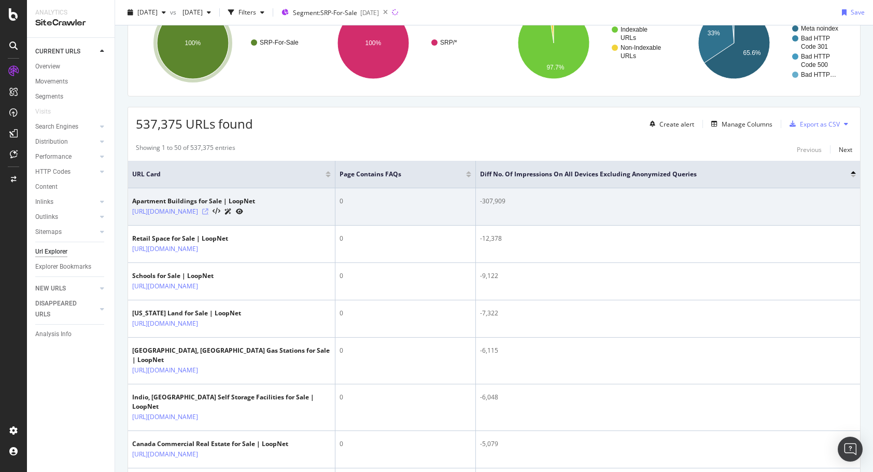
click at [208, 215] on icon at bounding box center [205, 211] width 6 height 6
drag, startPoint x: 506, startPoint y: 203, endPoint x: 479, endPoint y: 202, distance: 27.0
click at [479, 202] on td "-307,909" at bounding box center [668, 206] width 384 height 37
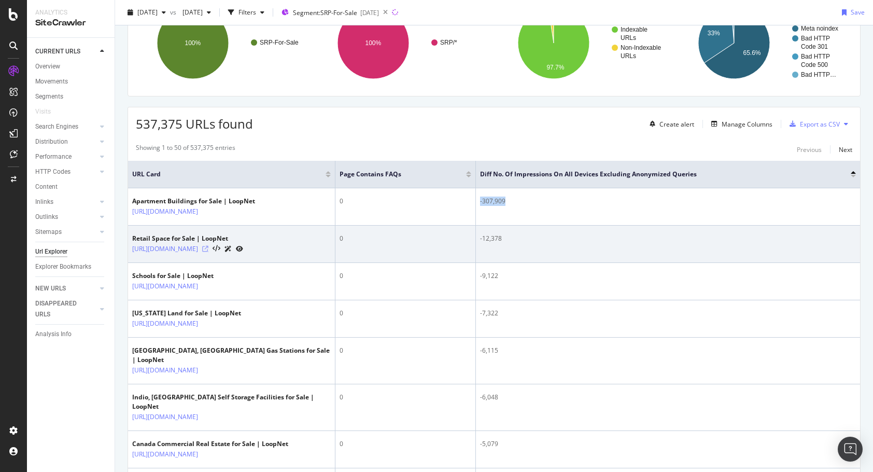
click at [208, 252] on icon at bounding box center [205, 249] width 6 height 6
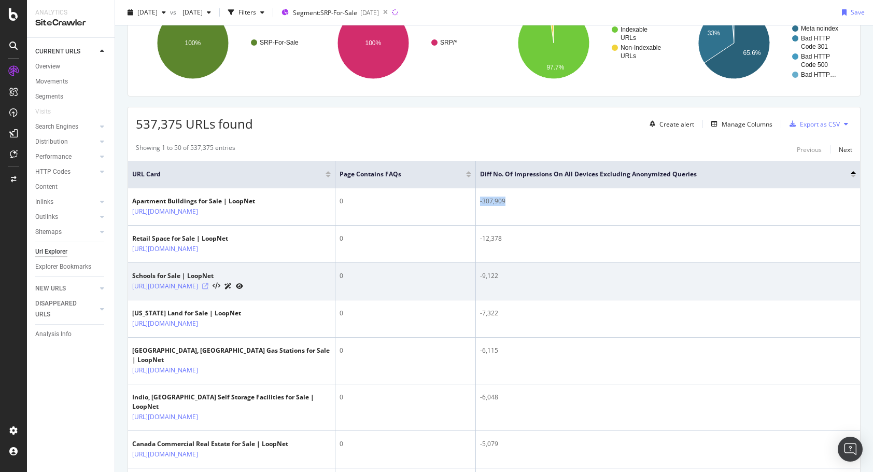
click at [208, 289] on icon at bounding box center [205, 286] width 6 height 6
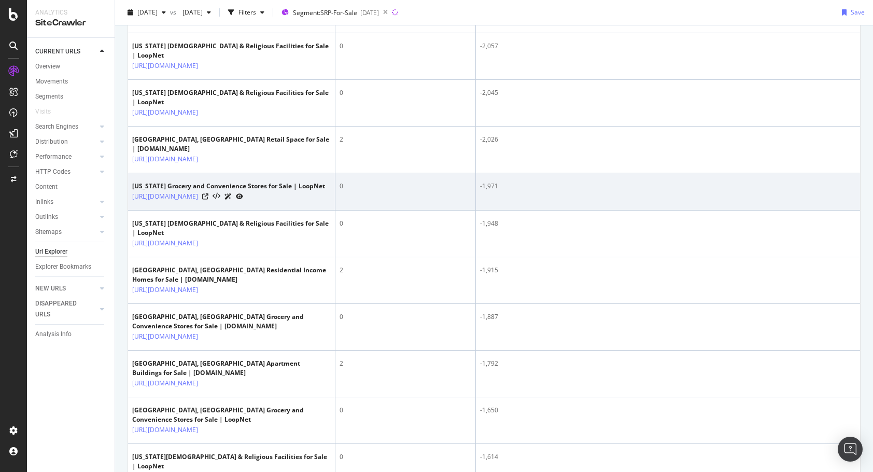
scroll to position [933, 0]
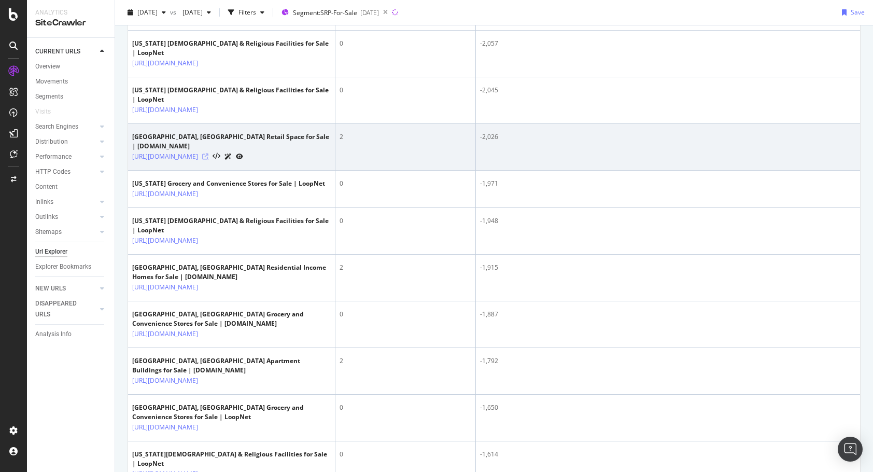
click at [208, 160] on icon at bounding box center [205, 156] width 6 height 6
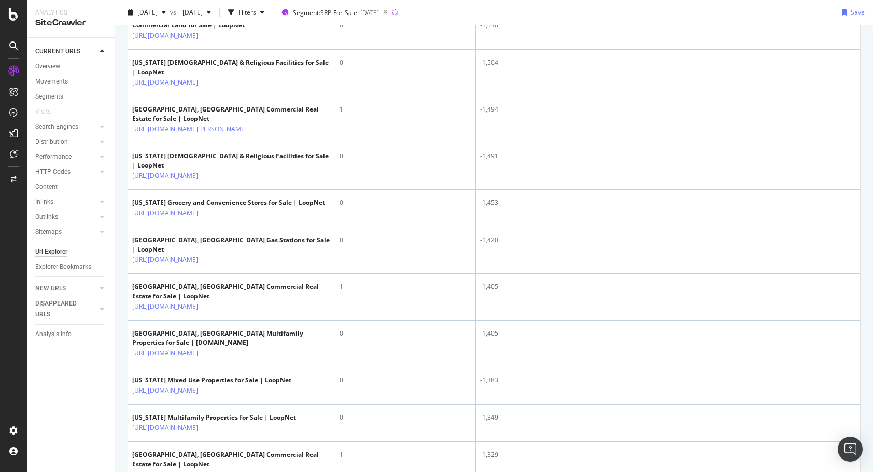
scroll to position [1606, 0]
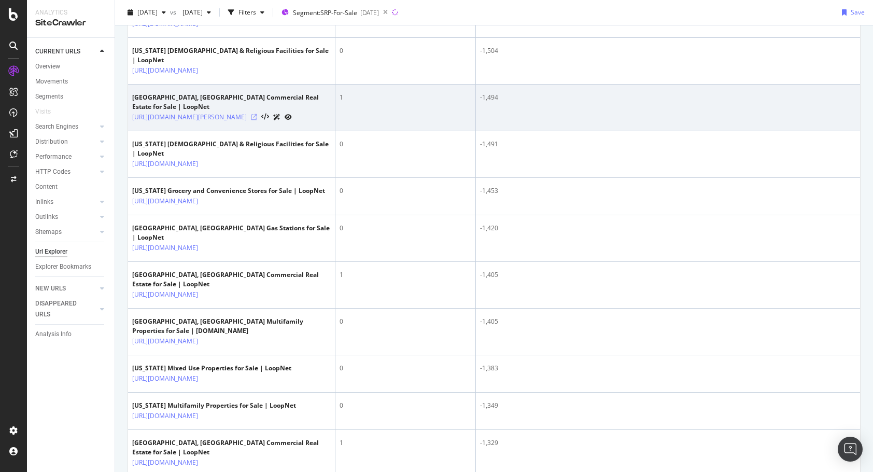
click at [257, 120] on icon at bounding box center [254, 117] width 6 height 6
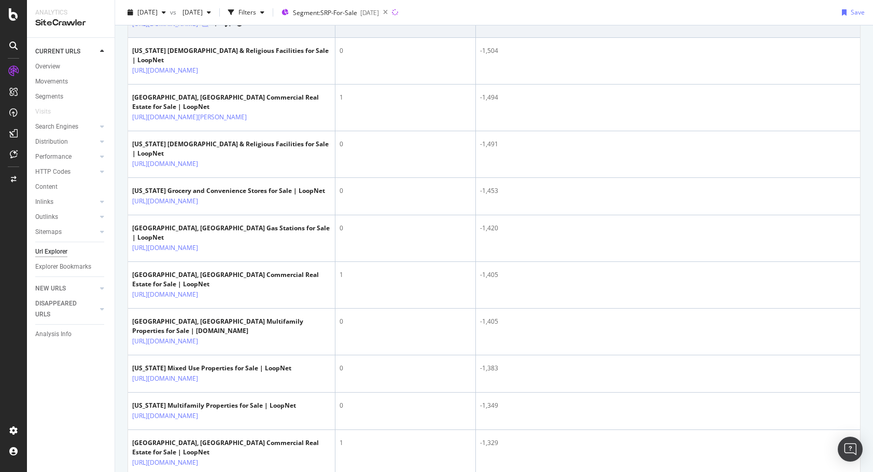
click at [208, 27] on icon at bounding box center [205, 24] width 6 height 6
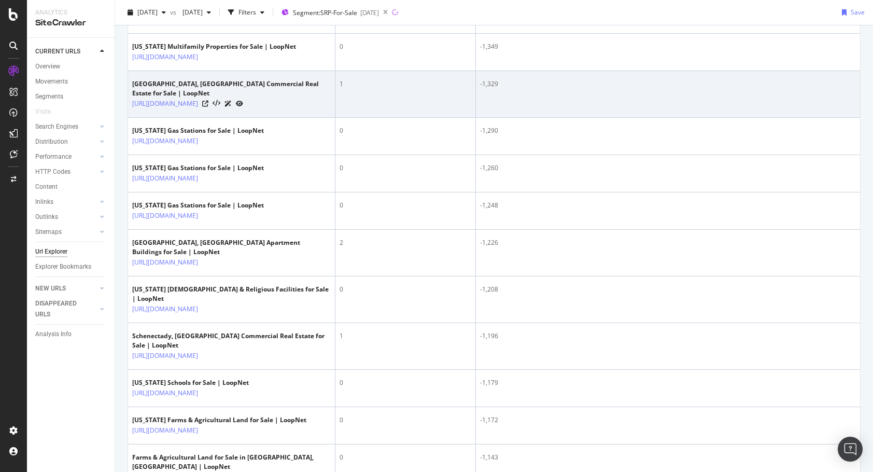
scroll to position [1969, 0]
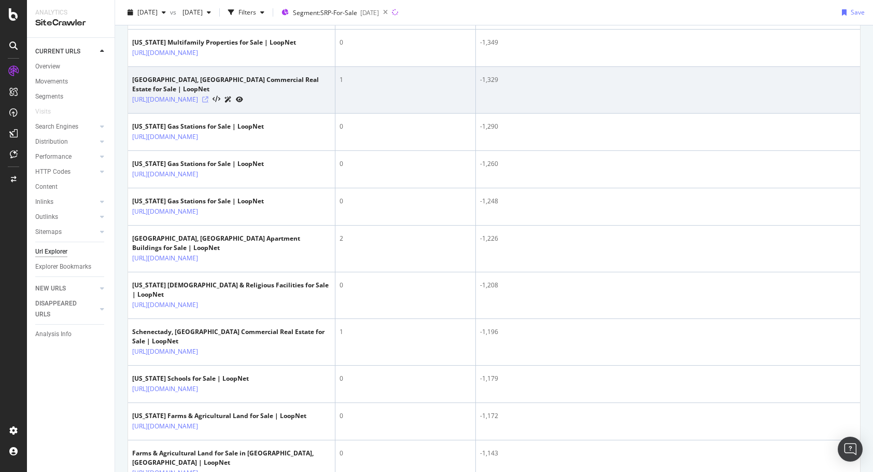
click at [208, 103] on icon at bounding box center [205, 99] width 6 height 6
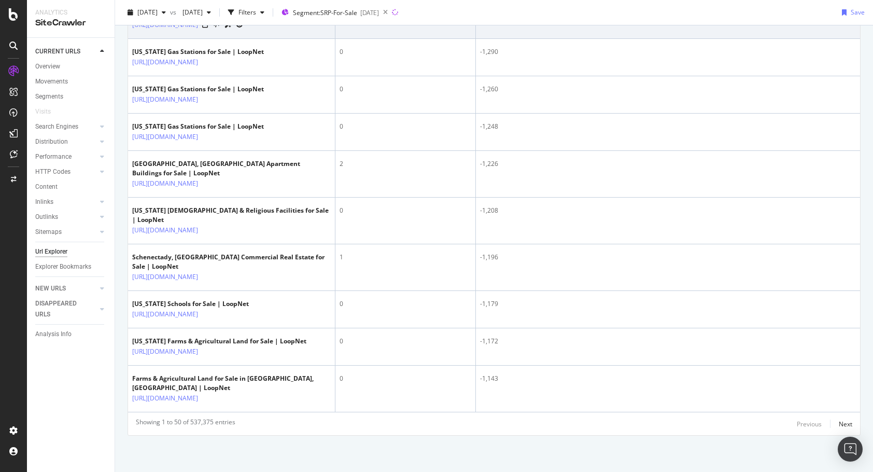
scroll to position [2292, 0]
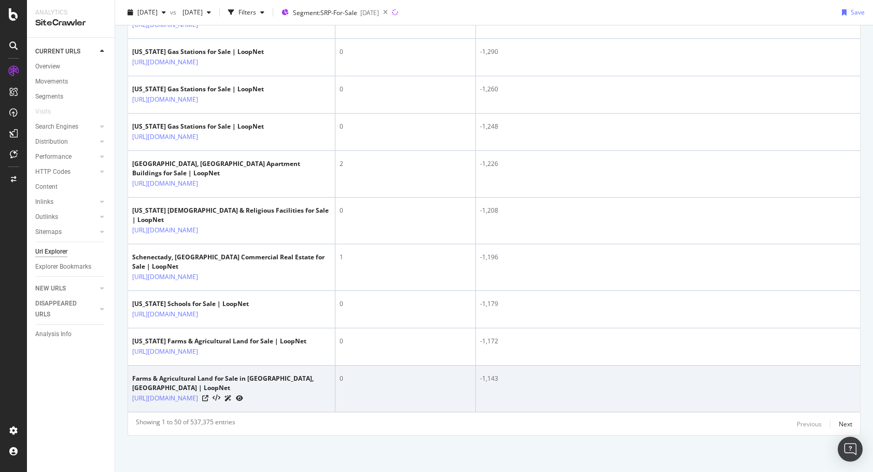
click at [243, 392] on div at bounding box center [222, 397] width 41 height 11
click at [208, 395] on icon at bounding box center [205, 398] width 6 height 6
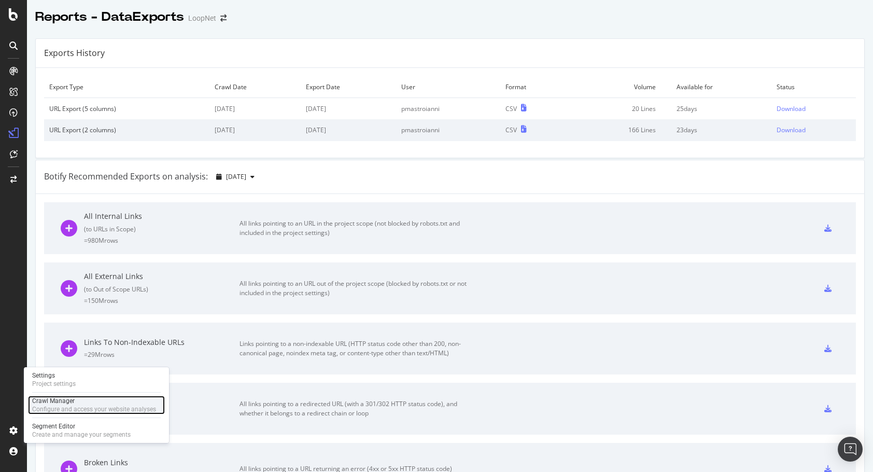
click at [74, 406] on div "Configure and access your website analyses" at bounding box center [94, 409] width 124 height 8
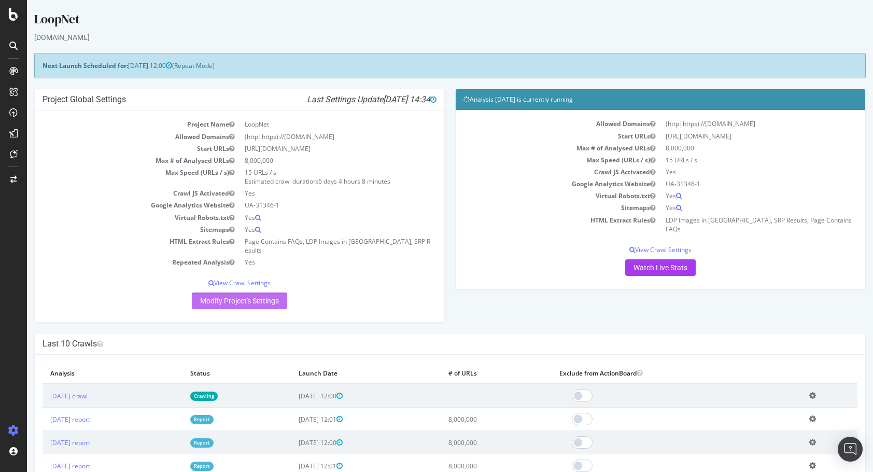
click at [241, 292] on link "Modify Project's Settings" at bounding box center [239, 300] width 95 height 17
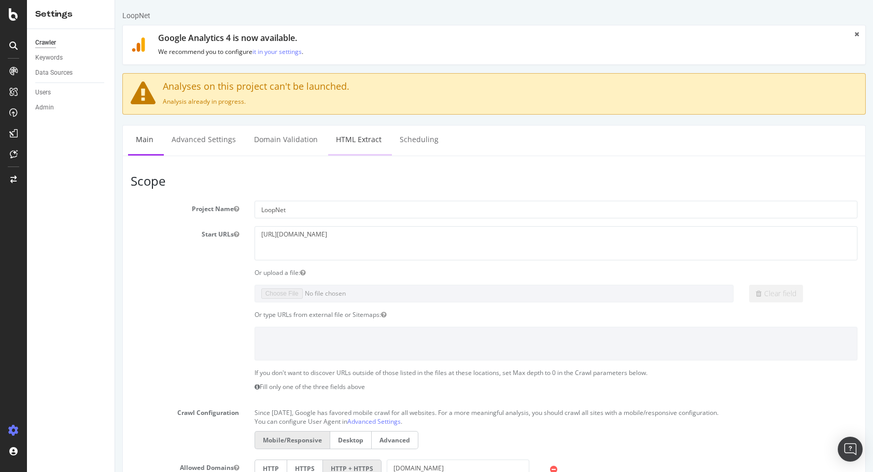
click at [344, 140] on link "HTML Extract" at bounding box center [358, 139] width 61 height 29
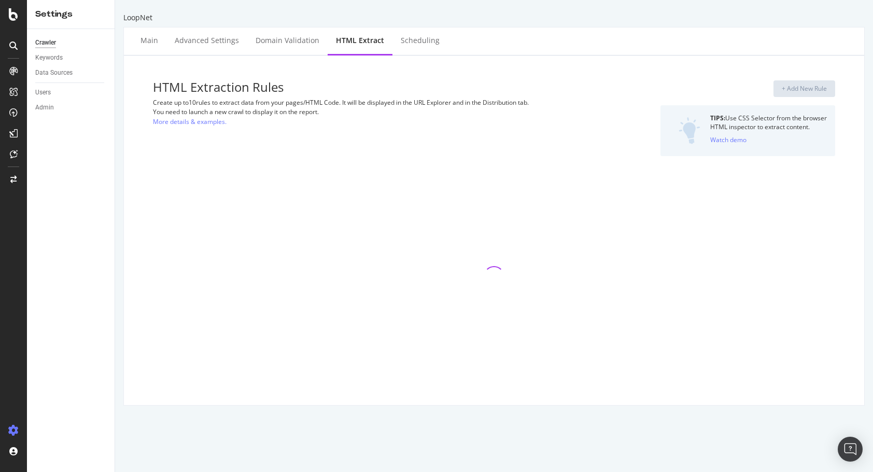
select select "count"
select select "i"
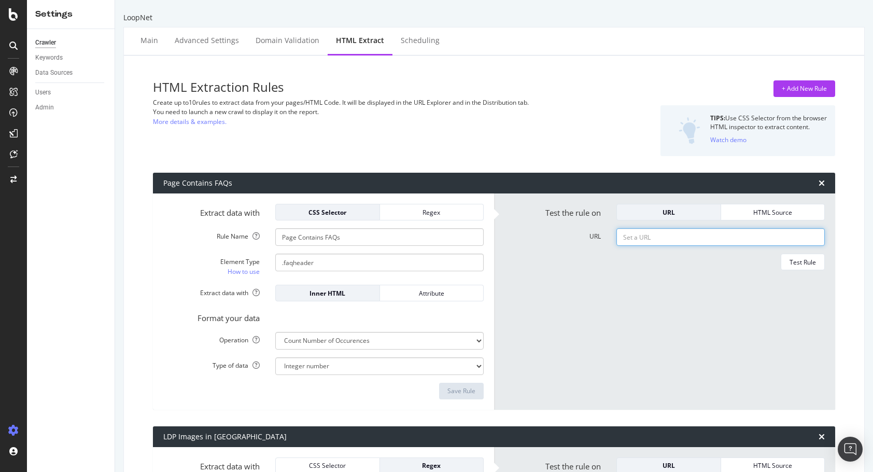
click at [670, 236] on input "URL" at bounding box center [720, 237] width 208 height 18
paste input "https://www.loopnet.com/search/commercial-real-estate/milford-ct/for-sale/"
type input "https://www.loopnet.com/search/commercial-real-estate/milford-ct/for-sale/"
click at [794, 266] on div "Test Rule" at bounding box center [802, 262] width 26 height 9
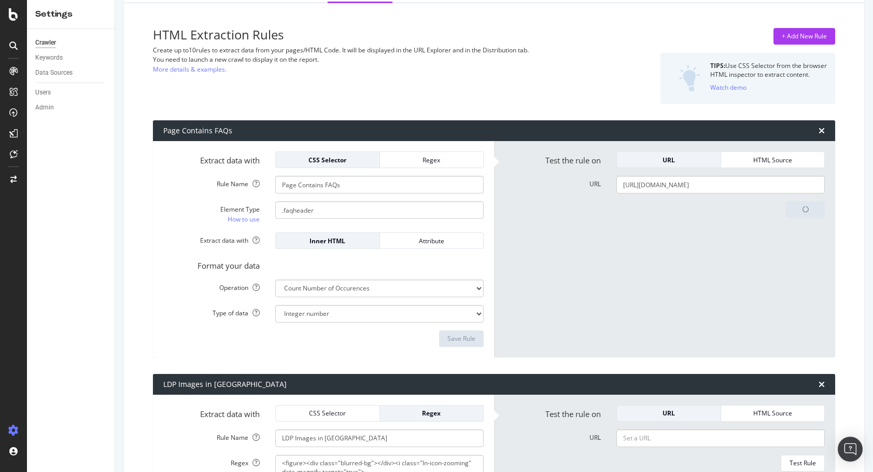
scroll to position [52, 0]
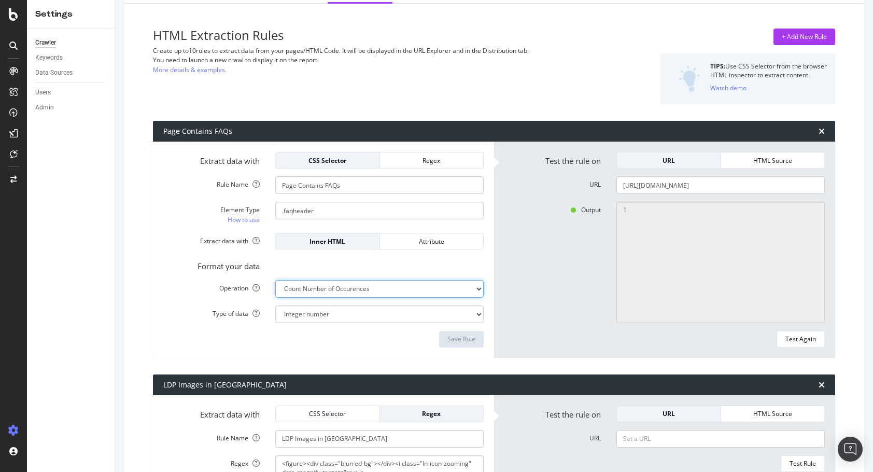
click at [412, 285] on select "Extract First Item Matched Extract First 3 Items Matched Count Number of Occure…" at bounding box center [379, 289] width 208 height 18
click at [486, 285] on div "Extract First Item Matched Extract First 3 Items Matched Count Number of Occure…" at bounding box center [379, 289] width 224 height 18
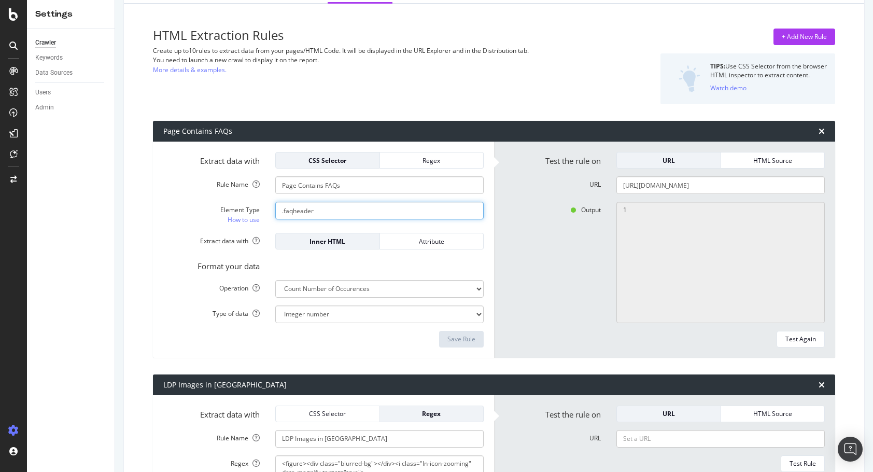
click at [343, 210] on input ".faqheader" at bounding box center [379, 211] width 208 height 18
type input ".faqheader .question"
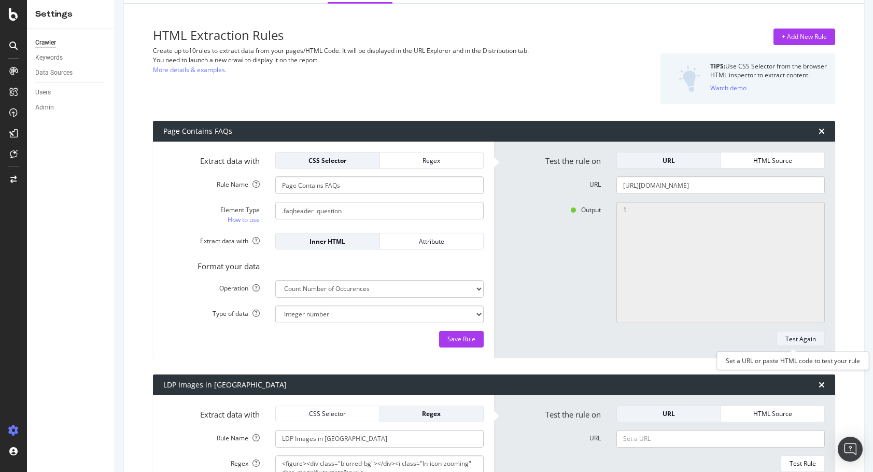
click at [796, 339] on div "Test Again" at bounding box center [800, 338] width 31 height 9
type textarea "0"
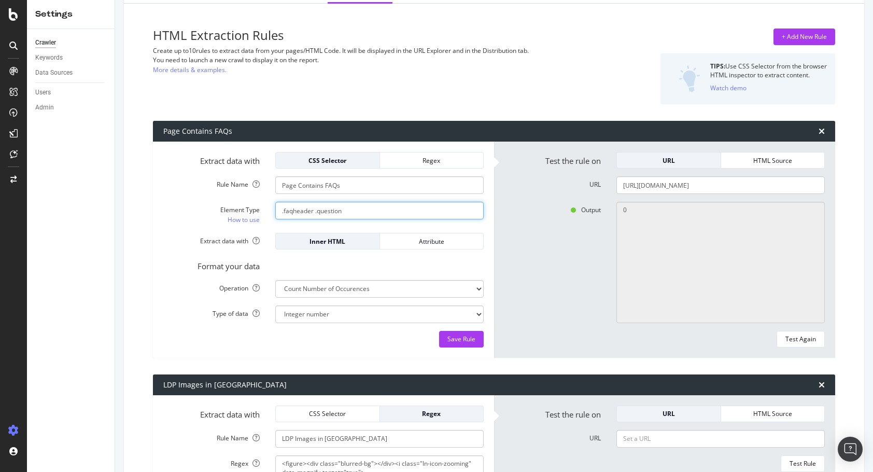
drag, startPoint x: 314, startPoint y: 211, endPoint x: 241, endPoint y: 211, distance: 72.5
click at [241, 211] on div "Element Type How to use .faqheader .question" at bounding box center [323, 213] width 336 height 23
type input ".question"
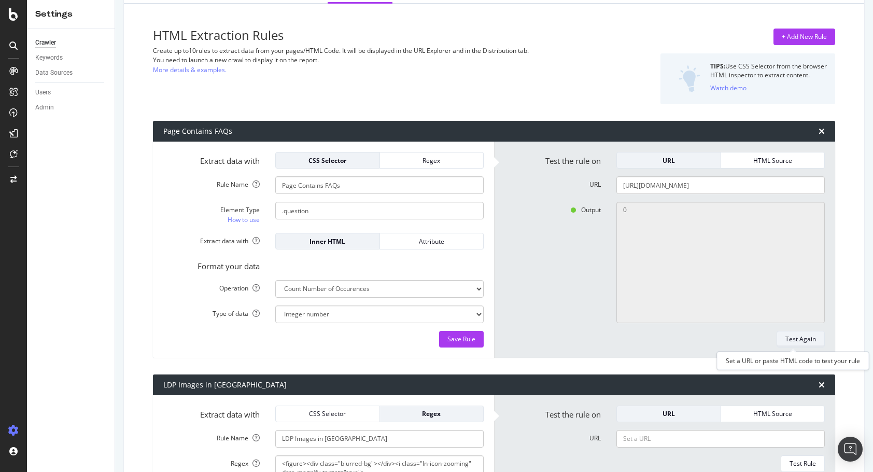
click at [788, 336] on div "Test Again" at bounding box center [800, 338] width 31 height 9
type textarea "4"
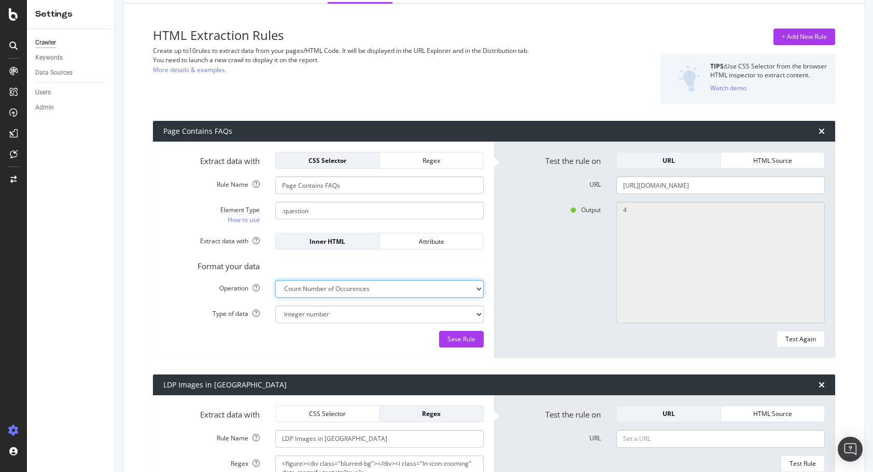
click at [410, 292] on select "Extract First Item Matched Extract First 3 Items Matched Count Number of Occure…" at bounding box center [379, 289] width 208 height 18
click at [412, 288] on select "Extract First Item Matched Extract First 3 Items Matched Count Number of Occure…" at bounding box center [379, 289] width 208 height 18
click at [242, 219] on link "How to use" at bounding box center [243, 219] width 32 height 11
click at [406, 240] on div "Attribute" at bounding box center [431, 241] width 87 height 9
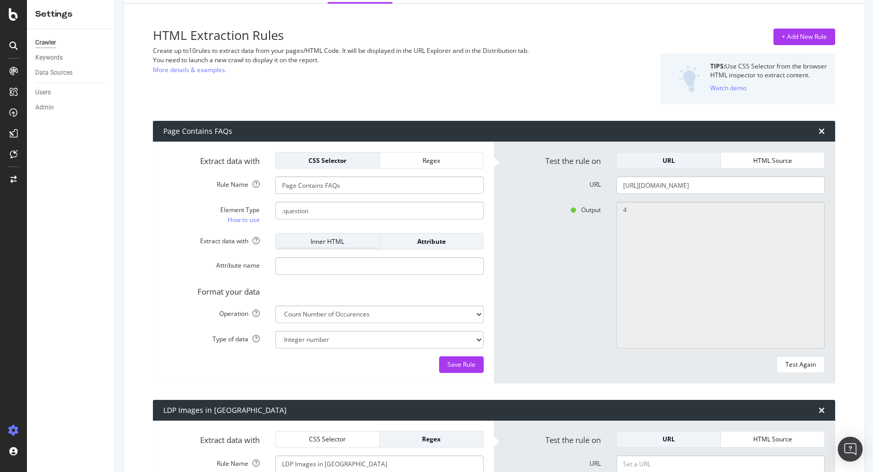
click at [332, 239] on div "Inner HTML" at bounding box center [327, 241] width 87 height 9
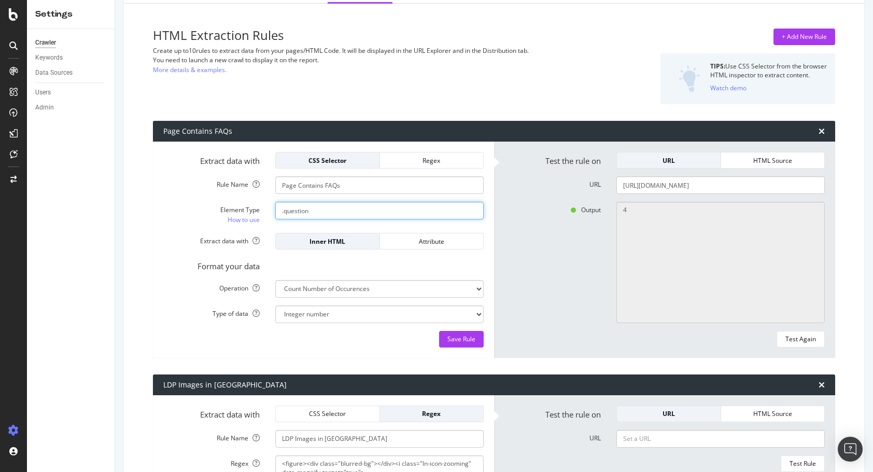
drag, startPoint x: 278, startPoint y: 211, endPoint x: 262, endPoint y: 212, distance: 16.6
click at [262, 212] on div "Element Type How to use .question" at bounding box center [323, 213] width 336 height 23
click at [311, 210] on input ".question" at bounding box center [379, 211] width 208 height 18
click at [293, 210] on input ".question" at bounding box center [379, 211] width 208 height 18
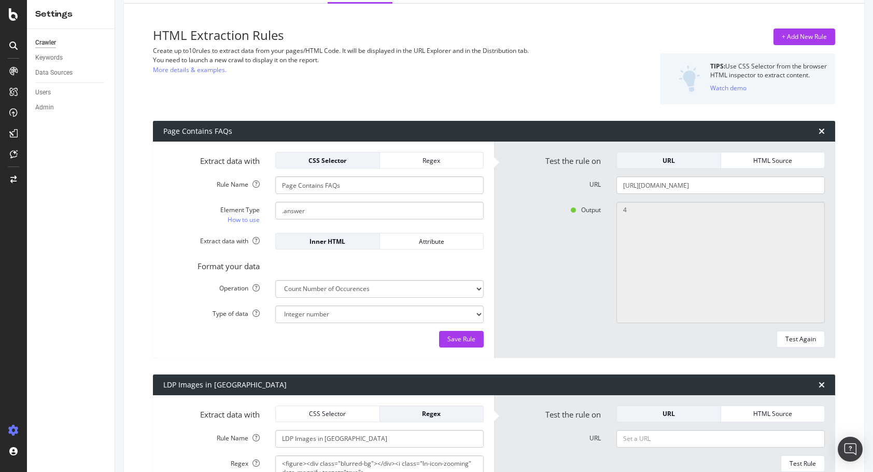
click at [392, 273] on form "Extract data with CSS Selector Regex Rule Name Page Contains FAQs Element Type …" at bounding box center [323, 249] width 320 height 195
click at [292, 213] on input ".answer" at bounding box center [379, 211] width 208 height 18
type input ".question"
click at [537, 281] on div "Output 4" at bounding box center [664, 262] width 336 height 121
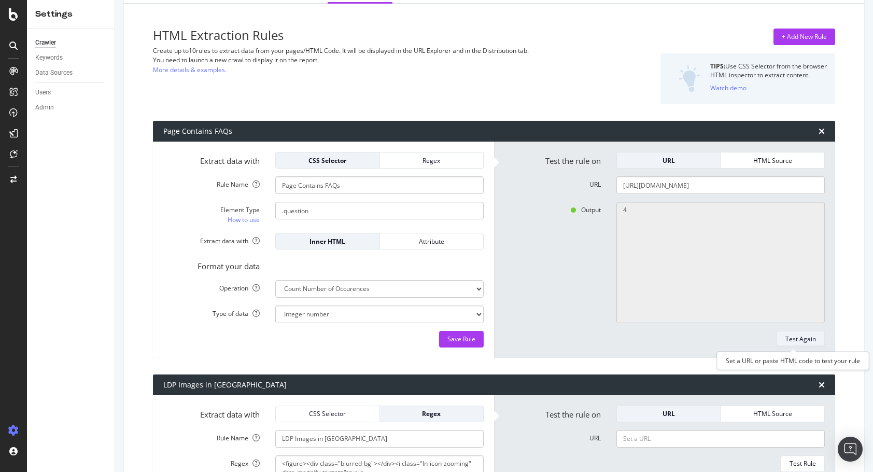
click at [797, 340] on div "Test Again" at bounding box center [800, 338] width 31 height 9
click at [465, 339] on div "Save Rule" at bounding box center [461, 338] width 28 height 9
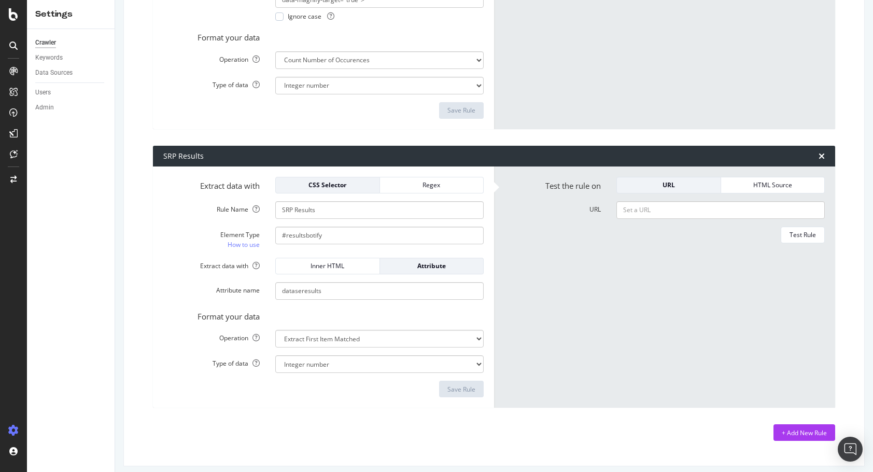
scroll to position [531, 0]
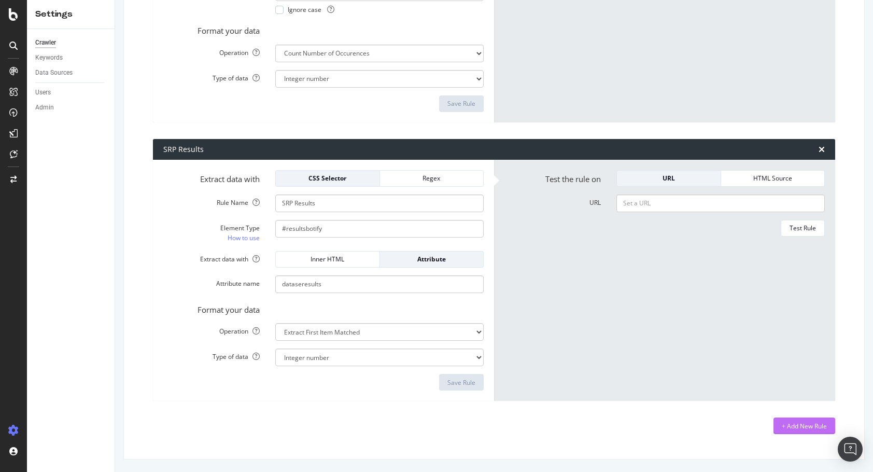
click at [792, 427] on div "+ Add New Rule" at bounding box center [803, 425] width 45 height 9
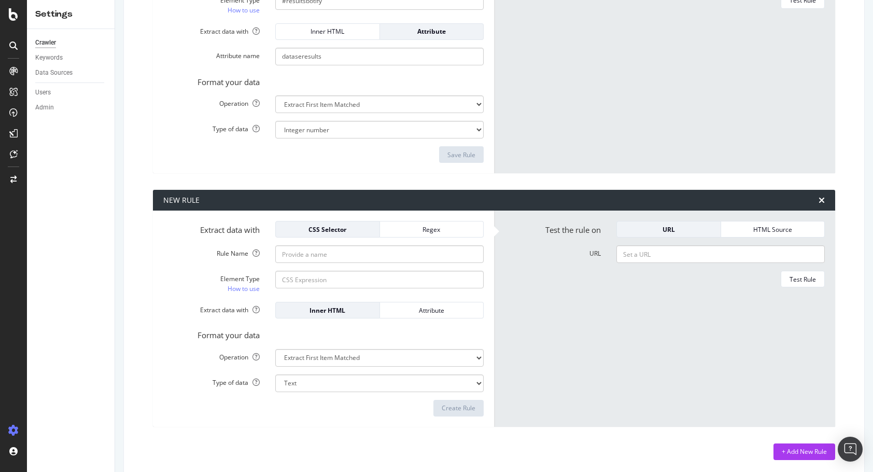
scroll to position [763, 0]
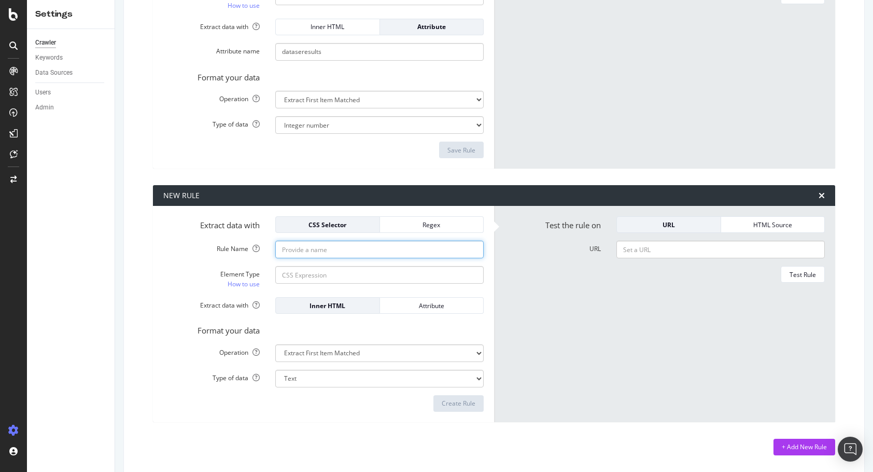
type input "Page Contains RR Overview"
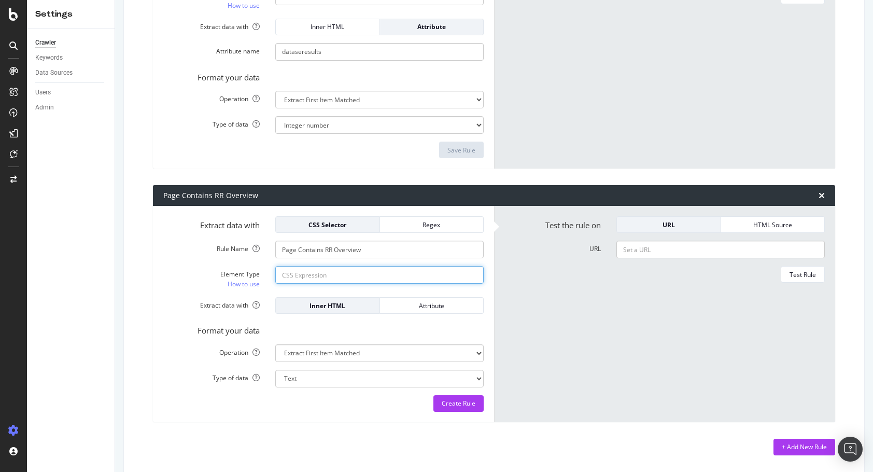
paste input "faqsection"
type input ".faqsection p"
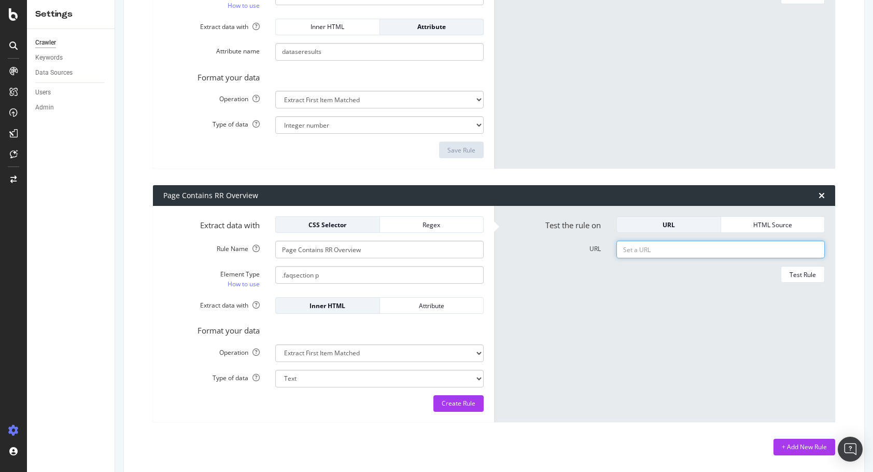
paste input "https://www.loopnet.com/search/land/new-york-ny/for-sale/"
type input "https://www.loopnet.com/search/land/new-york-ny/for-sale/"
click at [801, 275] on div "Test Rule" at bounding box center [802, 274] width 26 height 9
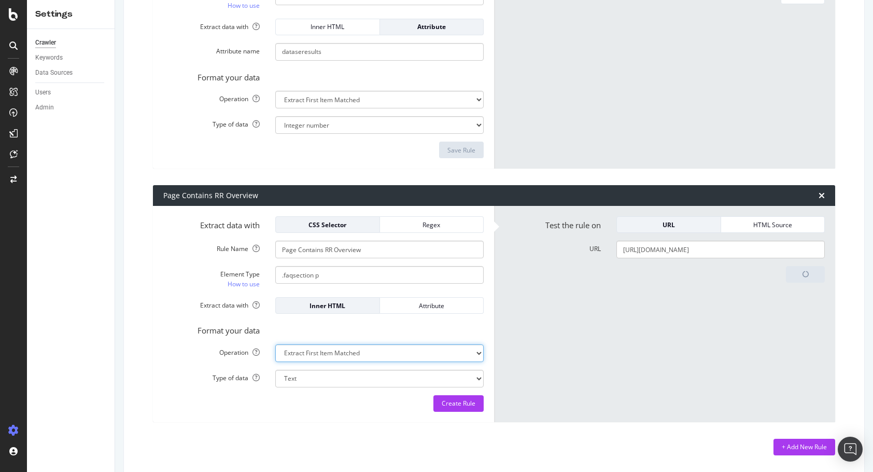
select select "count"
select select "i"
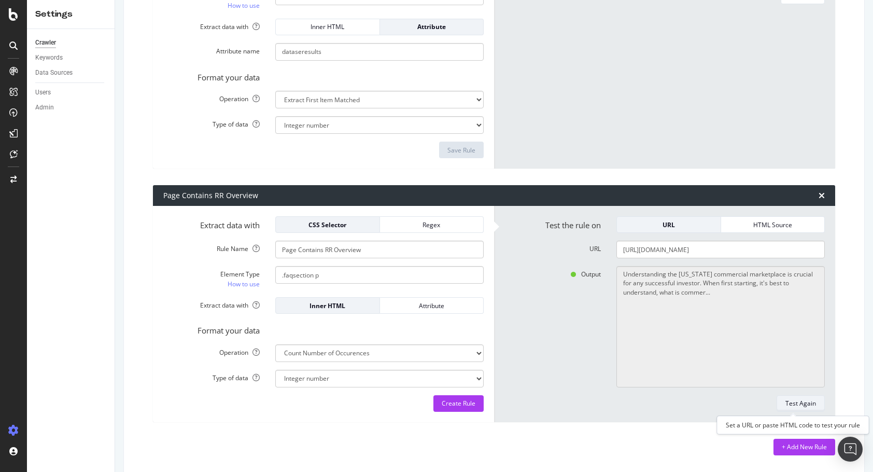
click at [798, 402] on div "Test Again" at bounding box center [800, 402] width 31 height 9
type textarea "2"
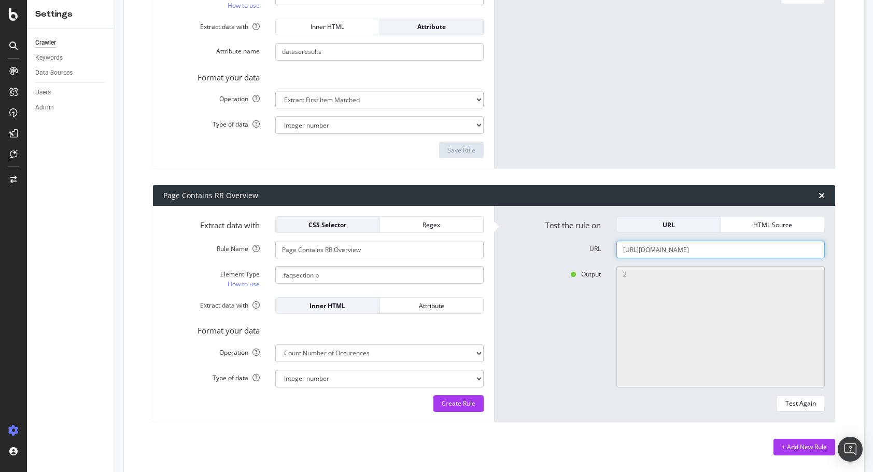
paste input "commercial-real-estate/milford-ct"
type input "https://www.loopnet.com/search/commercial-real-estate/milford-ct/for-sale/"
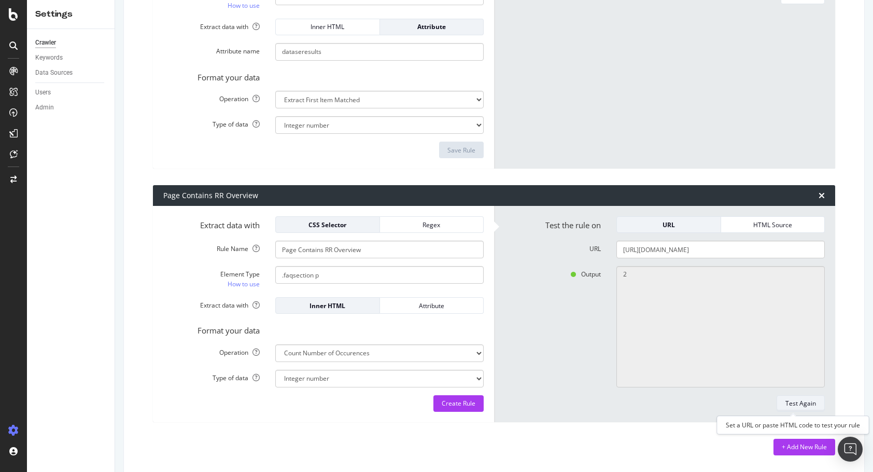
click at [796, 400] on div "Test Again" at bounding box center [800, 402] width 31 height 9
type textarea "0"
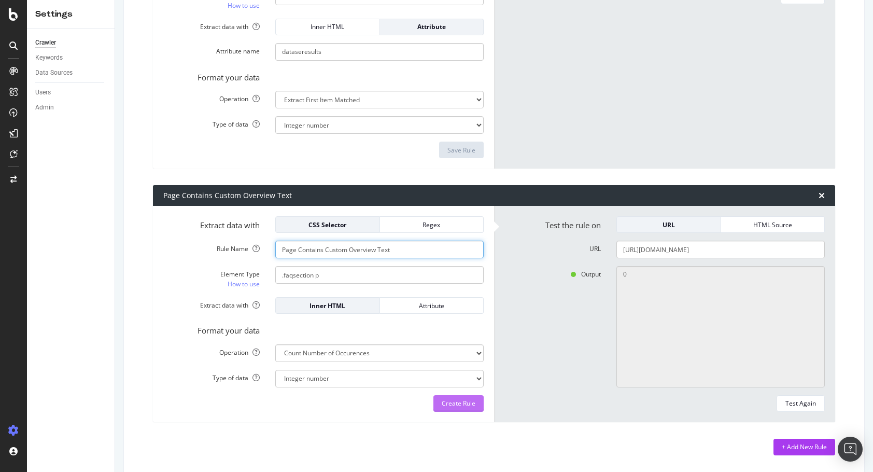
type input "Page Contains Custom Overview Text"
click at [465, 404] on div "Create Rule" at bounding box center [459, 402] width 34 height 9
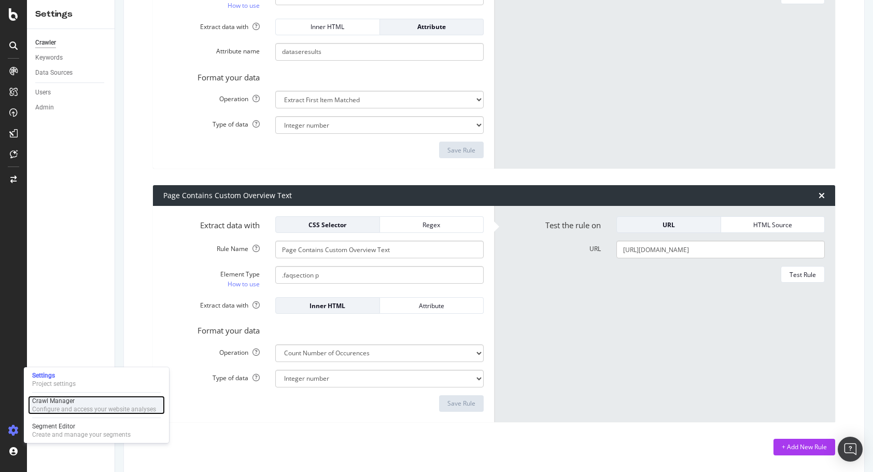
click at [71, 404] on div "Crawl Manager" at bounding box center [94, 400] width 124 height 8
